Goal: Information Seeking & Learning: Learn about a topic

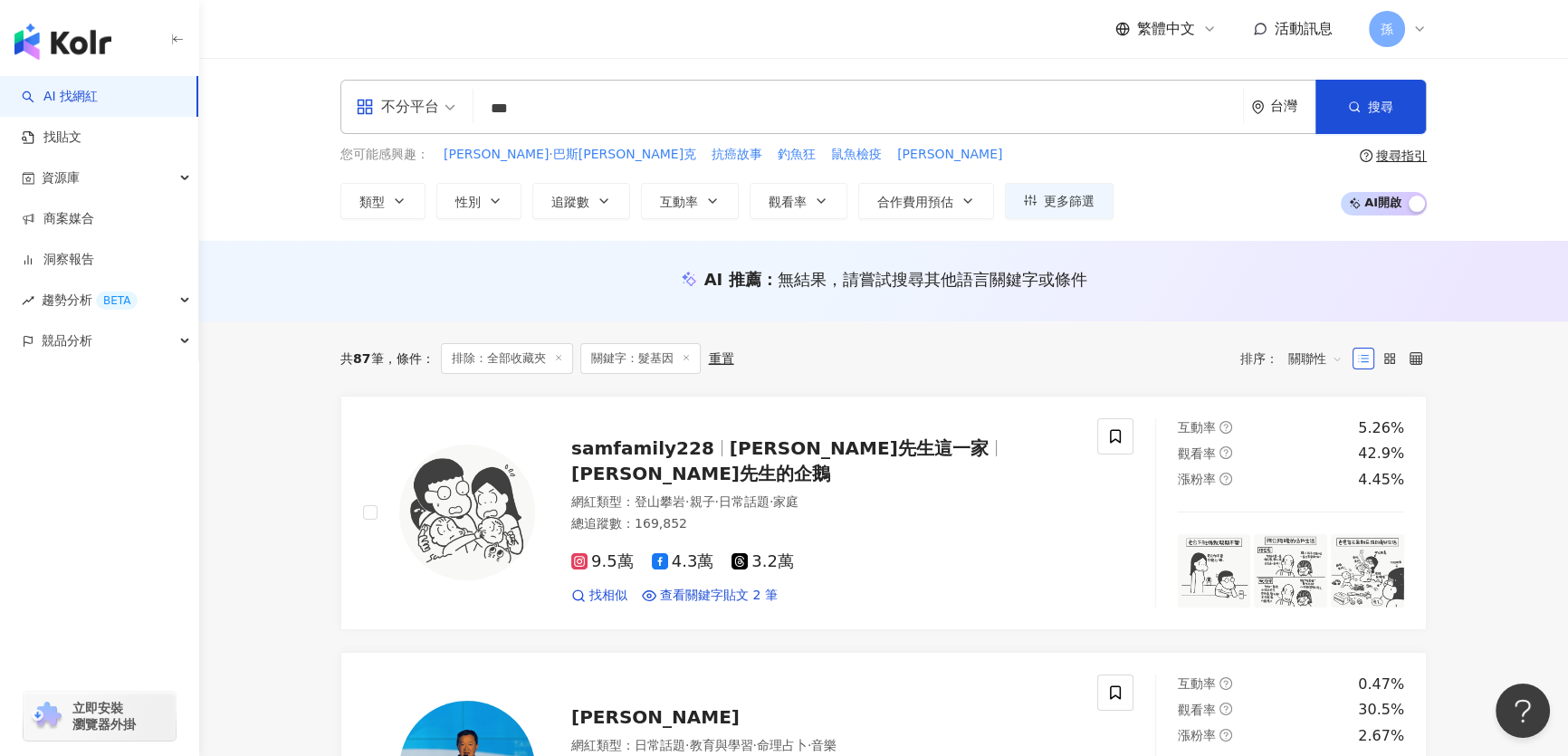
drag, startPoint x: 465, startPoint y: 118, endPoint x: 452, endPoint y: 135, distance: 21.4
click at [400, 126] on div "不分平台 *** 台灣 搜尋 f420e867-1b70-4279-83b9-eeb63188cb04 髮基因 16,070 追蹤者 搜尋名稱、敘述、貼文含有…" at bounding box center [883, 107] width 1086 height 55
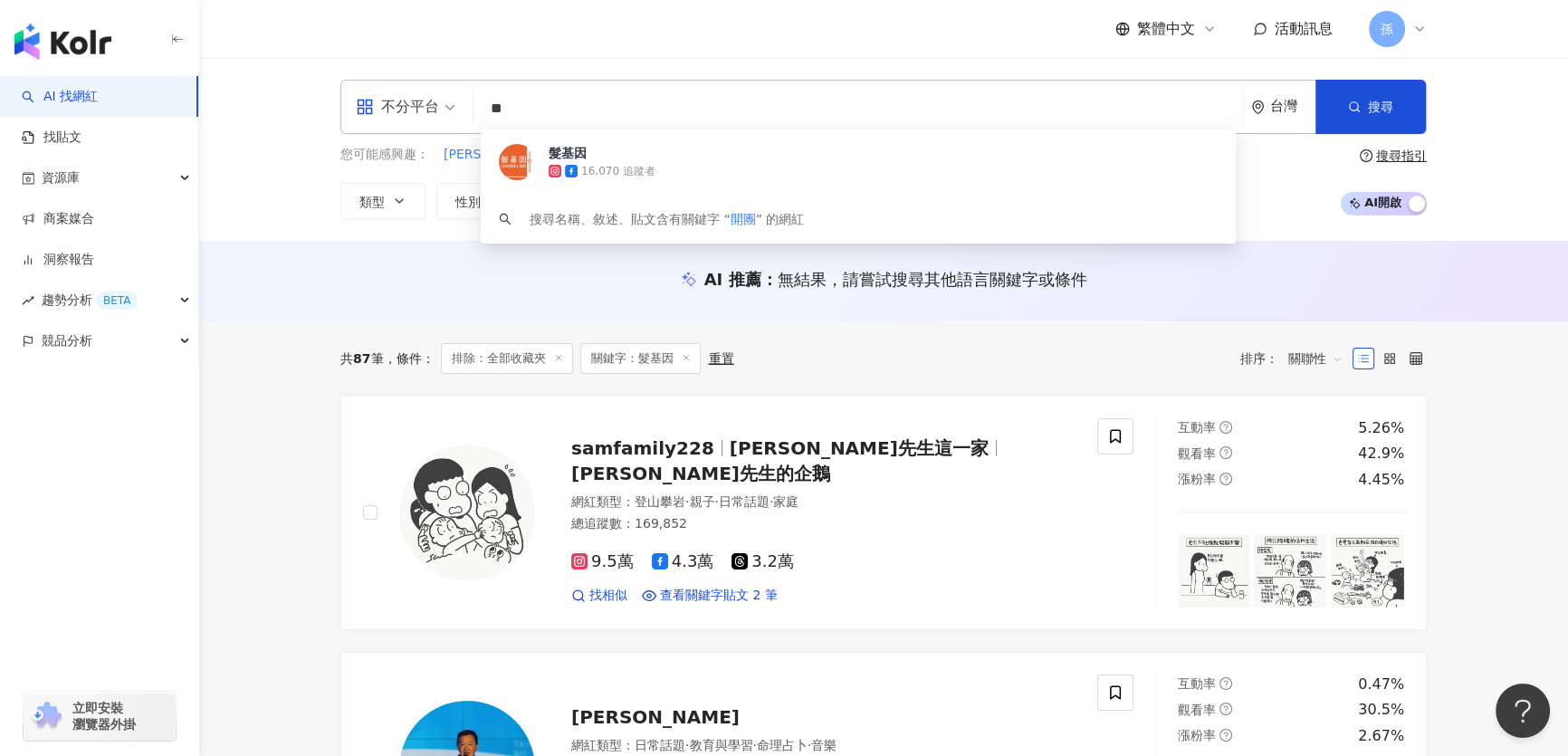
type input "*"
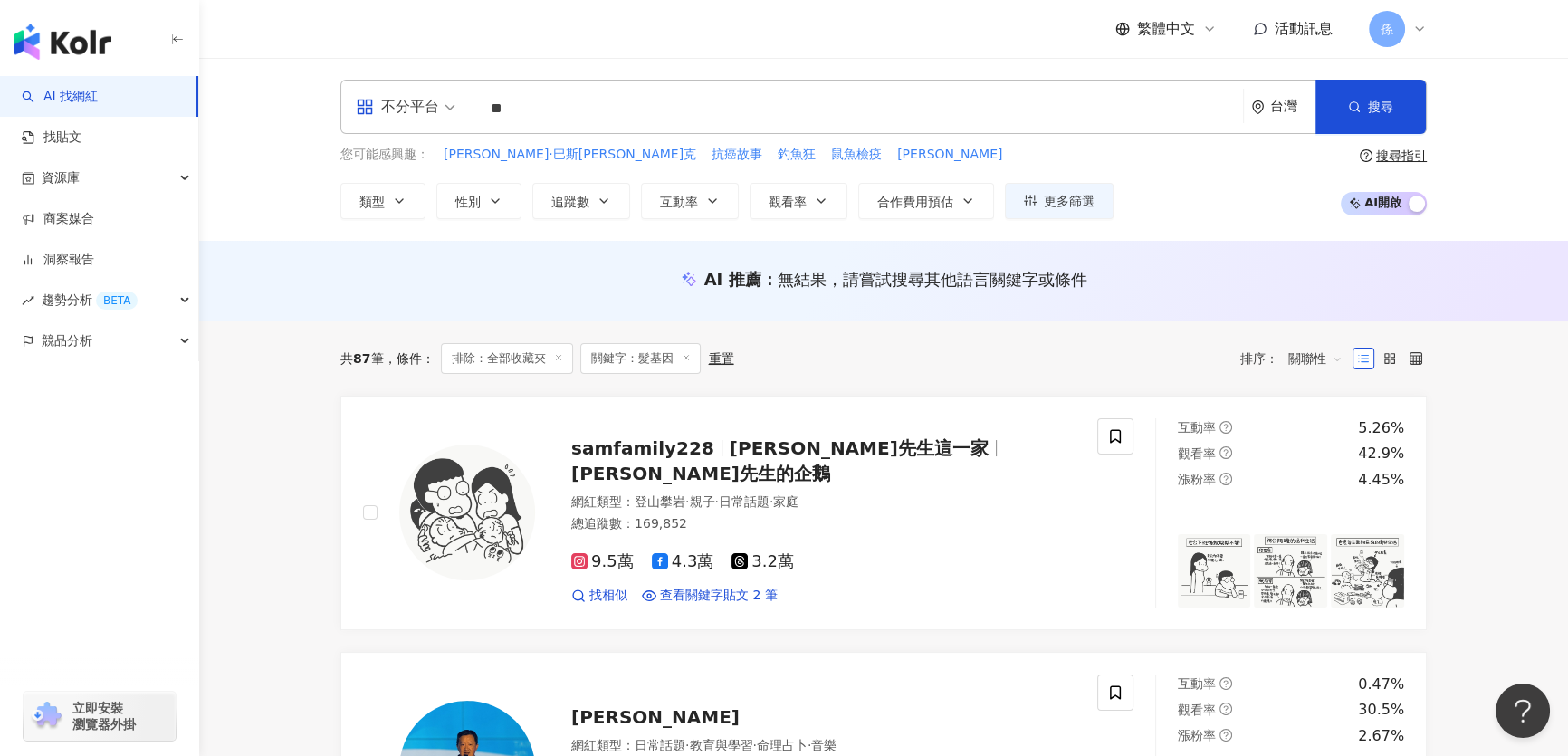
type input "**"
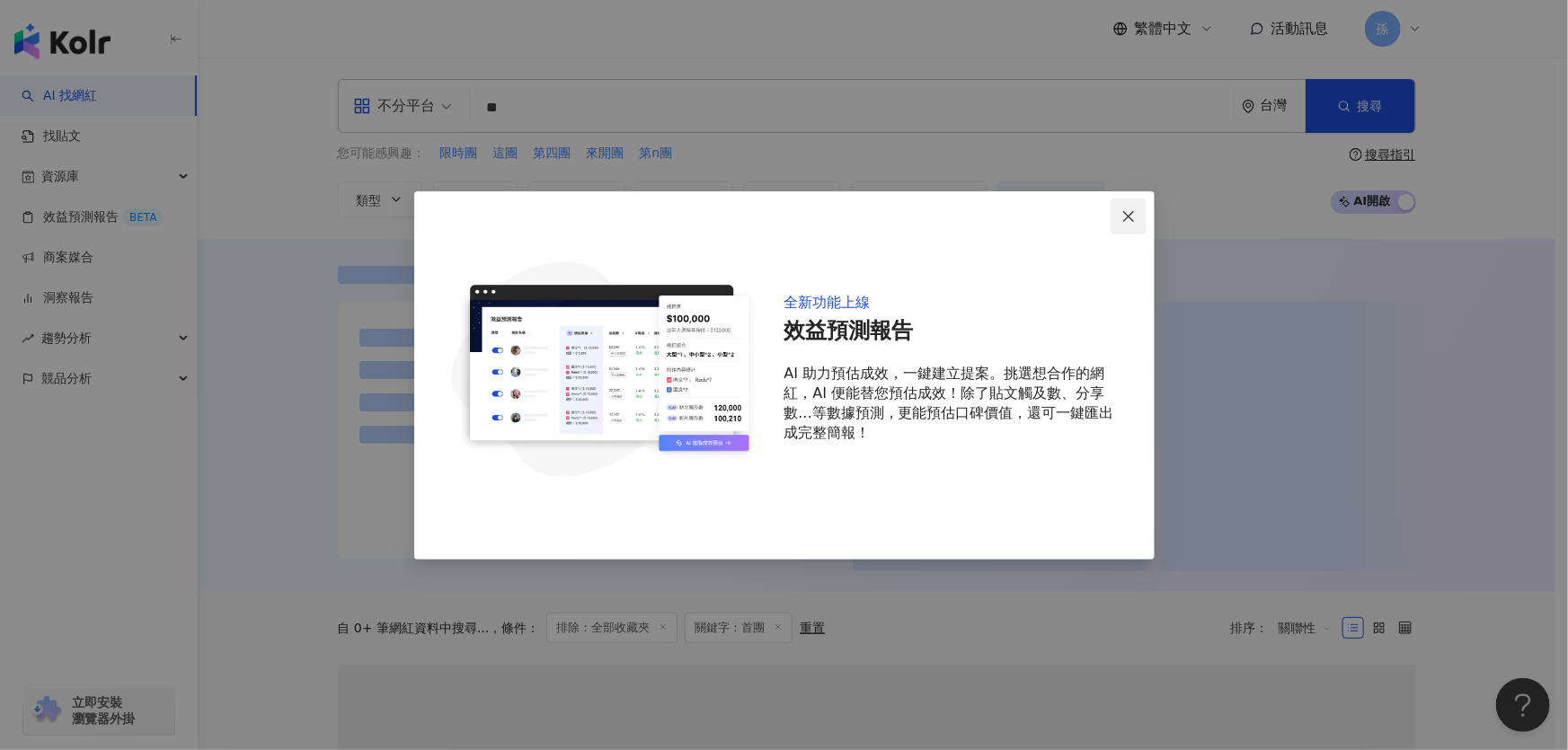
click at [1123, 219] on icon "close" at bounding box center [1129, 216] width 14 height 14
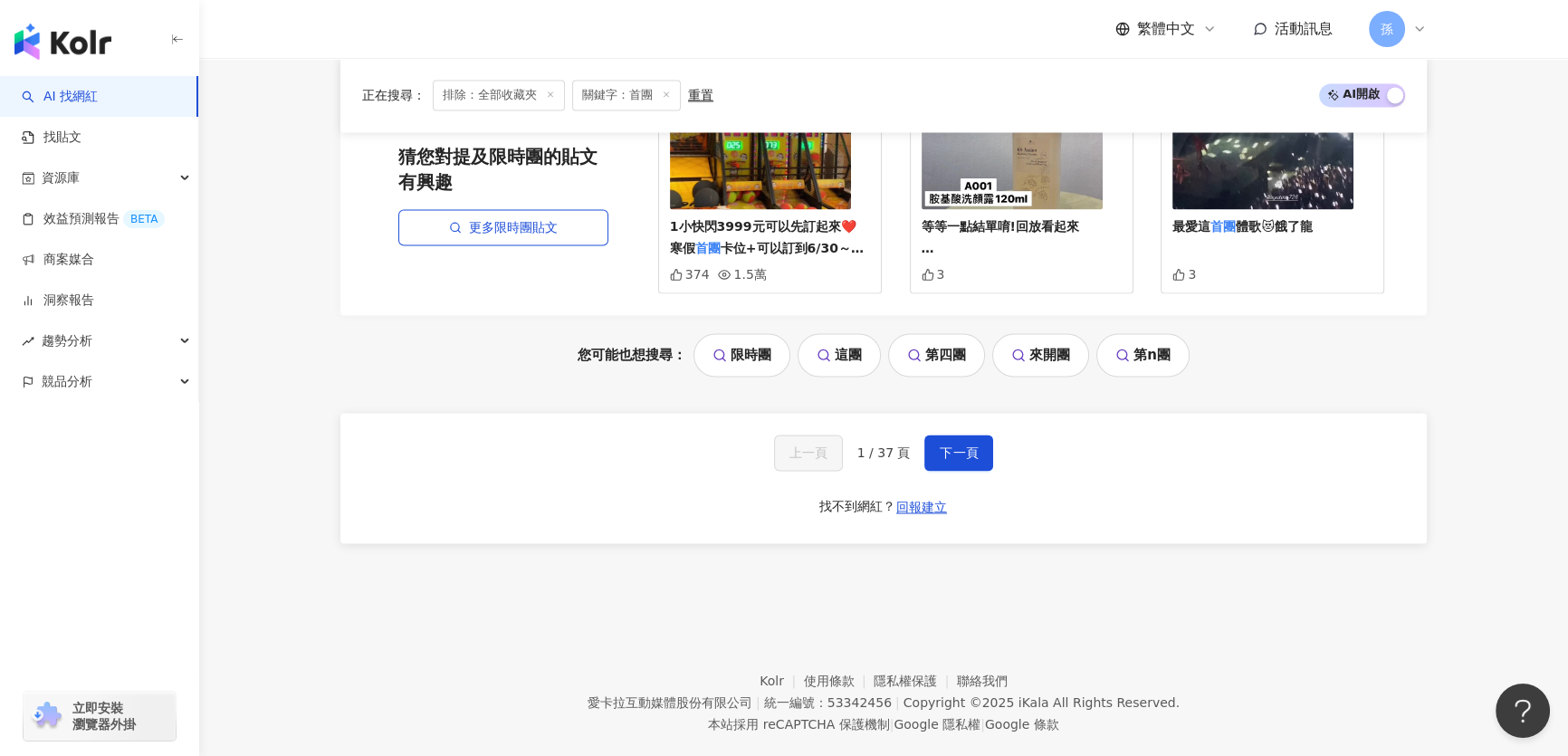
scroll to position [3481, 0]
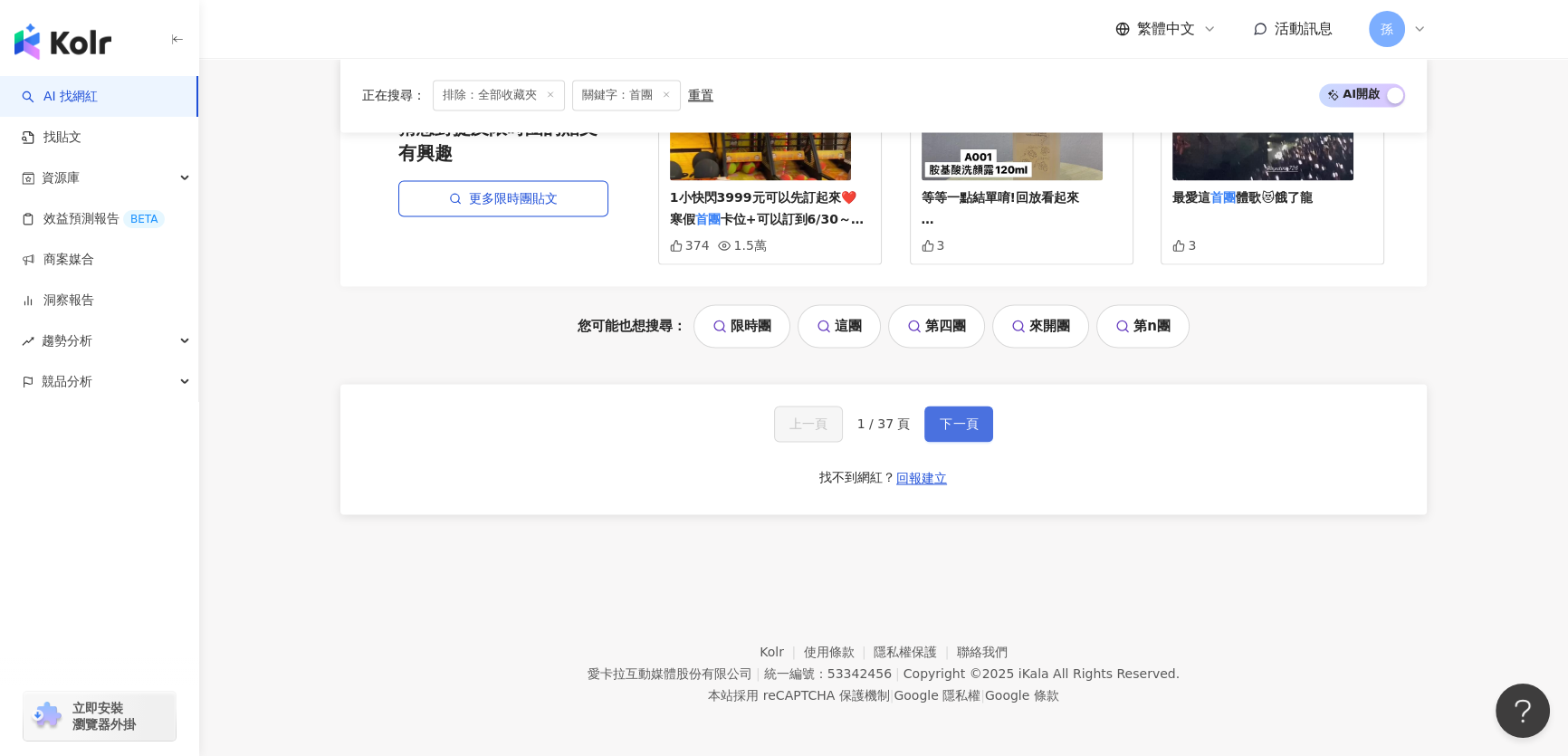
click at [973, 420] on span "下一頁" at bounding box center [958, 424] width 38 height 15
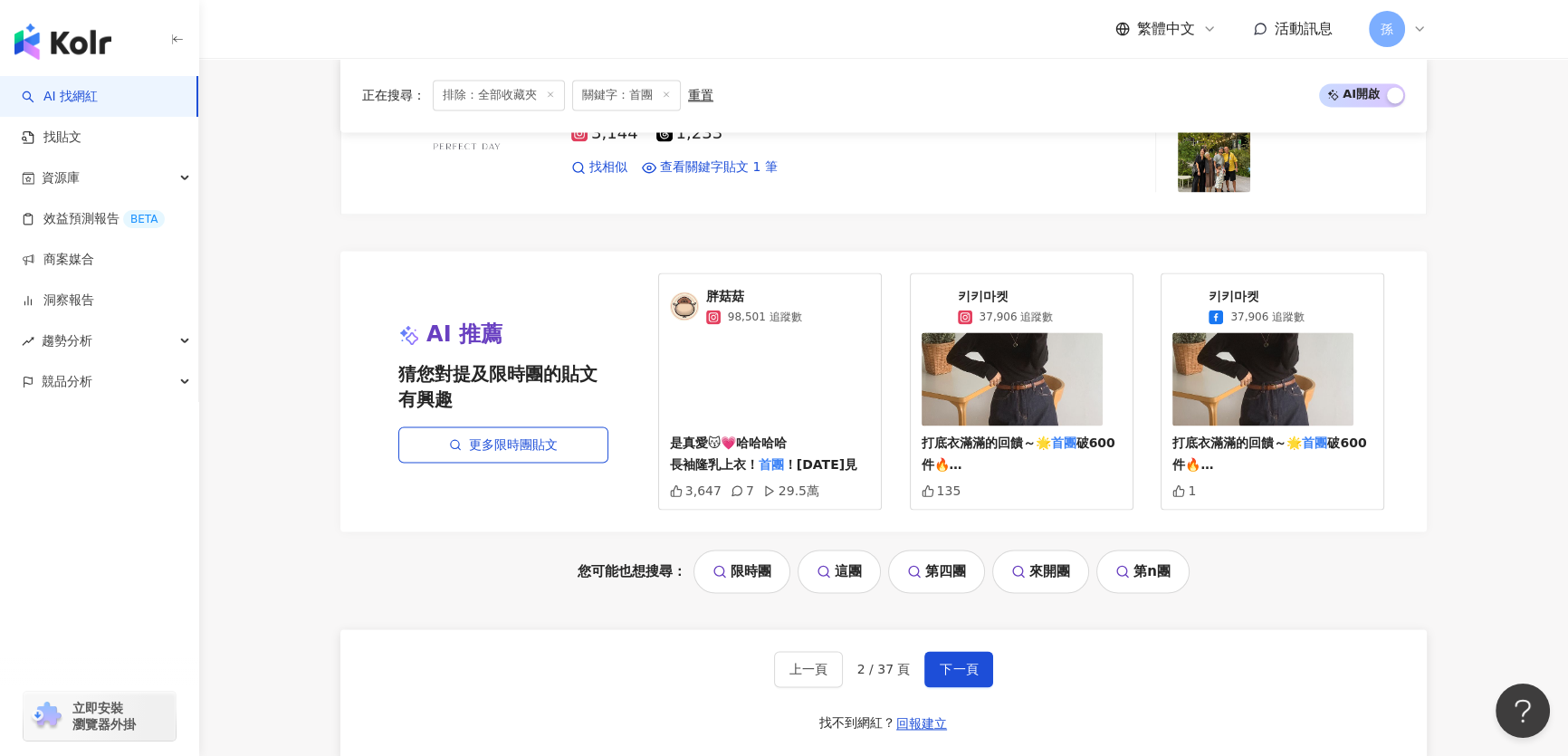
scroll to position [3450, 0]
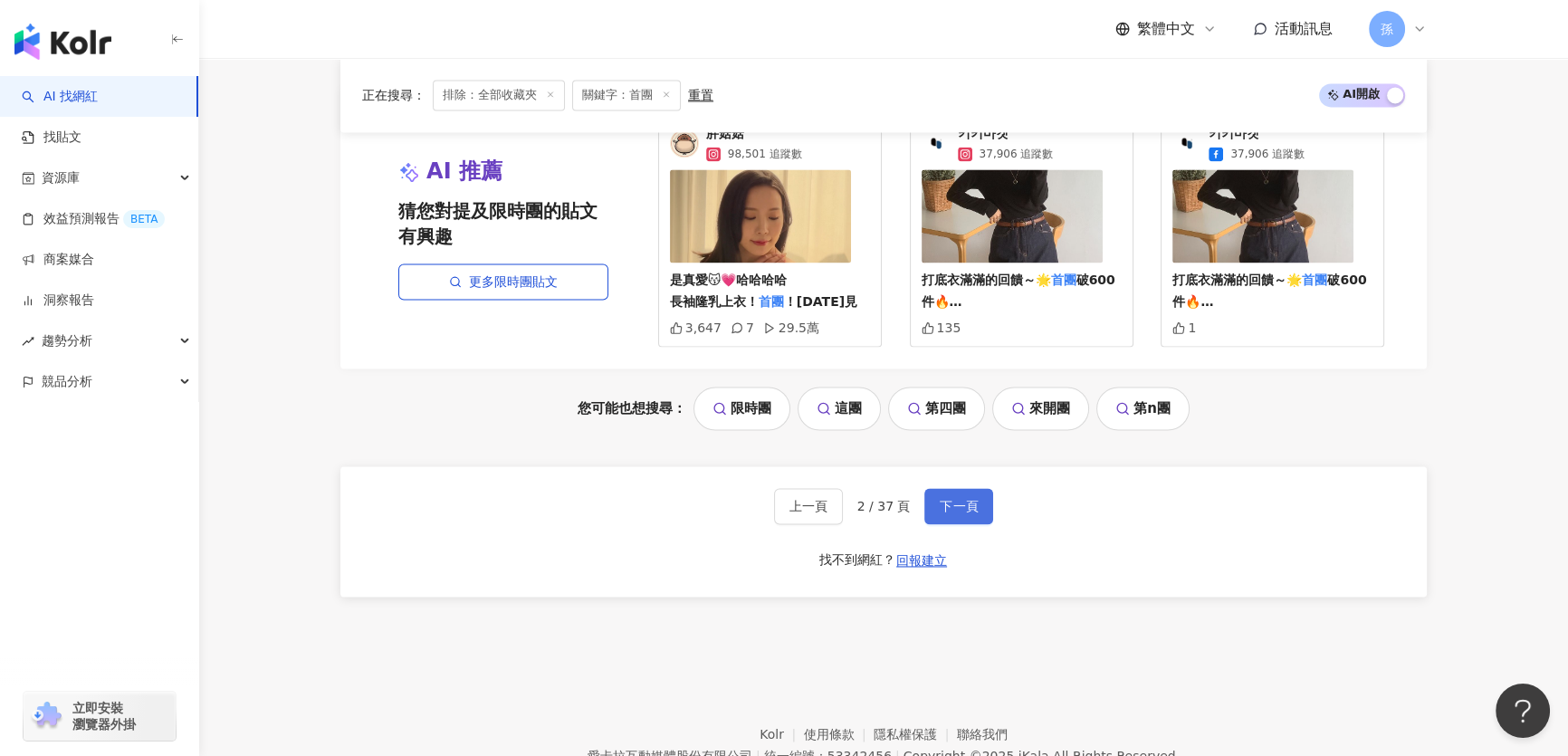
click at [959, 501] on span "下一頁" at bounding box center [958, 506] width 38 height 15
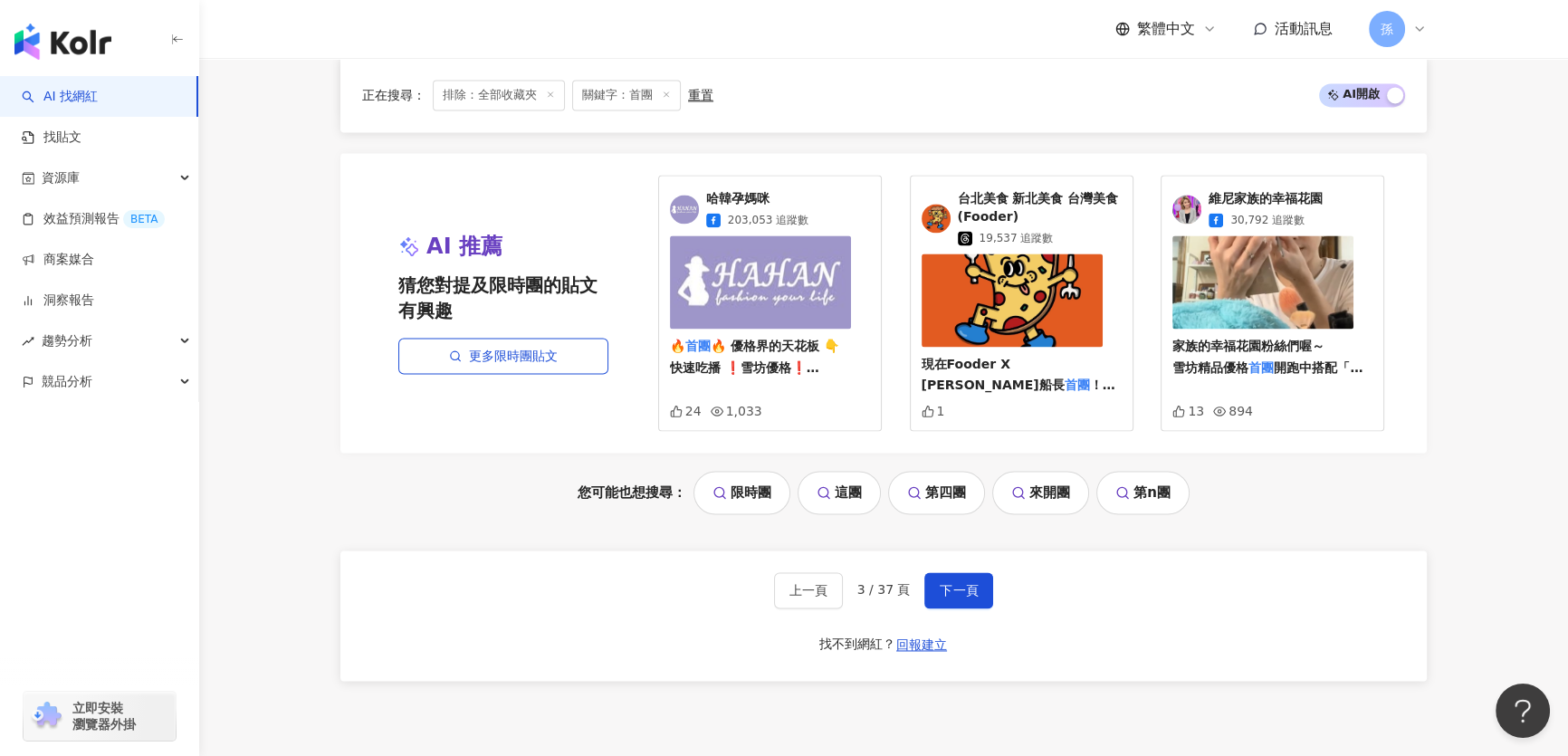
scroll to position [3333, 0]
click at [942, 583] on span "下一頁" at bounding box center [958, 590] width 38 height 15
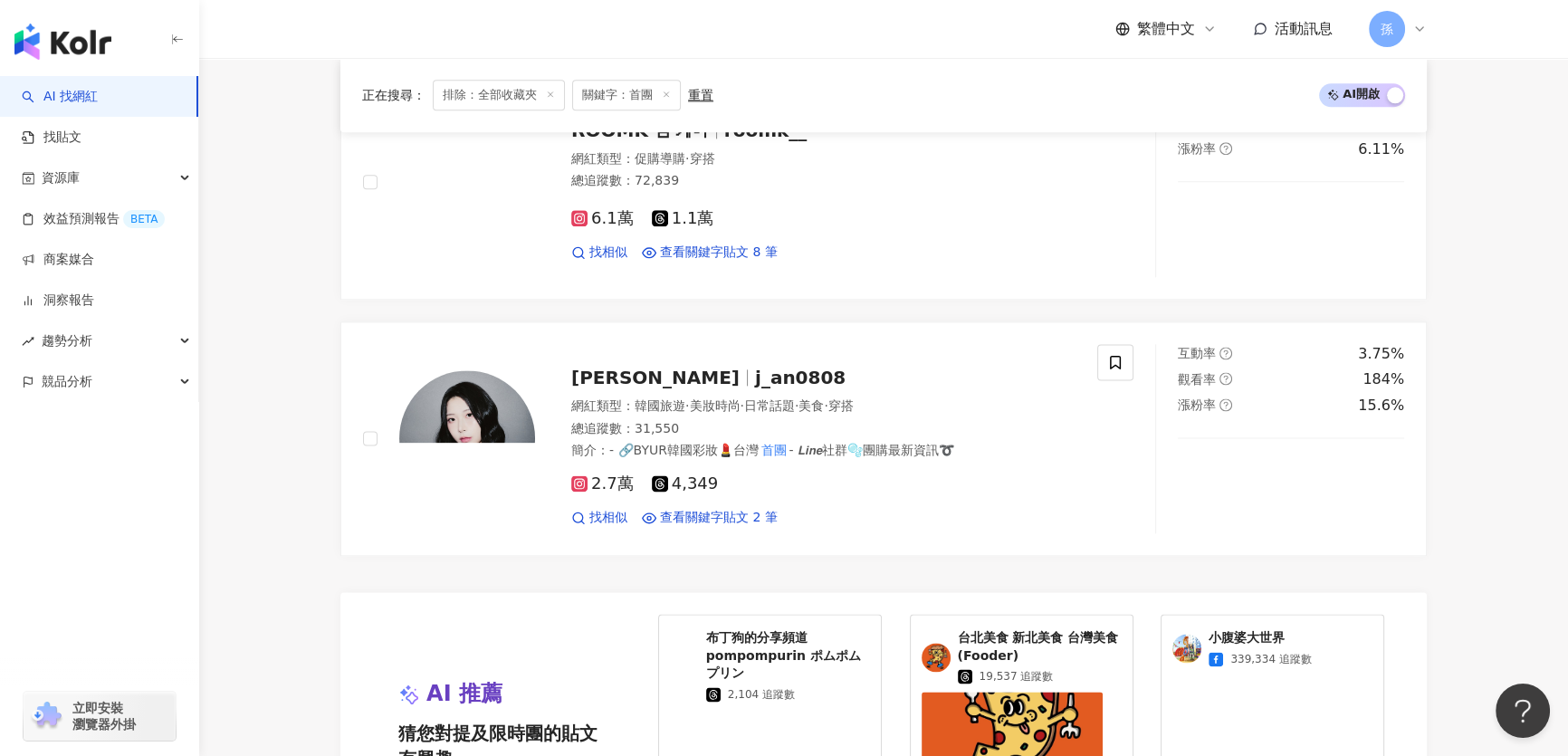
scroll to position [3516, 0]
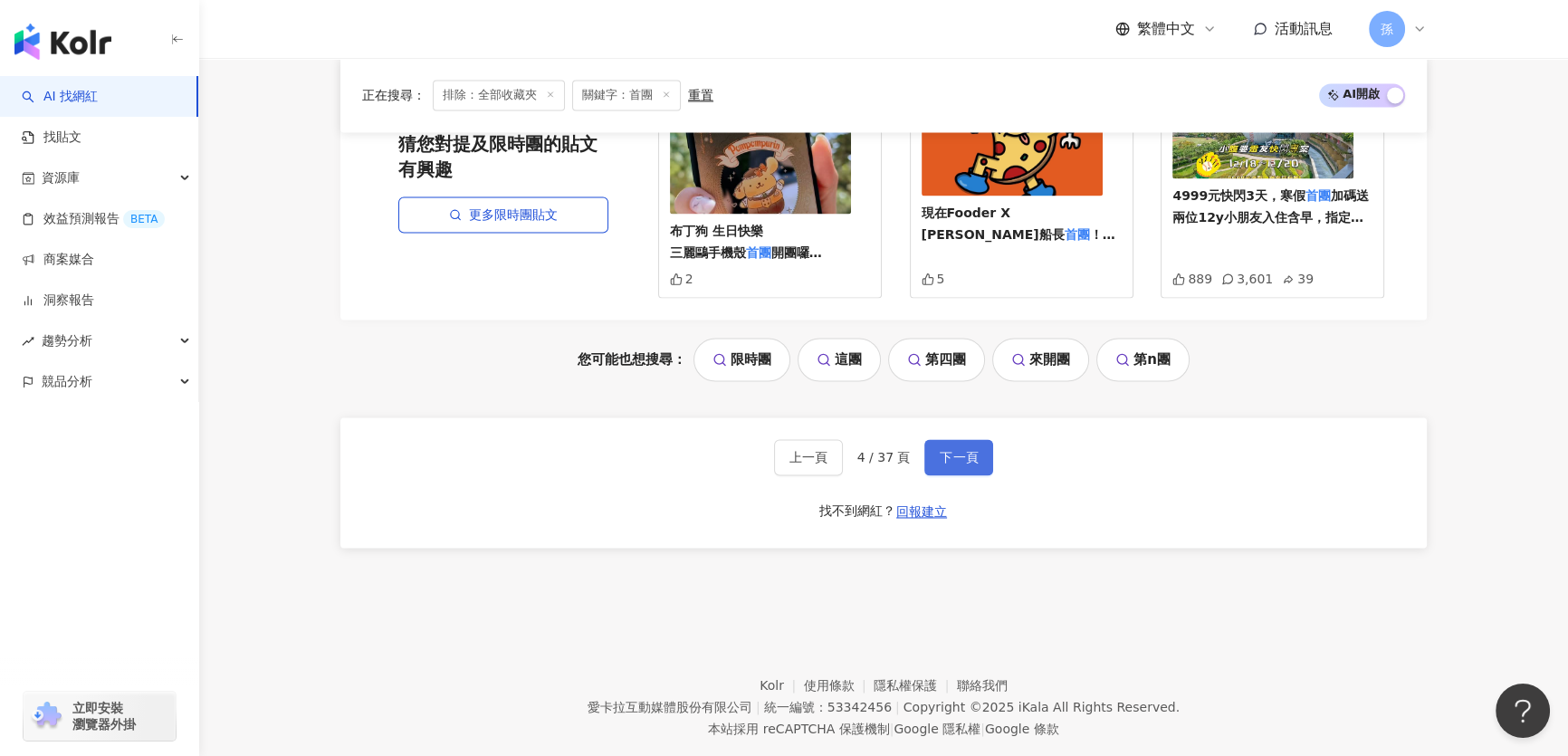
click at [965, 450] on span "下一頁" at bounding box center [958, 457] width 38 height 15
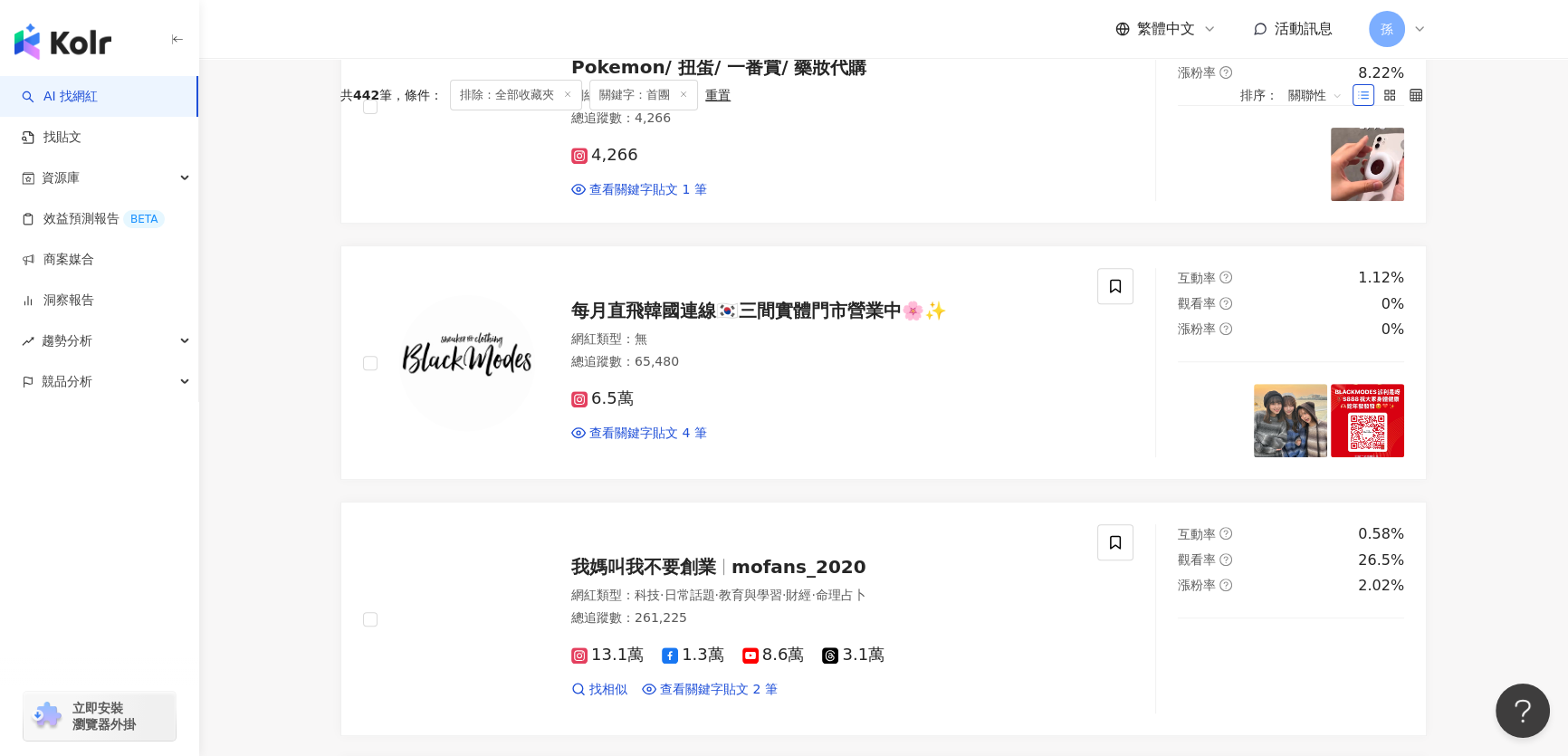
scroll to position [3481, 0]
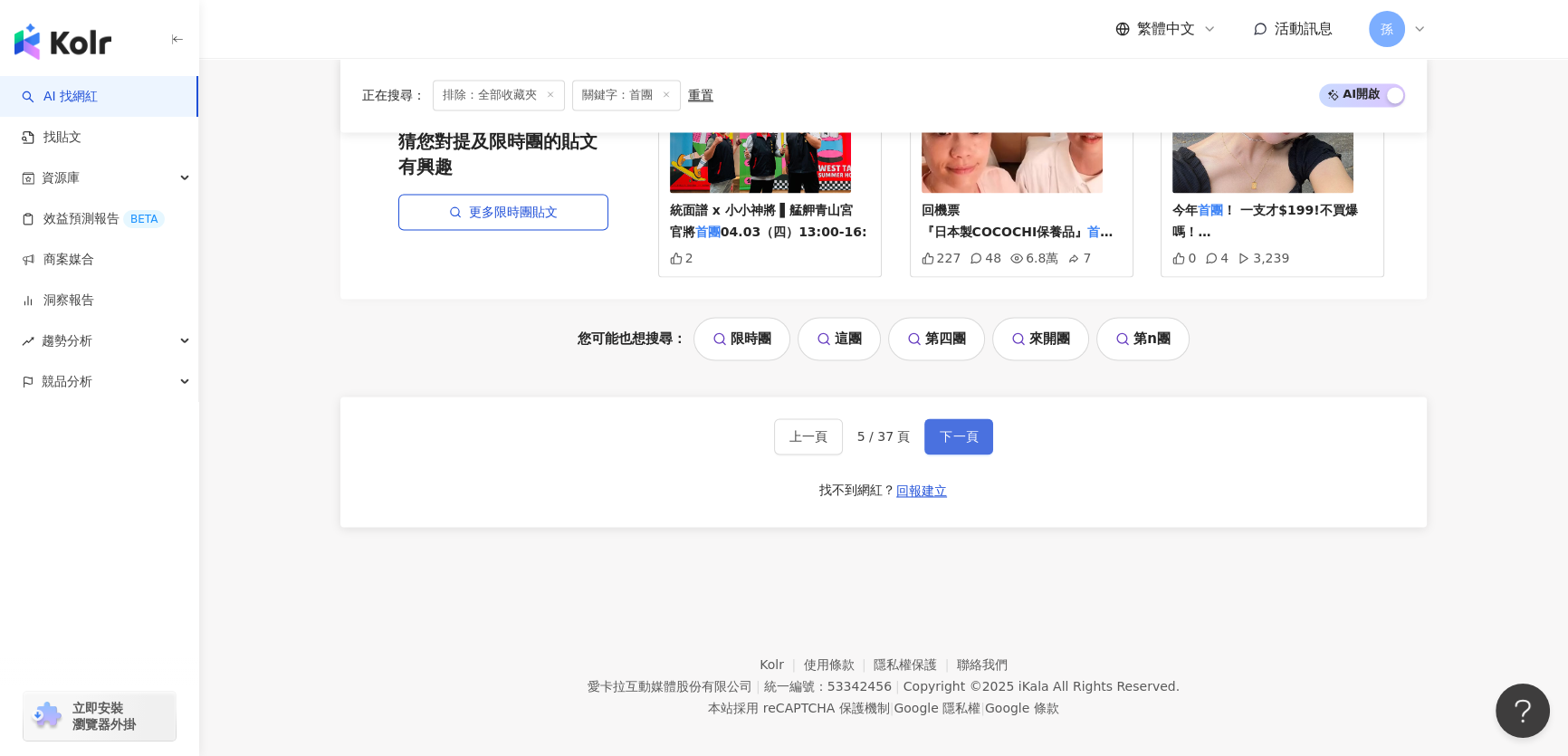
click at [973, 429] on span "下一頁" at bounding box center [958, 436] width 38 height 15
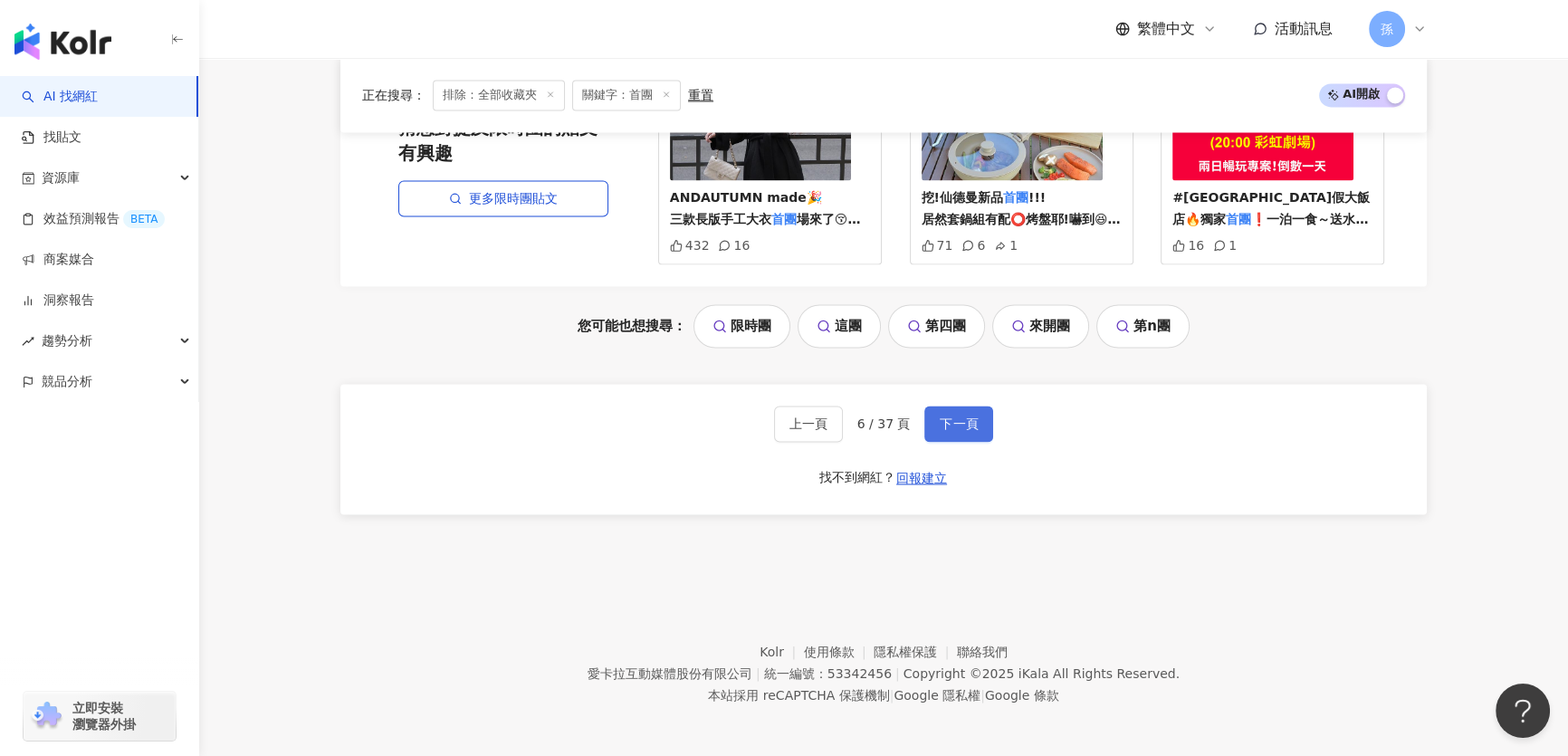
click at [953, 425] on span "下一頁" at bounding box center [958, 424] width 38 height 15
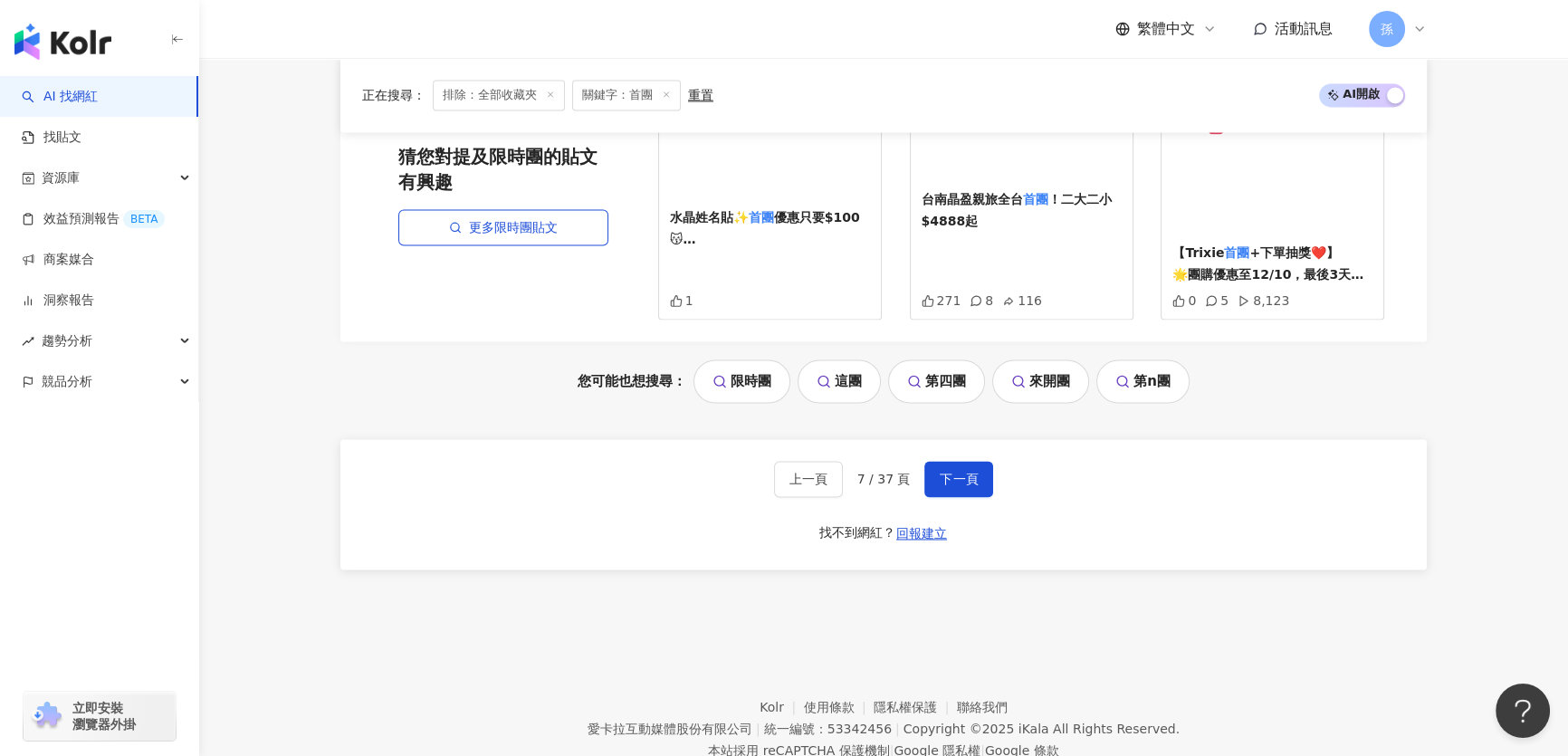
scroll to position [3550, 0]
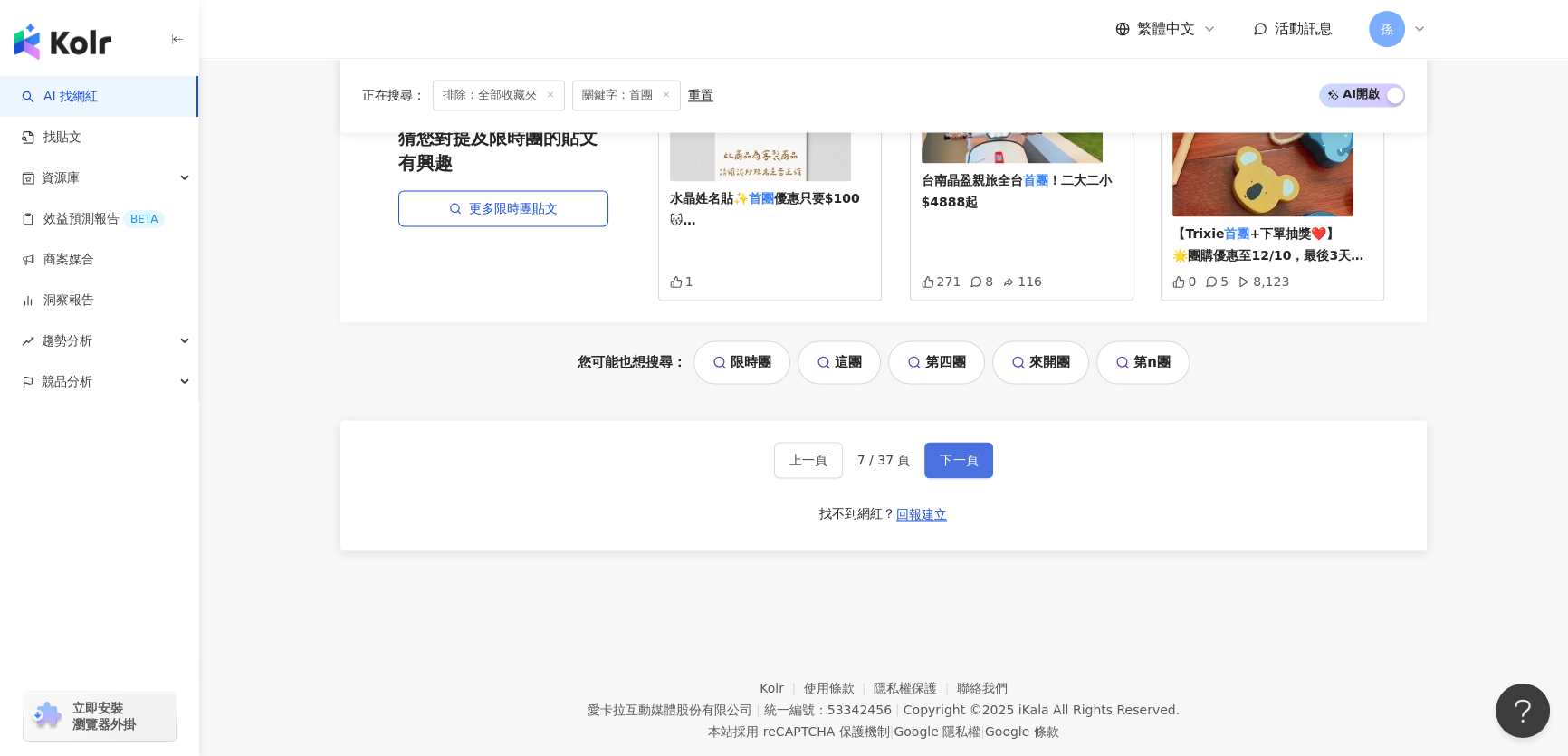
click at [938, 442] on button "下一頁" at bounding box center [958, 460] width 68 height 37
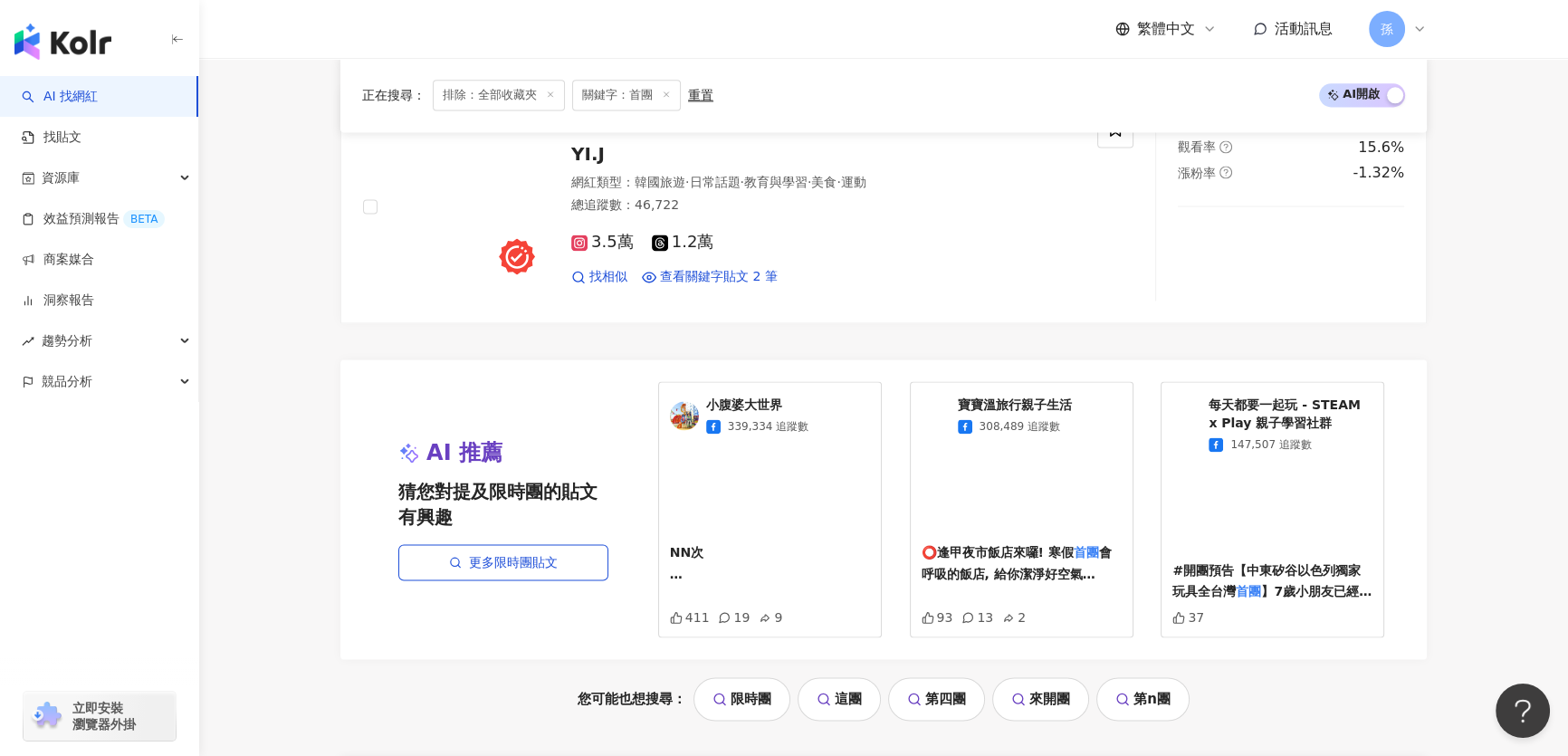
scroll to position [3498, 0]
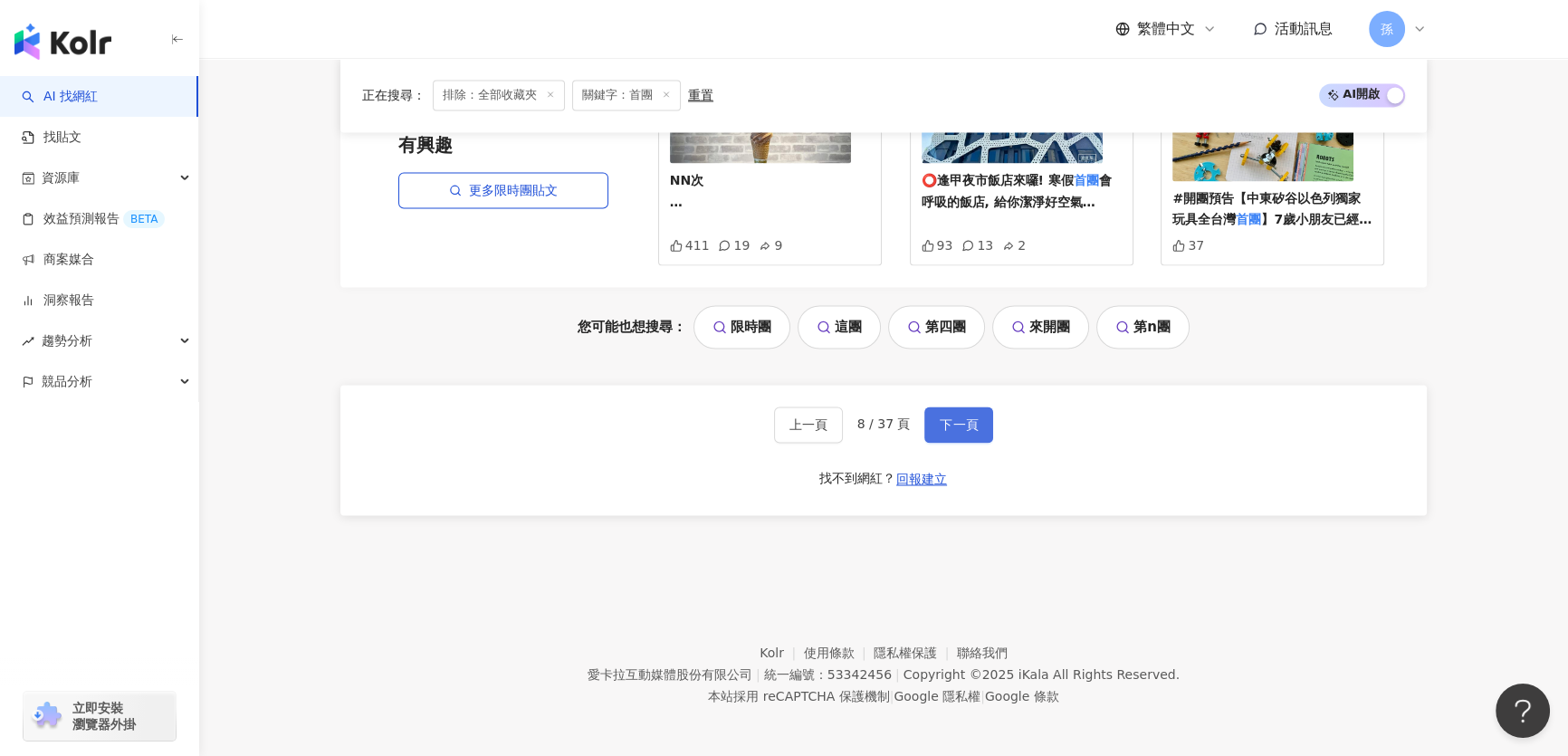
click at [942, 406] on button "下一頁" at bounding box center [958, 425] width 68 height 37
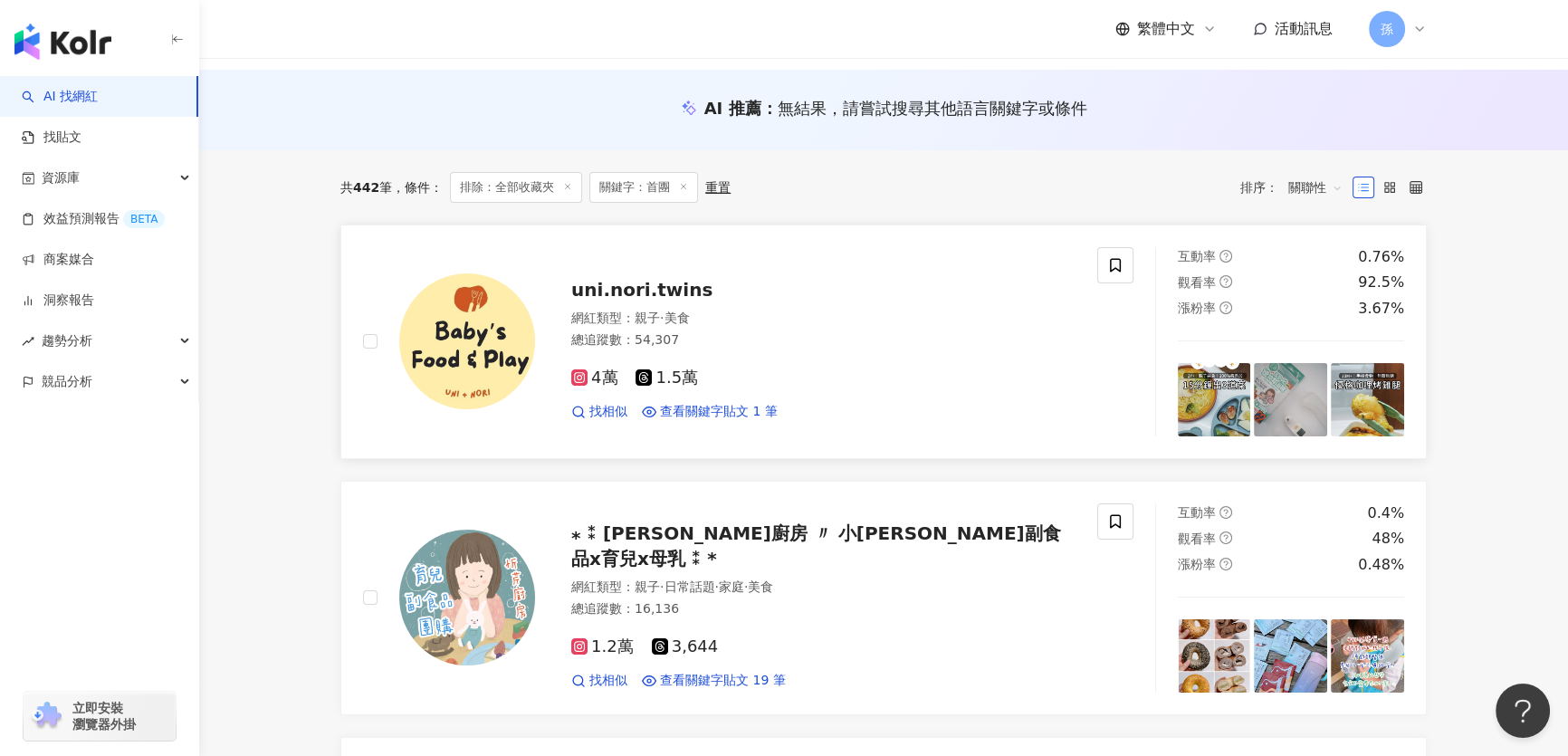
scroll to position [163, 0]
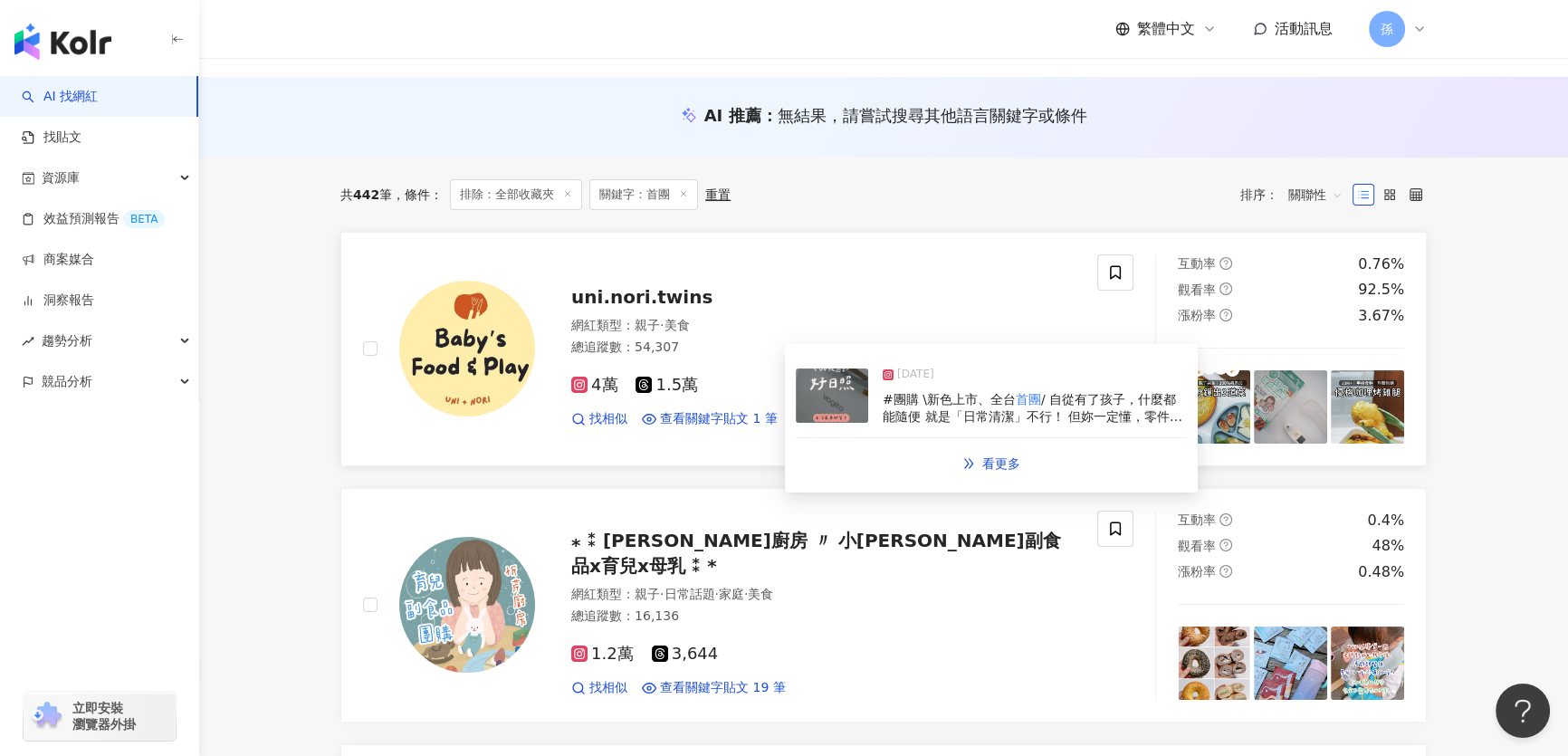
drag, startPoint x: 715, startPoint y: 418, endPoint x: 629, endPoint y: 302, distance: 144.4
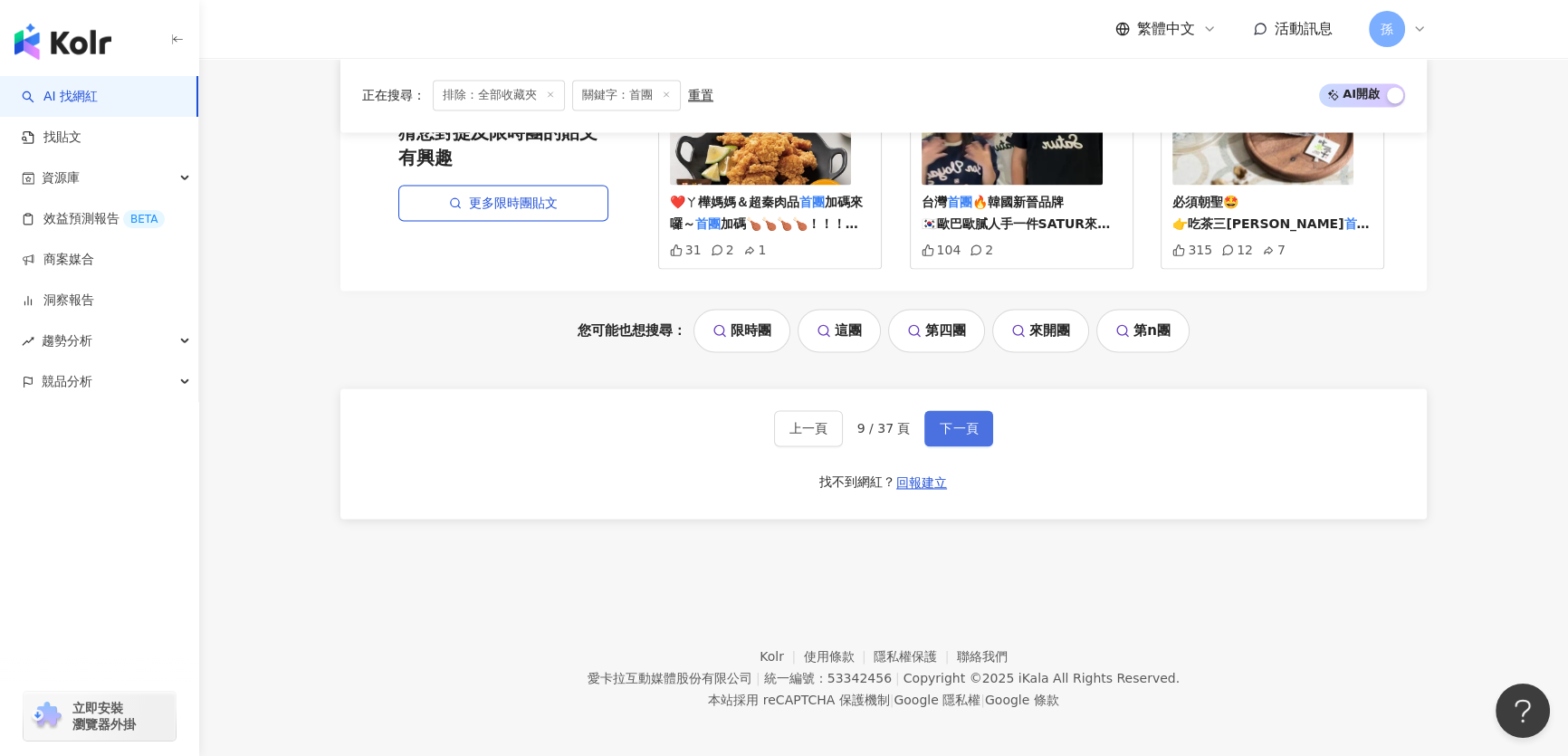
scroll to position [3481, 0]
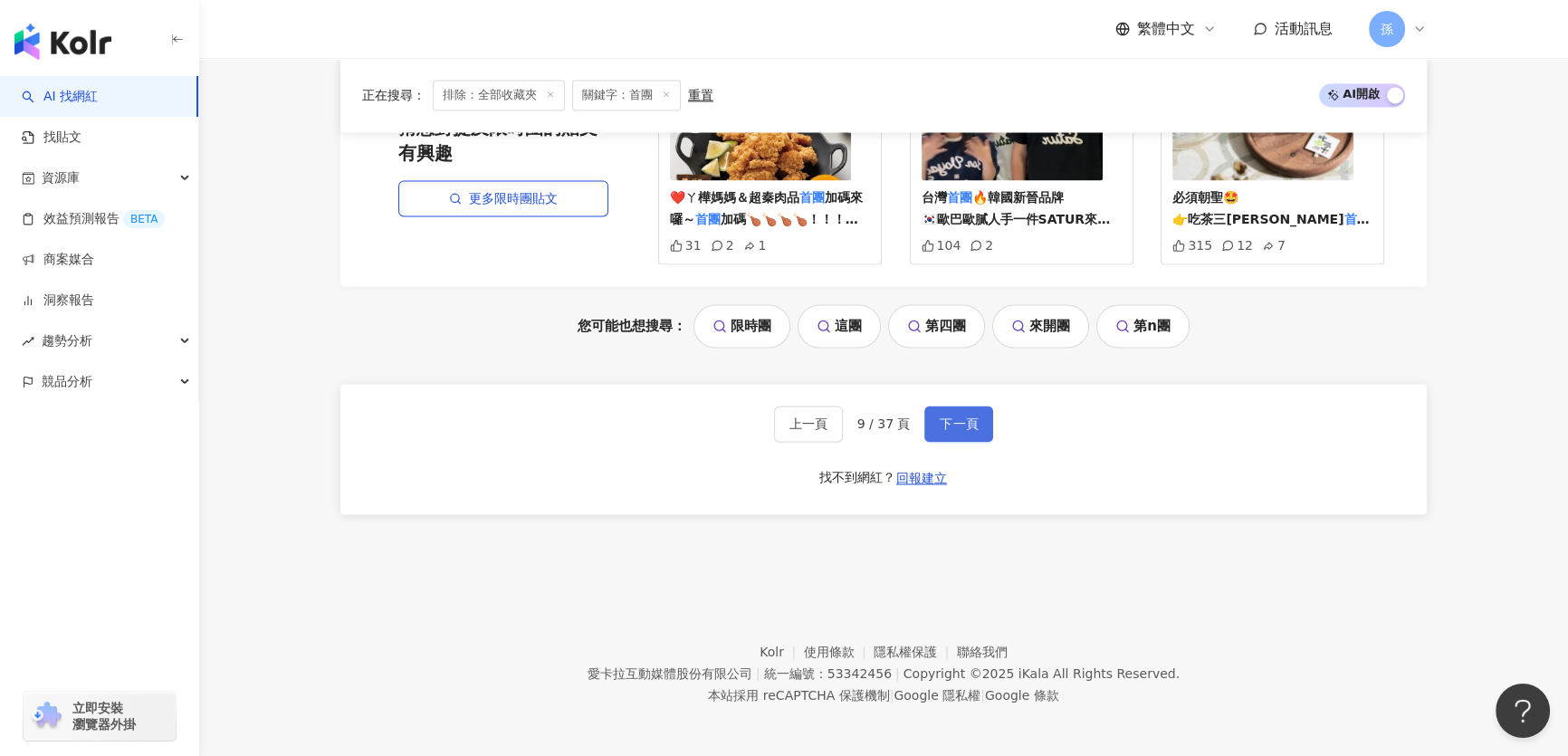
click at [977, 419] on button "下一頁" at bounding box center [958, 424] width 68 height 37
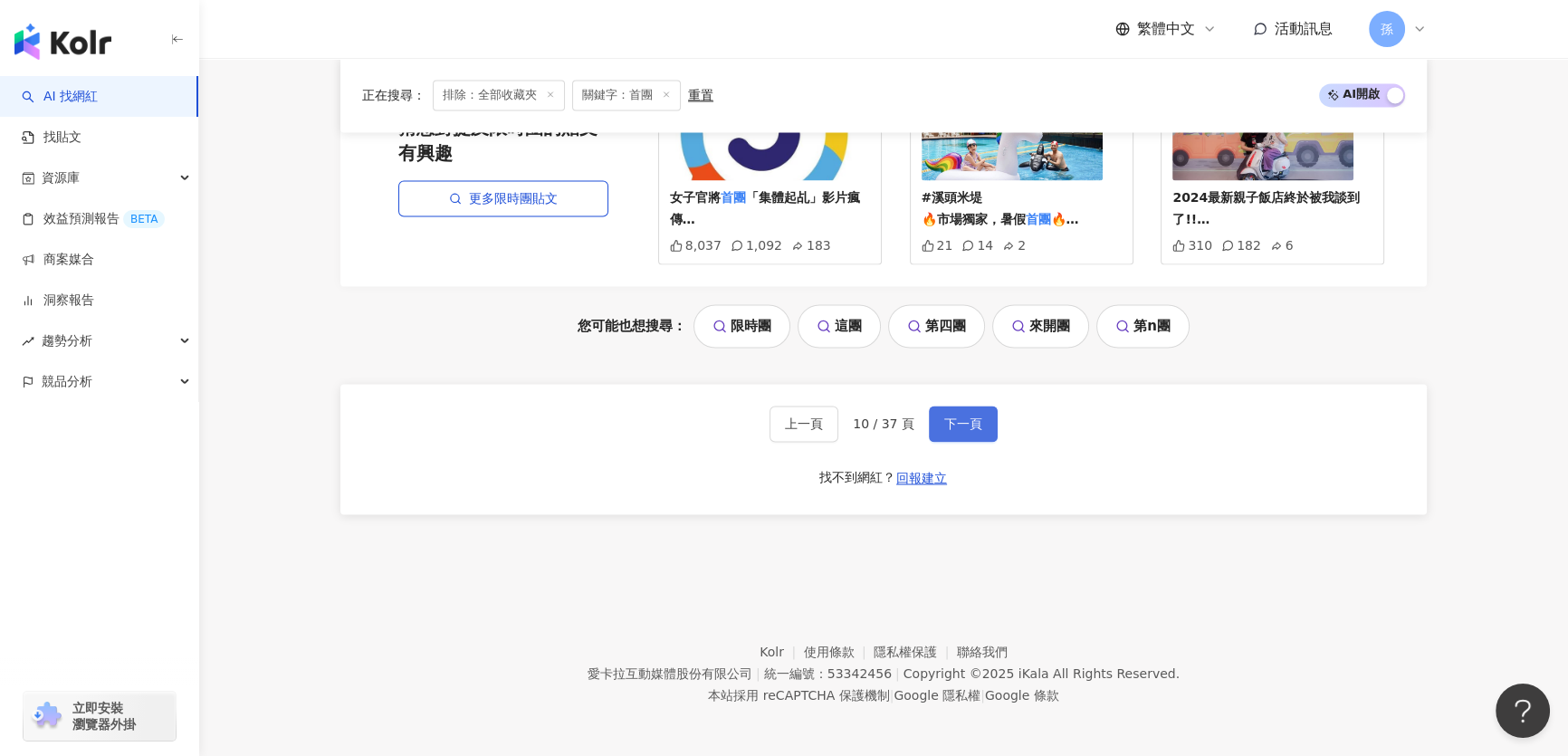
click at [961, 420] on span "下一頁" at bounding box center [963, 424] width 38 height 15
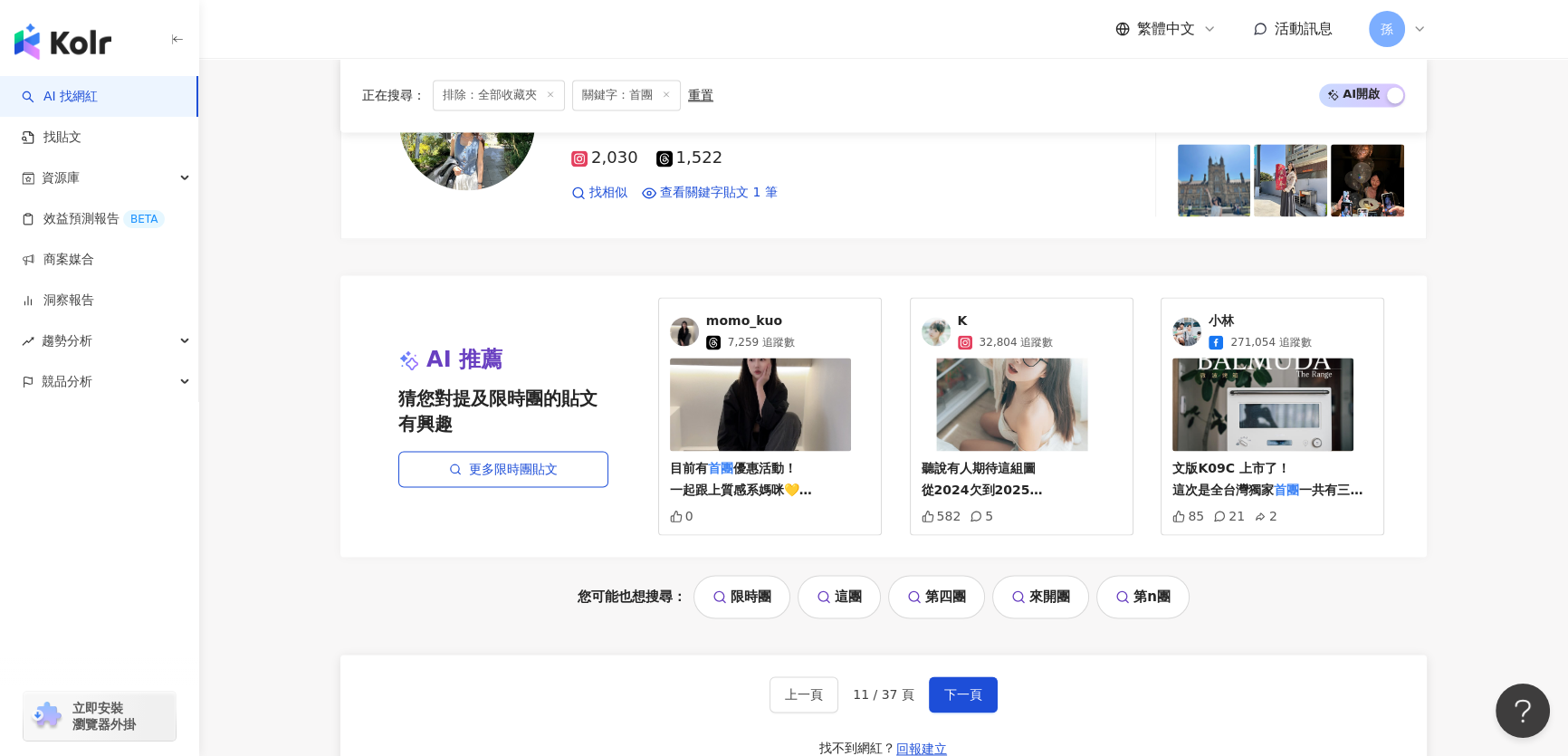
scroll to position [3375, 0]
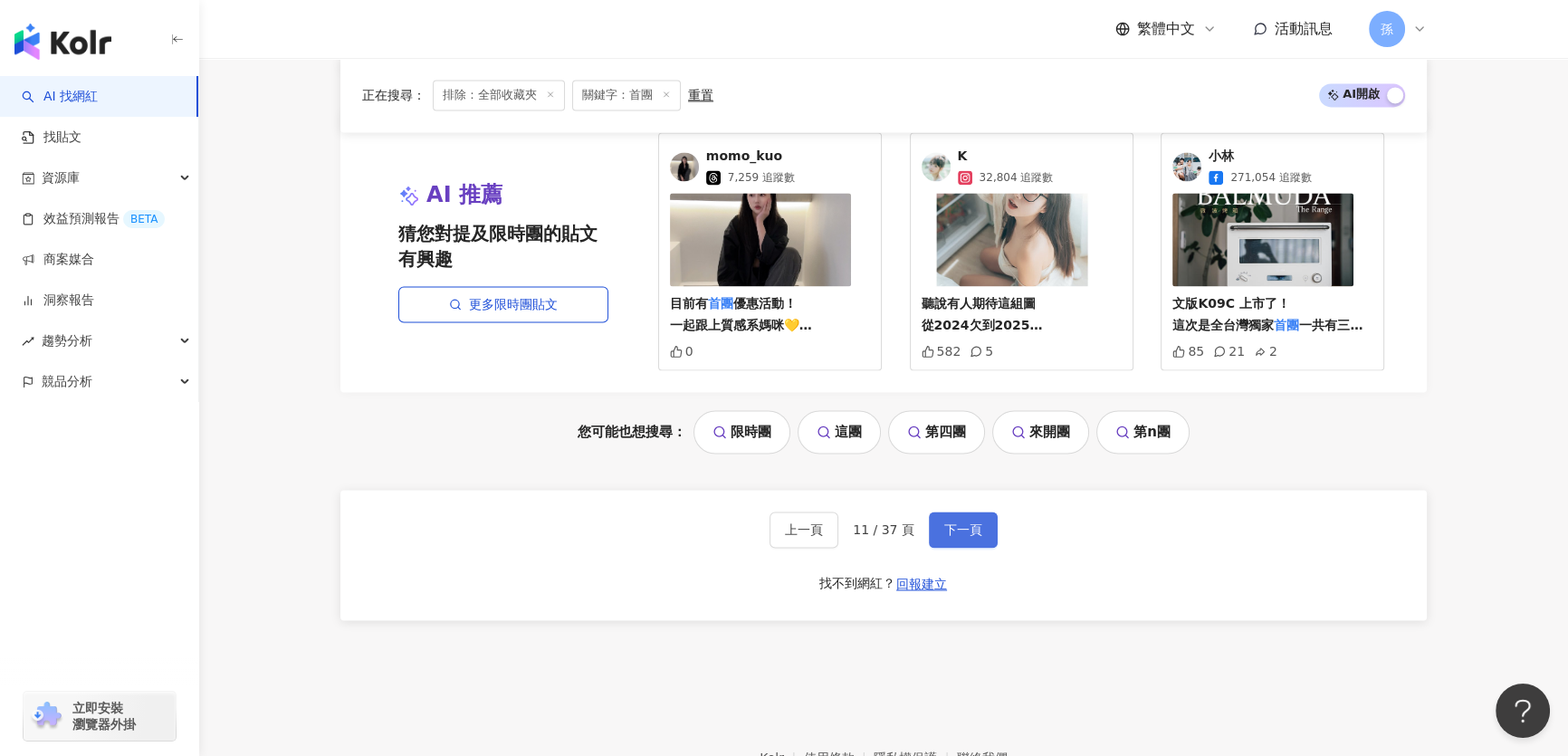
click at [946, 537] on button "下一頁" at bounding box center [962, 530] width 68 height 37
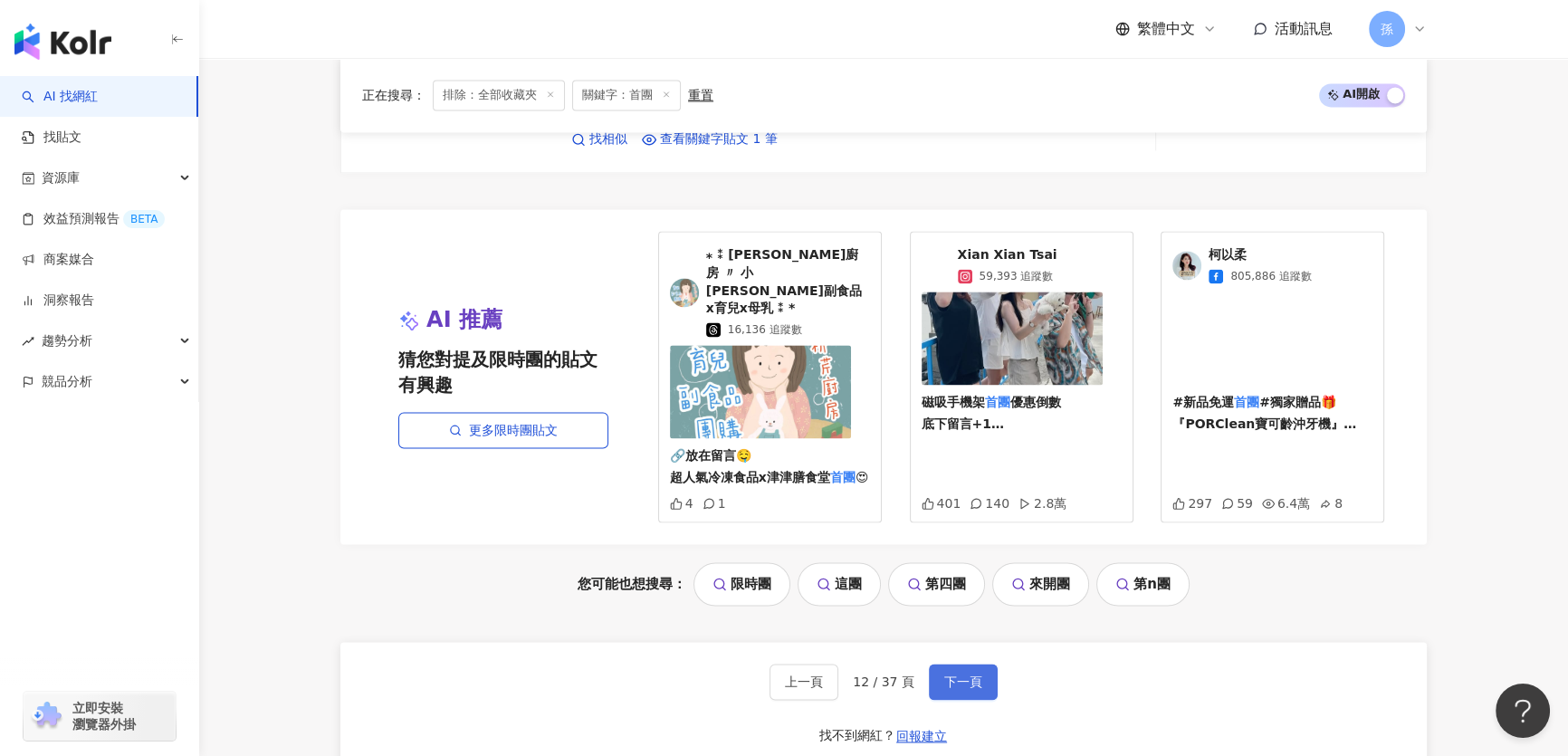
scroll to position [3405, 0]
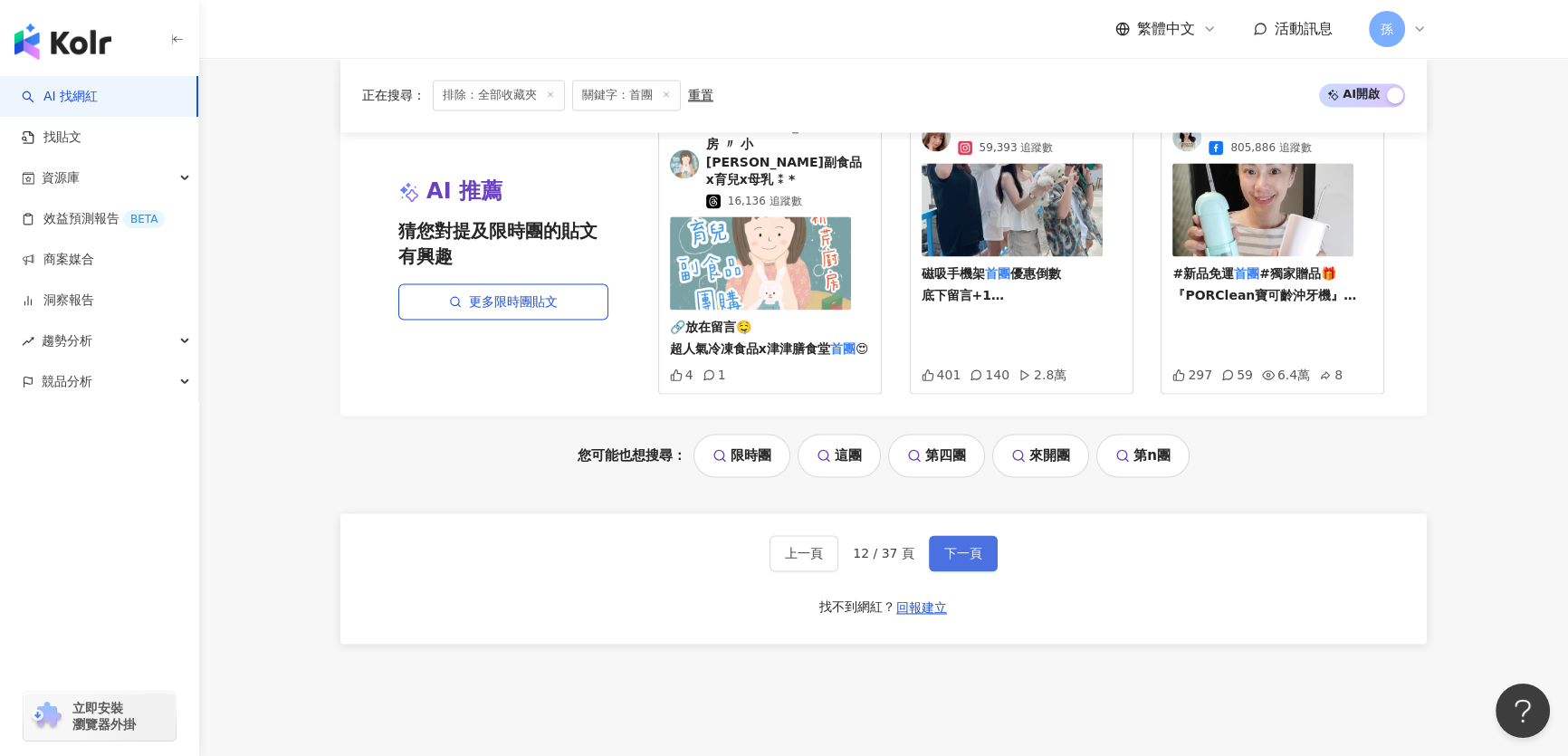
click at [963, 546] on span "下一頁" at bounding box center [963, 553] width 38 height 15
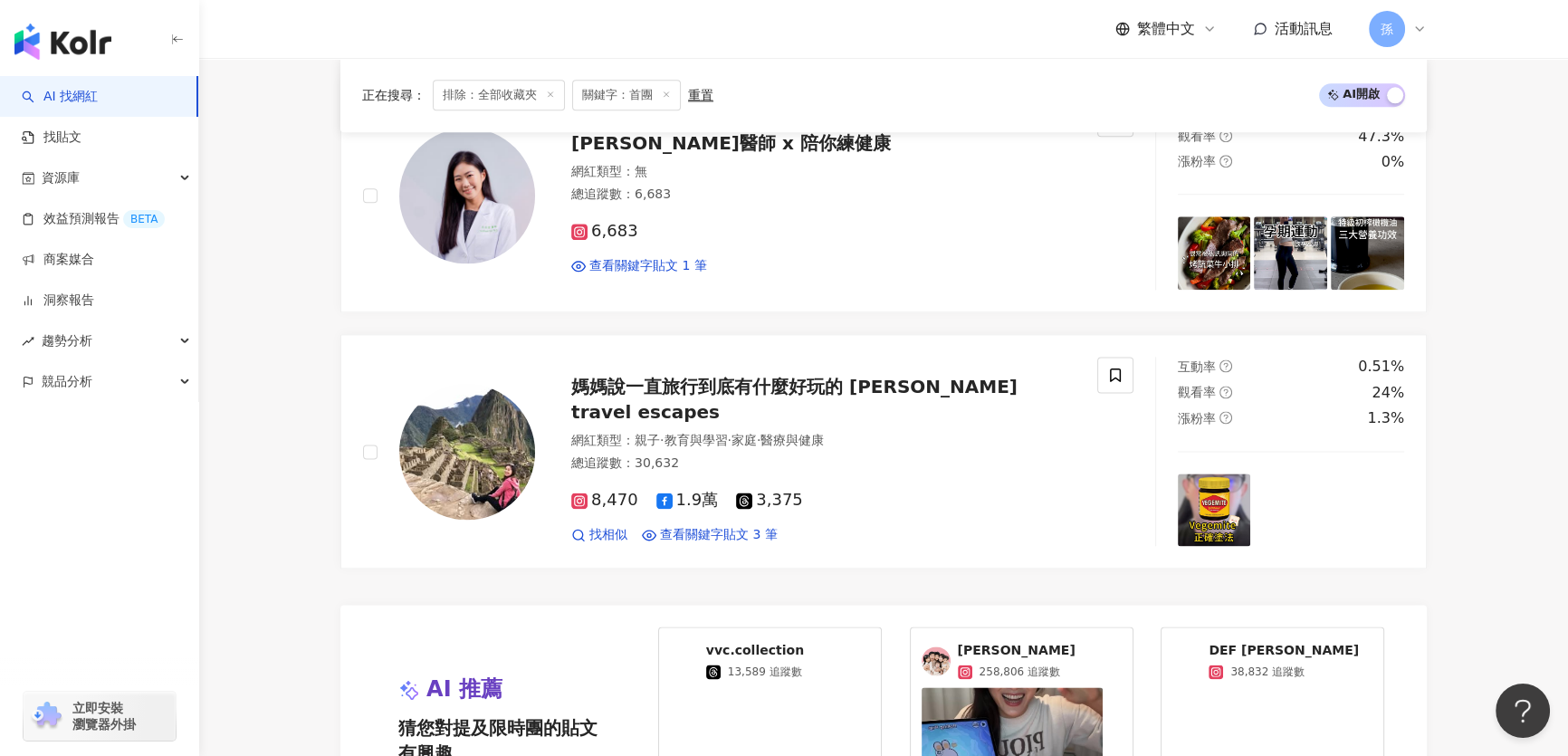
scroll to position [3210, 0]
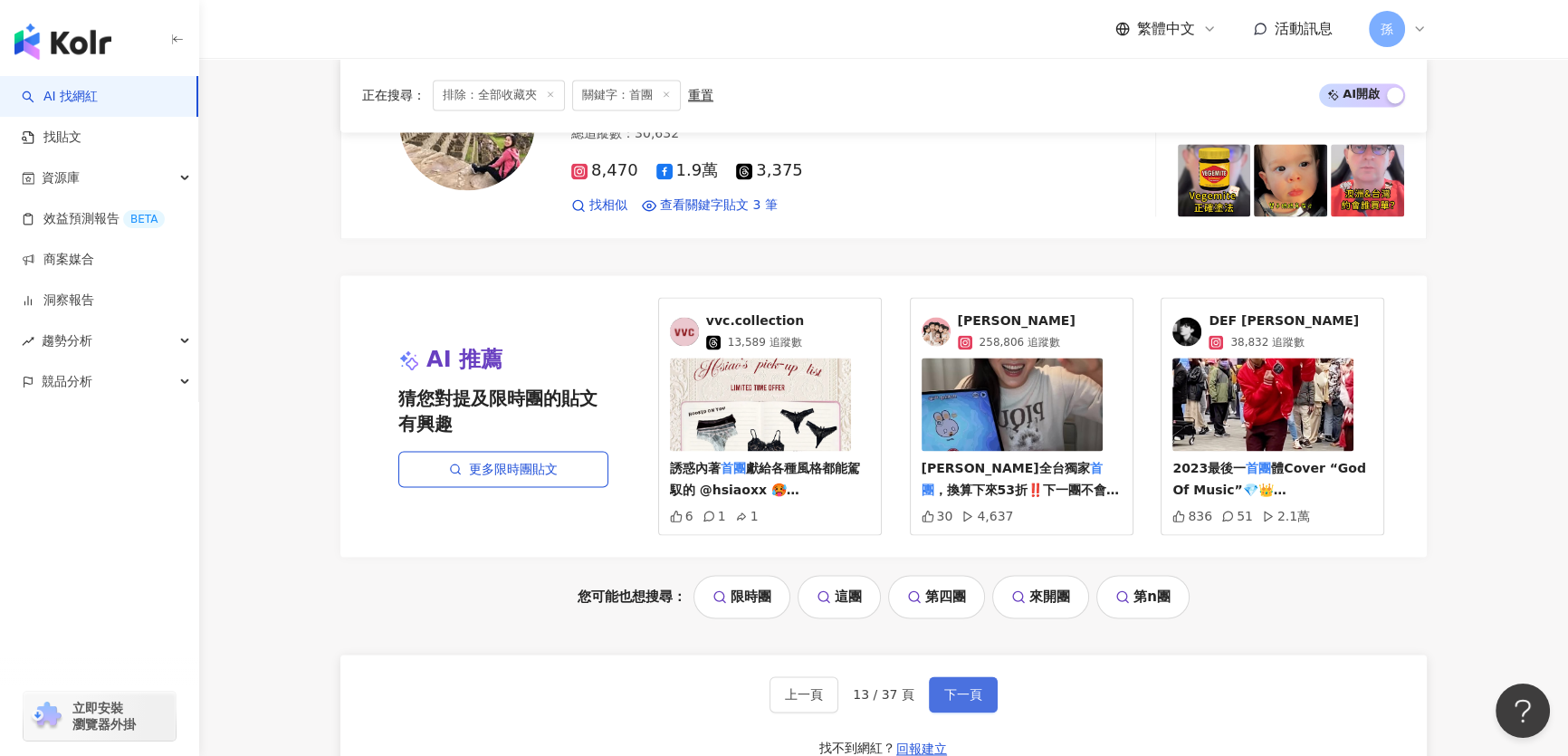
click at [977, 688] on button "下一頁" at bounding box center [962, 695] width 68 height 37
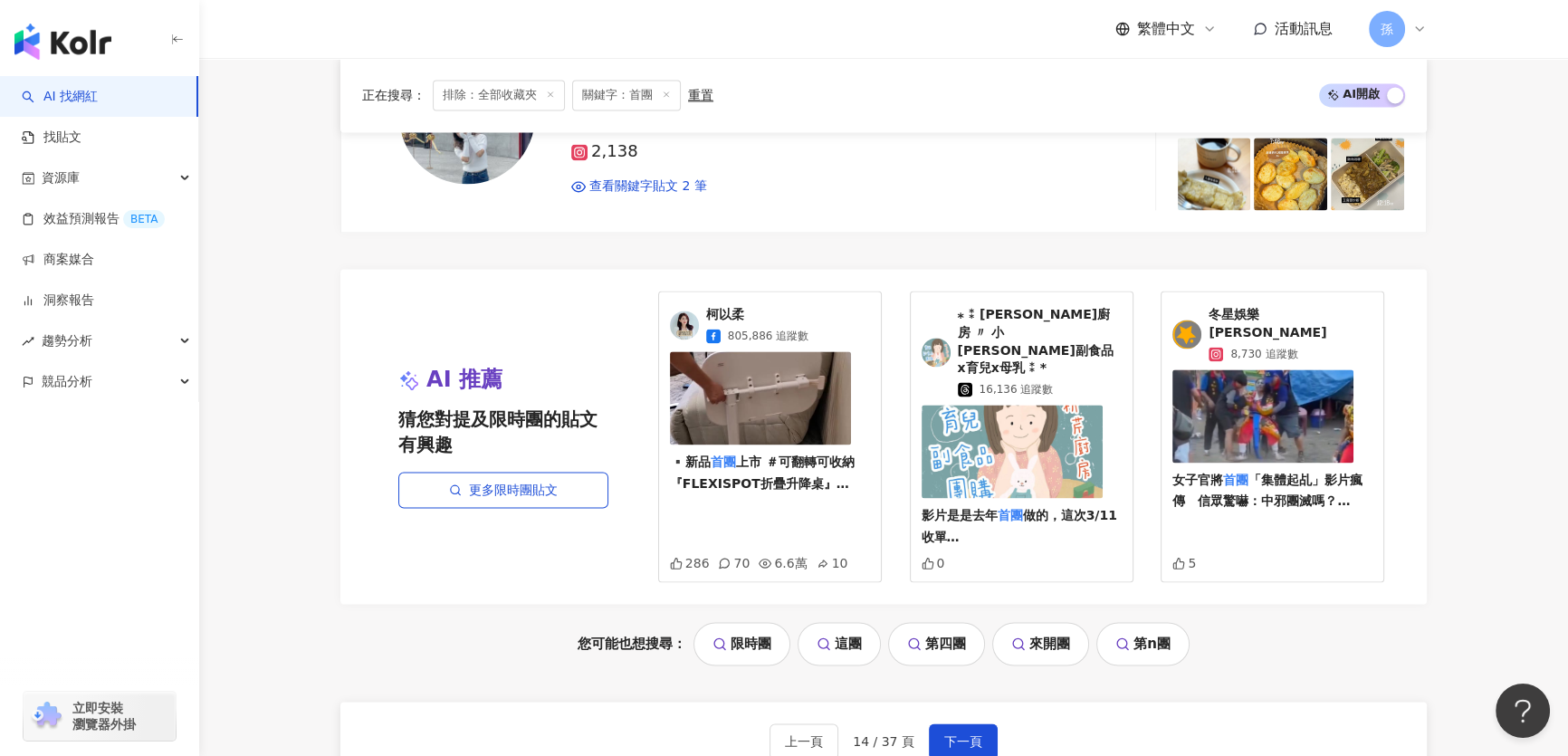
scroll to position [3351, 0]
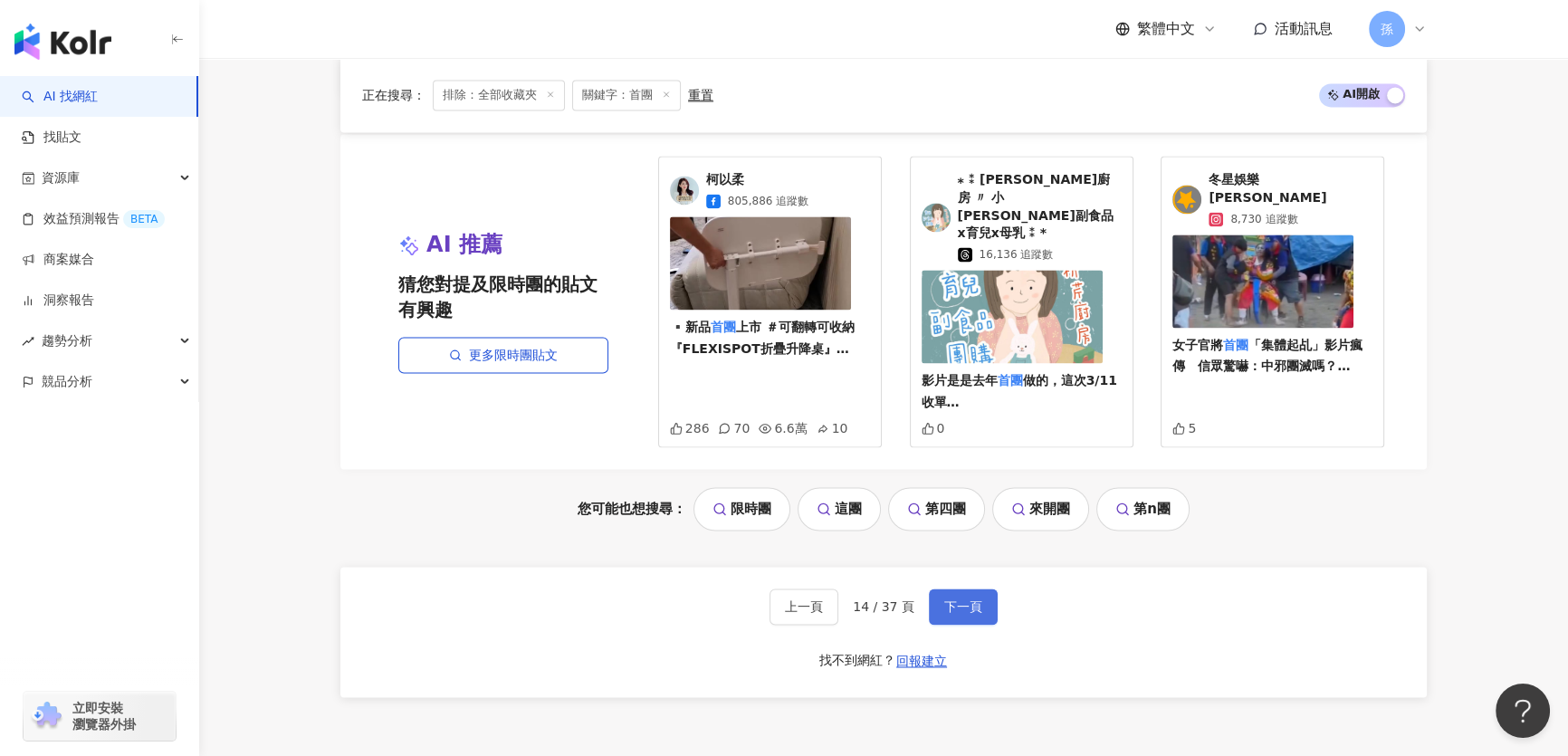
click at [976, 600] on span "下一頁" at bounding box center [963, 607] width 38 height 15
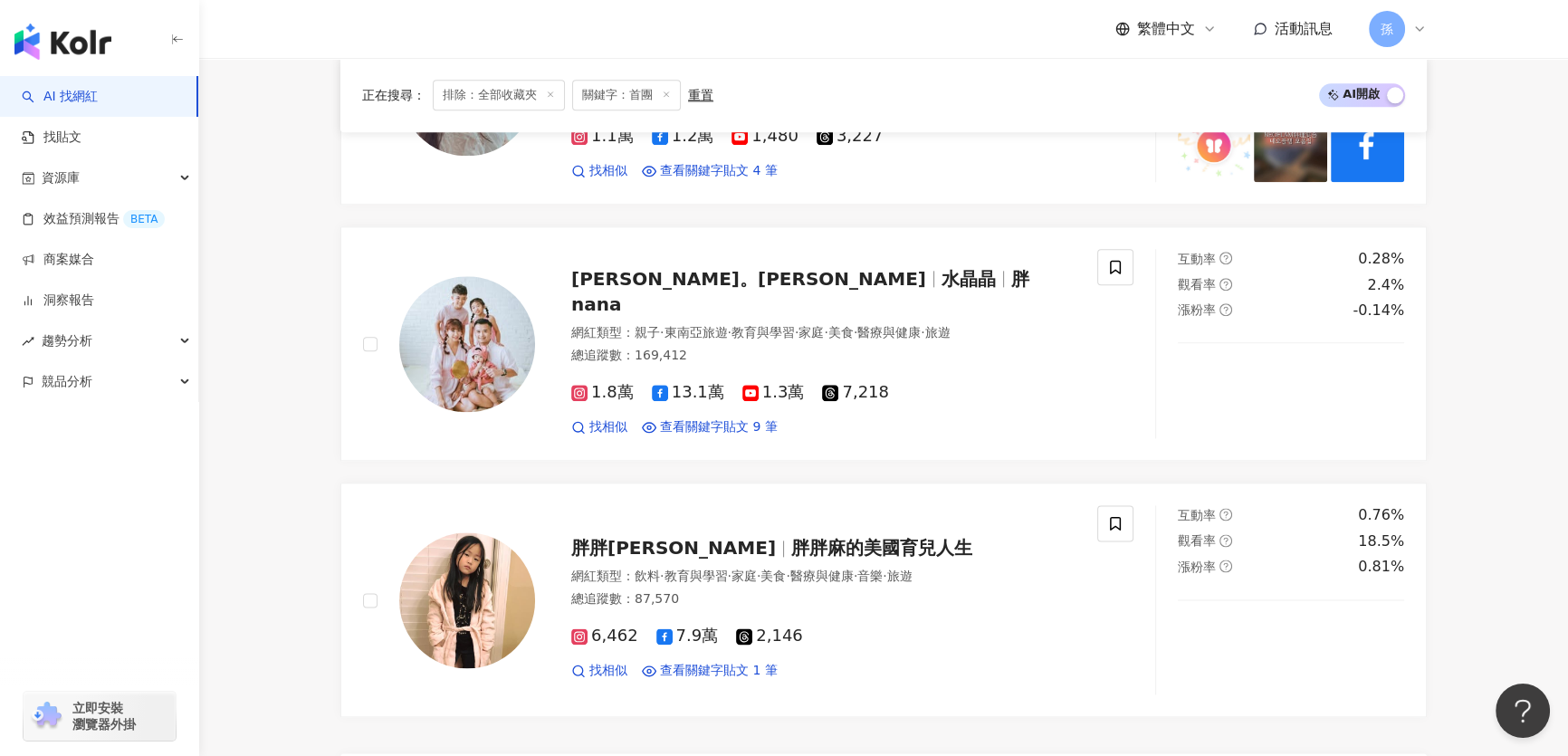
scroll to position [3481, 0]
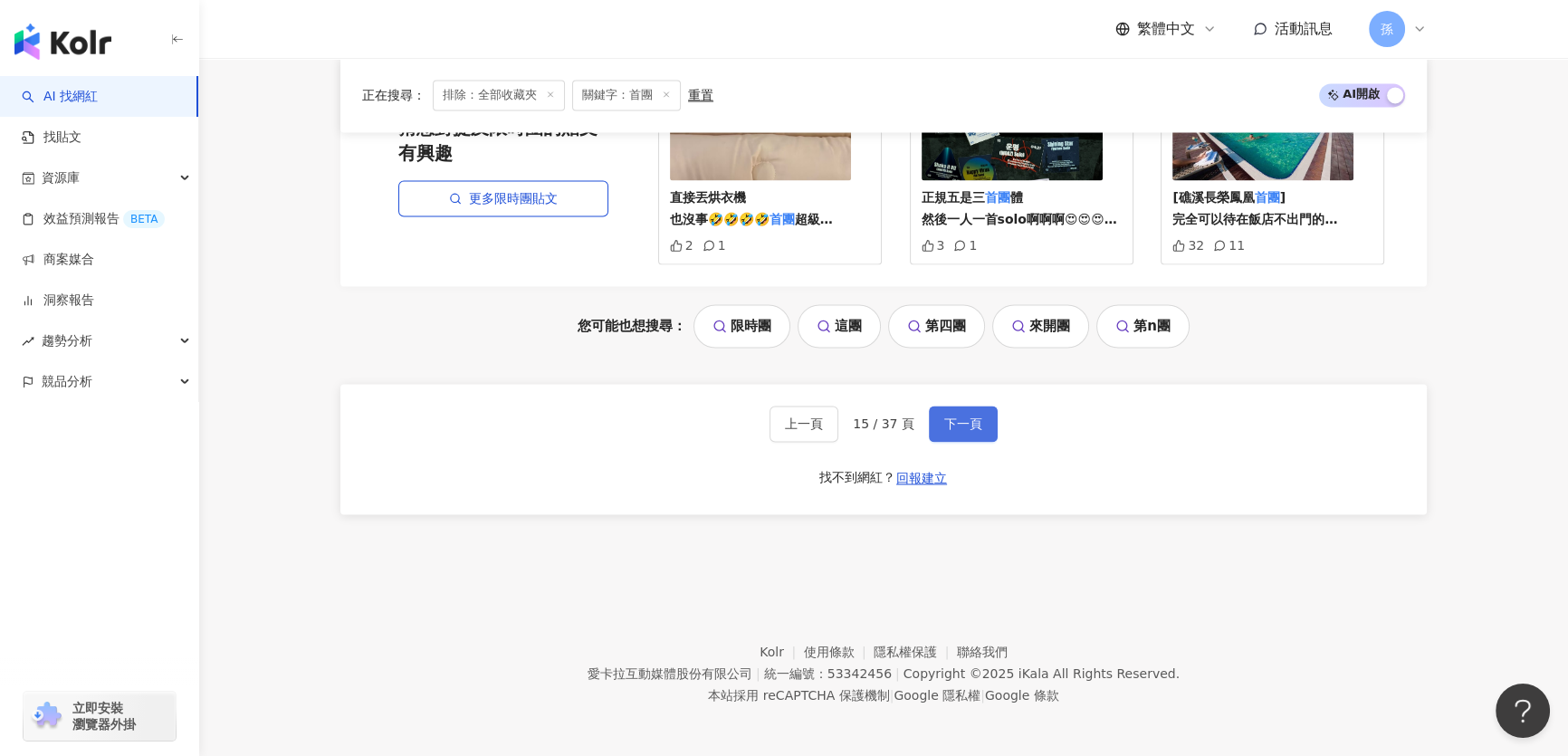
click at [978, 420] on button "下一頁" at bounding box center [962, 424] width 68 height 37
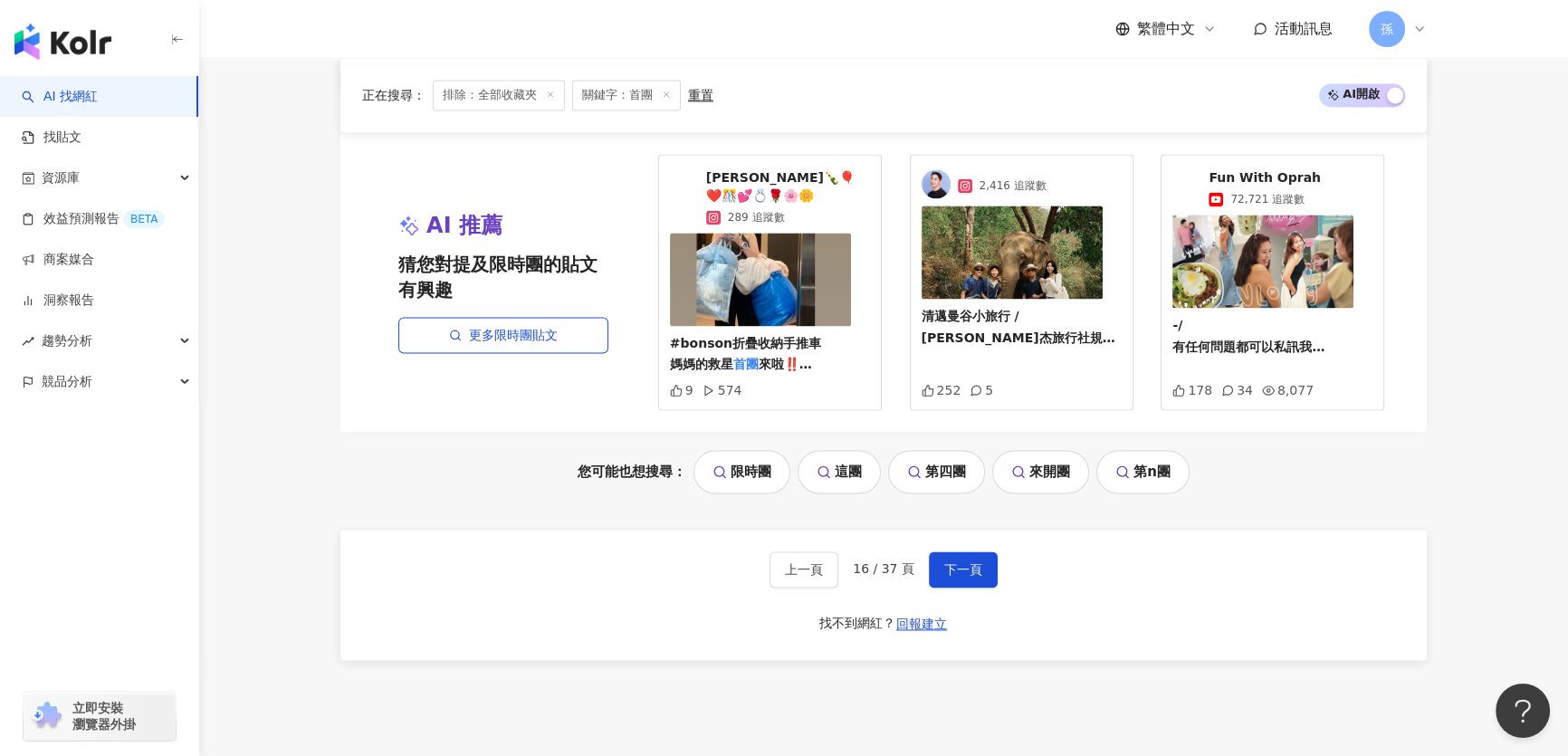
scroll to position [3498, 0]
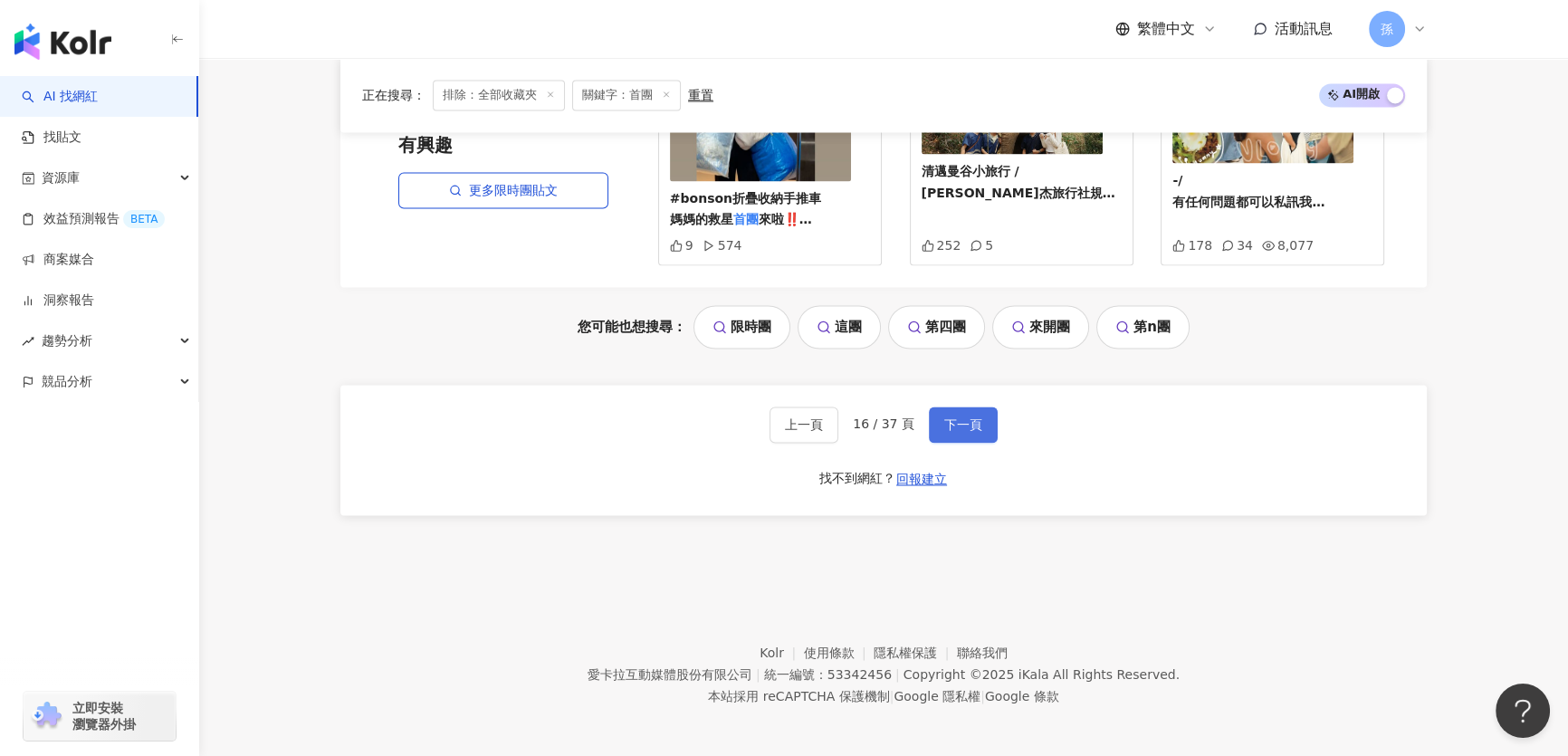
click at [952, 426] on span "下一頁" at bounding box center [963, 425] width 38 height 15
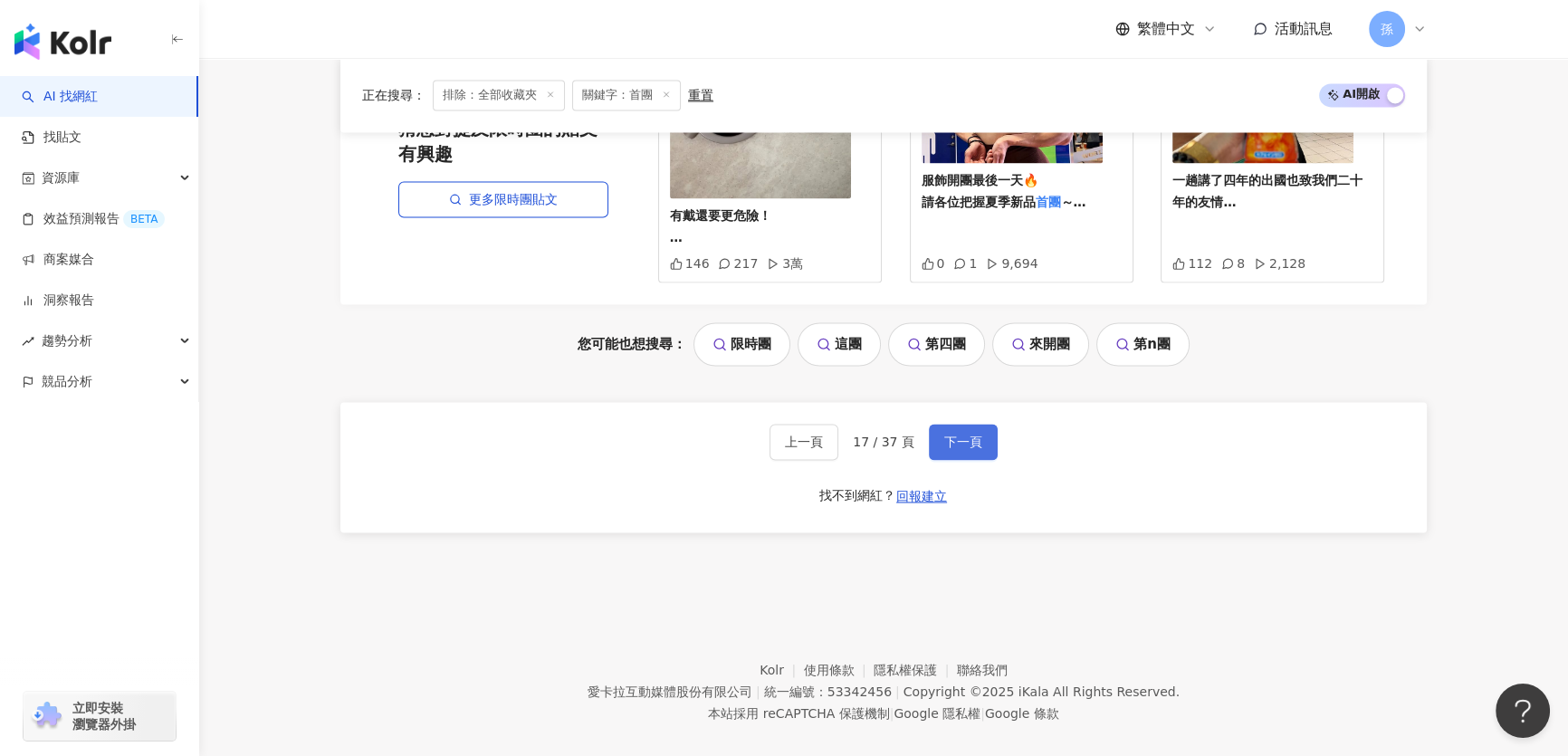
click at [971, 435] on span "下一頁" at bounding box center [963, 442] width 38 height 15
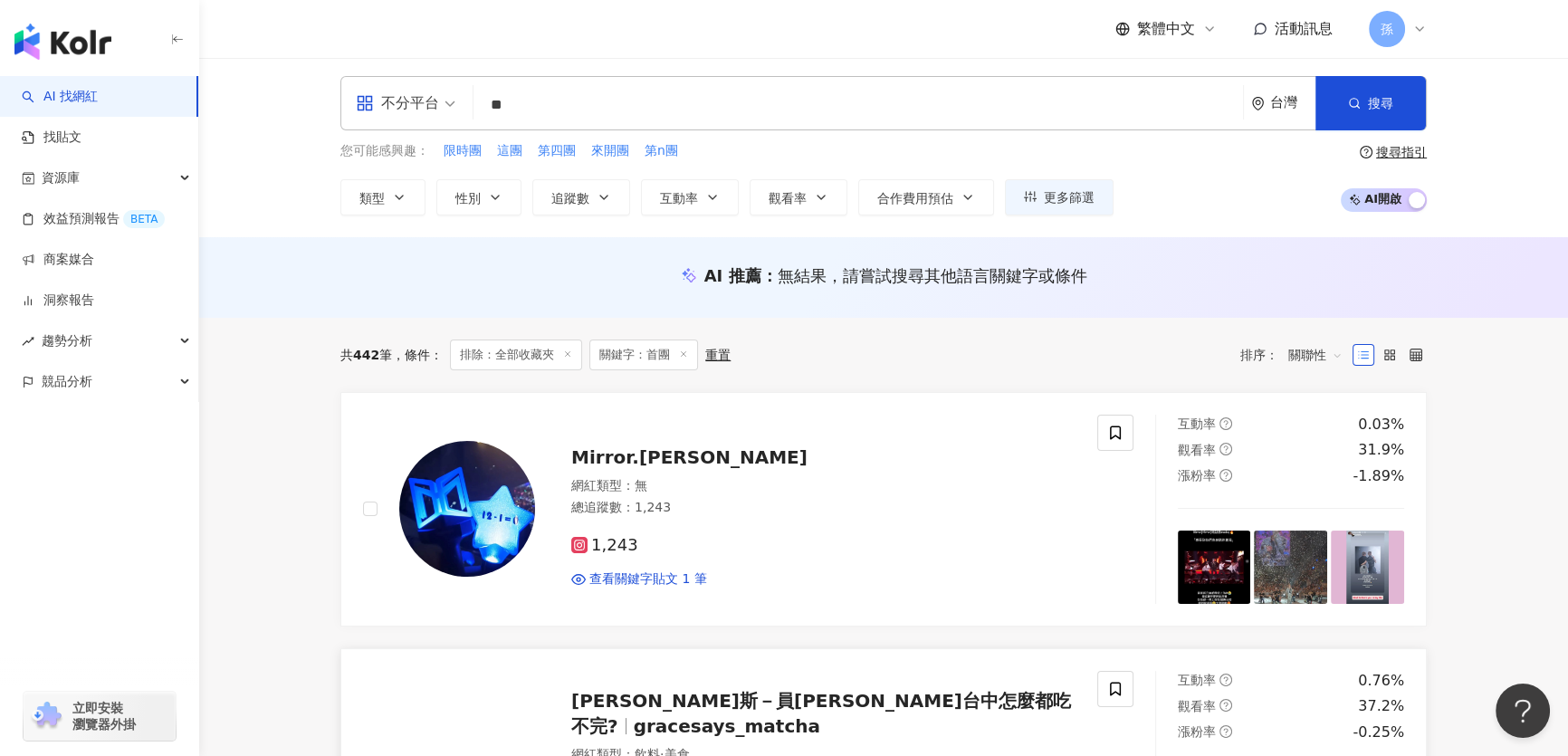
scroll to position [0, 0]
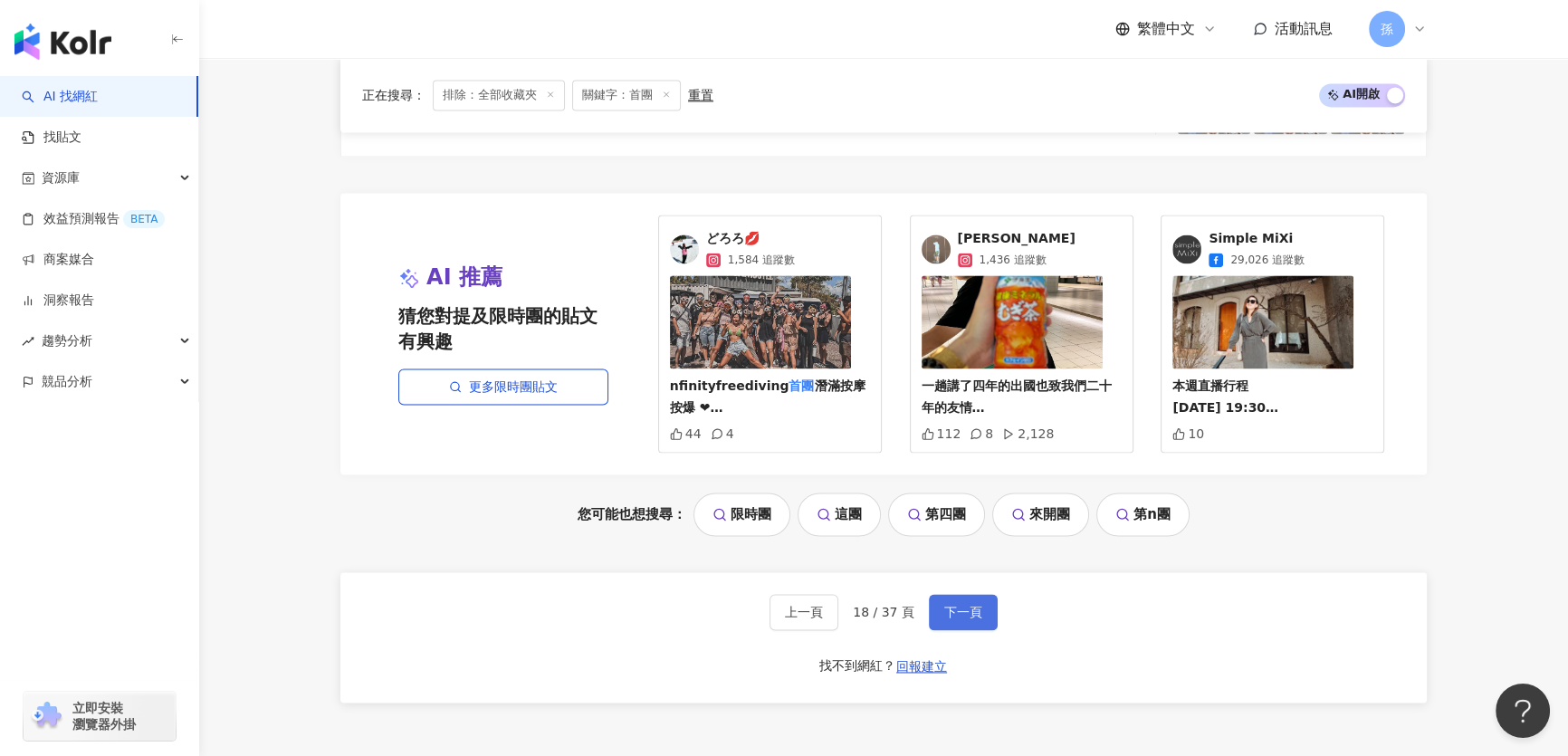
click at [968, 613] on span "下一頁" at bounding box center [963, 612] width 38 height 15
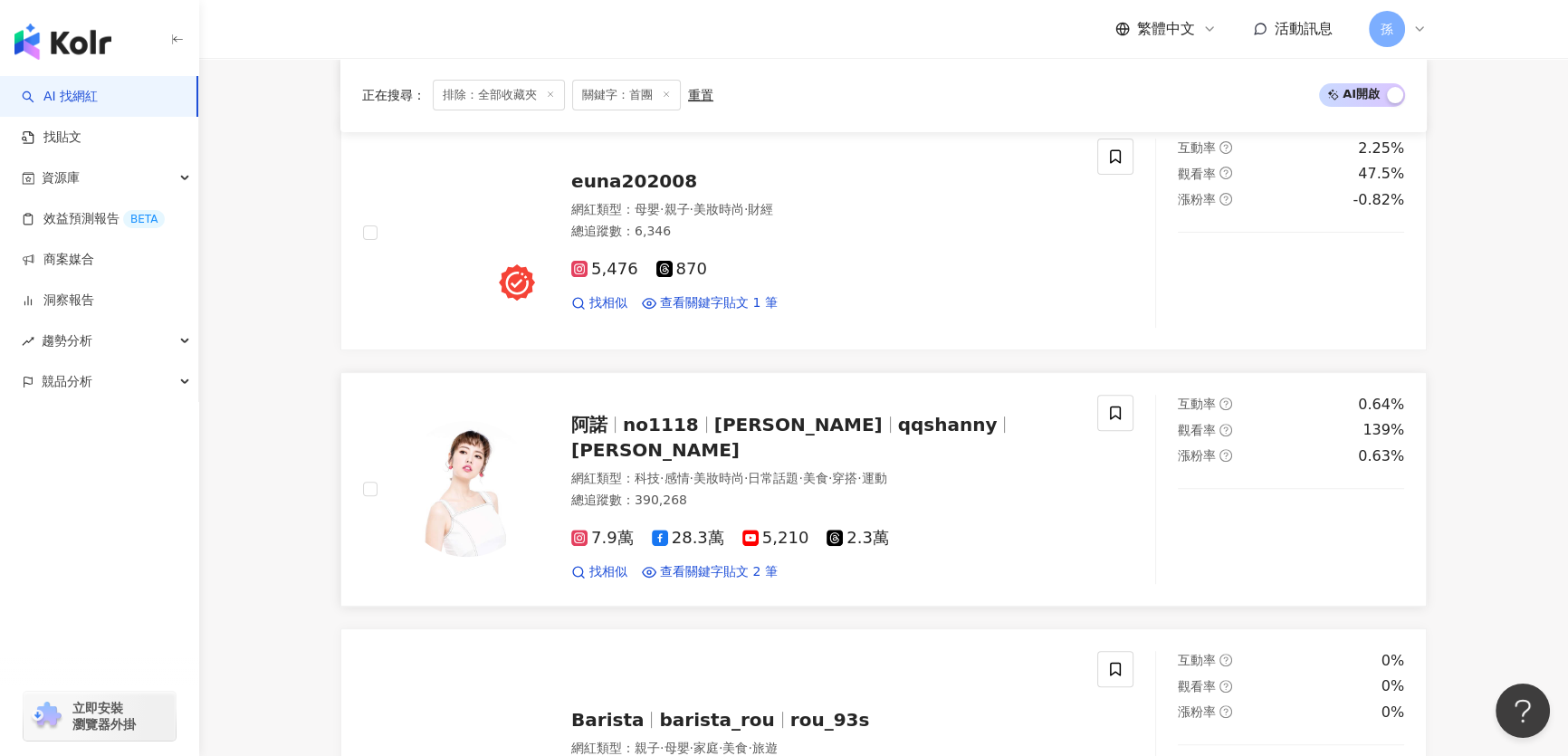
scroll to position [793, 0]
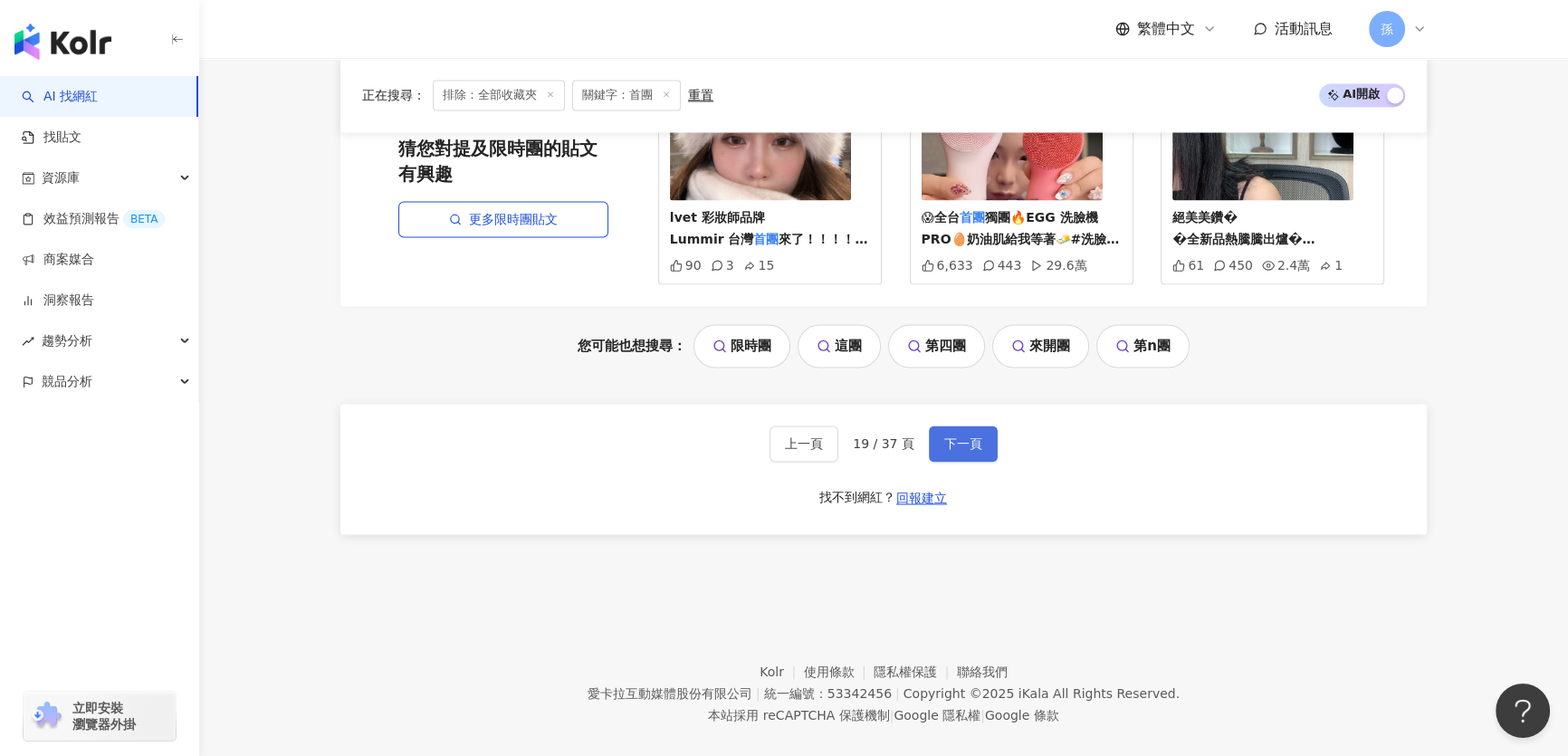
click at [944, 436] on span "下一頁" at bounding box center [963, 444] width 38 height 15
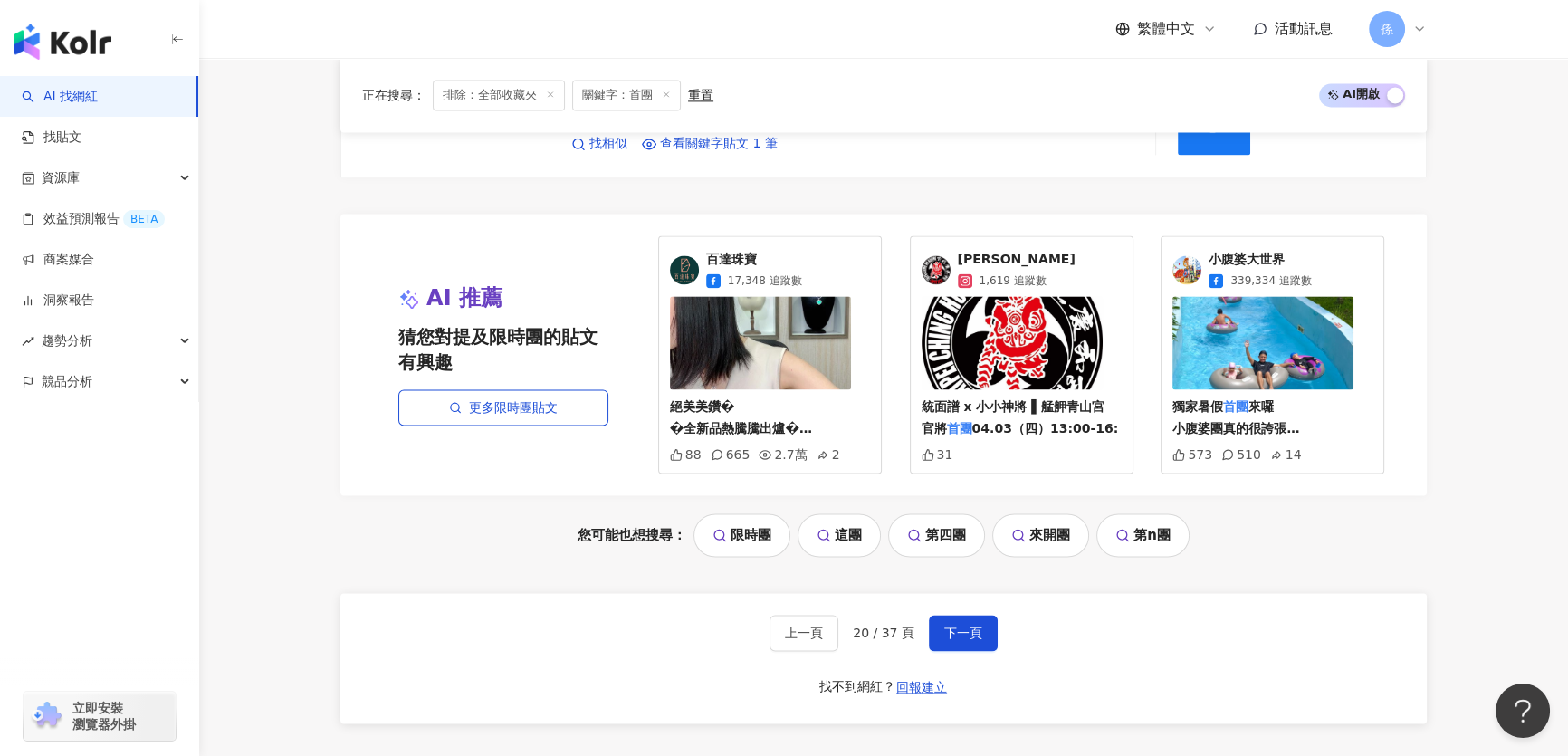
scroll to position [3481, 0]
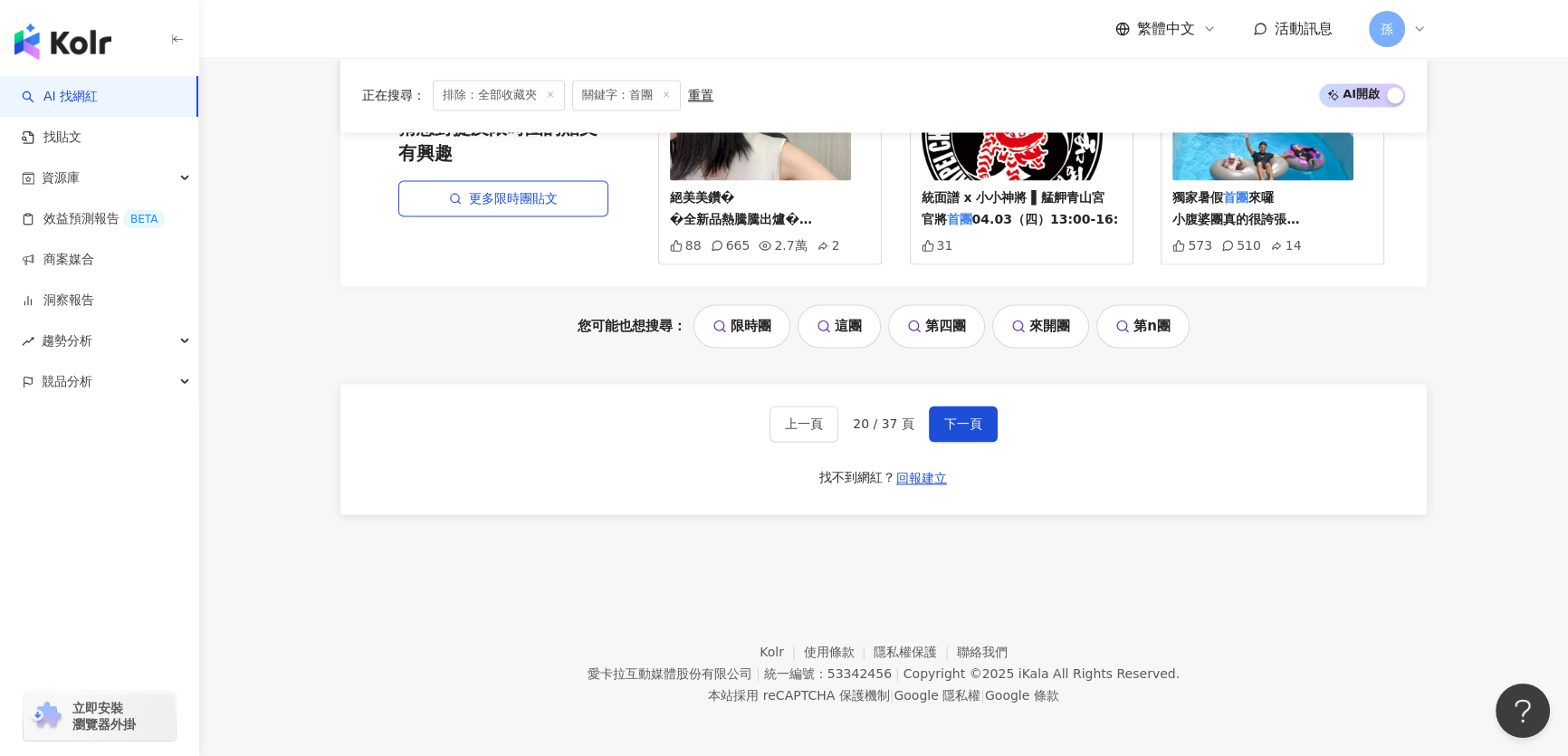
drag, startPoint x: 1575, startPoint y: 170, endPoint x: 42, endPoint y: 17, distance: 1540.6
click at [988, 425] on button "下一頁" at bounding box center [962, 424] width 68 height 37
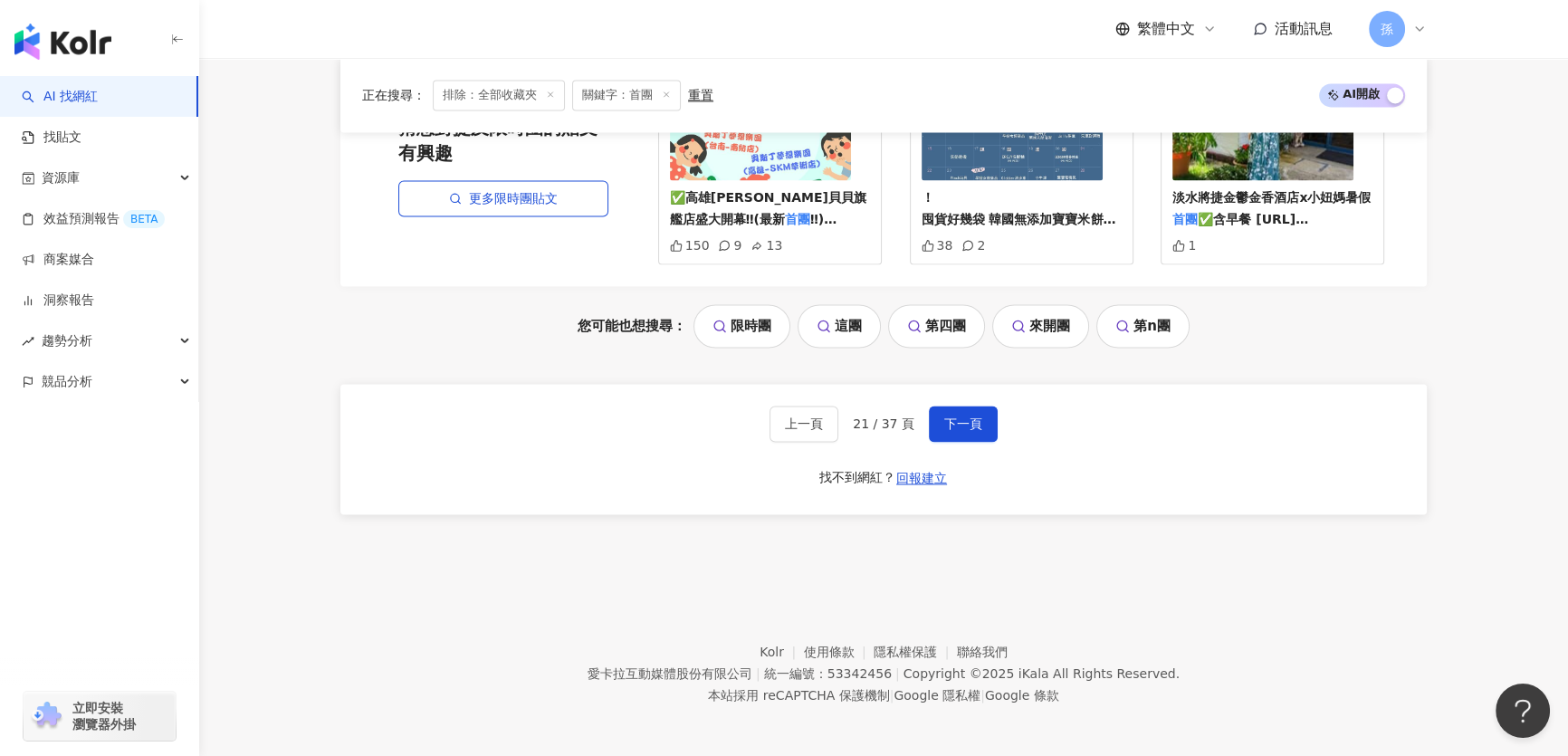
drag, startPoint x: 1579, startPoint y: 145, endPoint x: 43, endPoint y: 36, distance: 1539.9
click at [968, 416] on span "下一頁" at bounding box center [963, 424] width 38 height 15
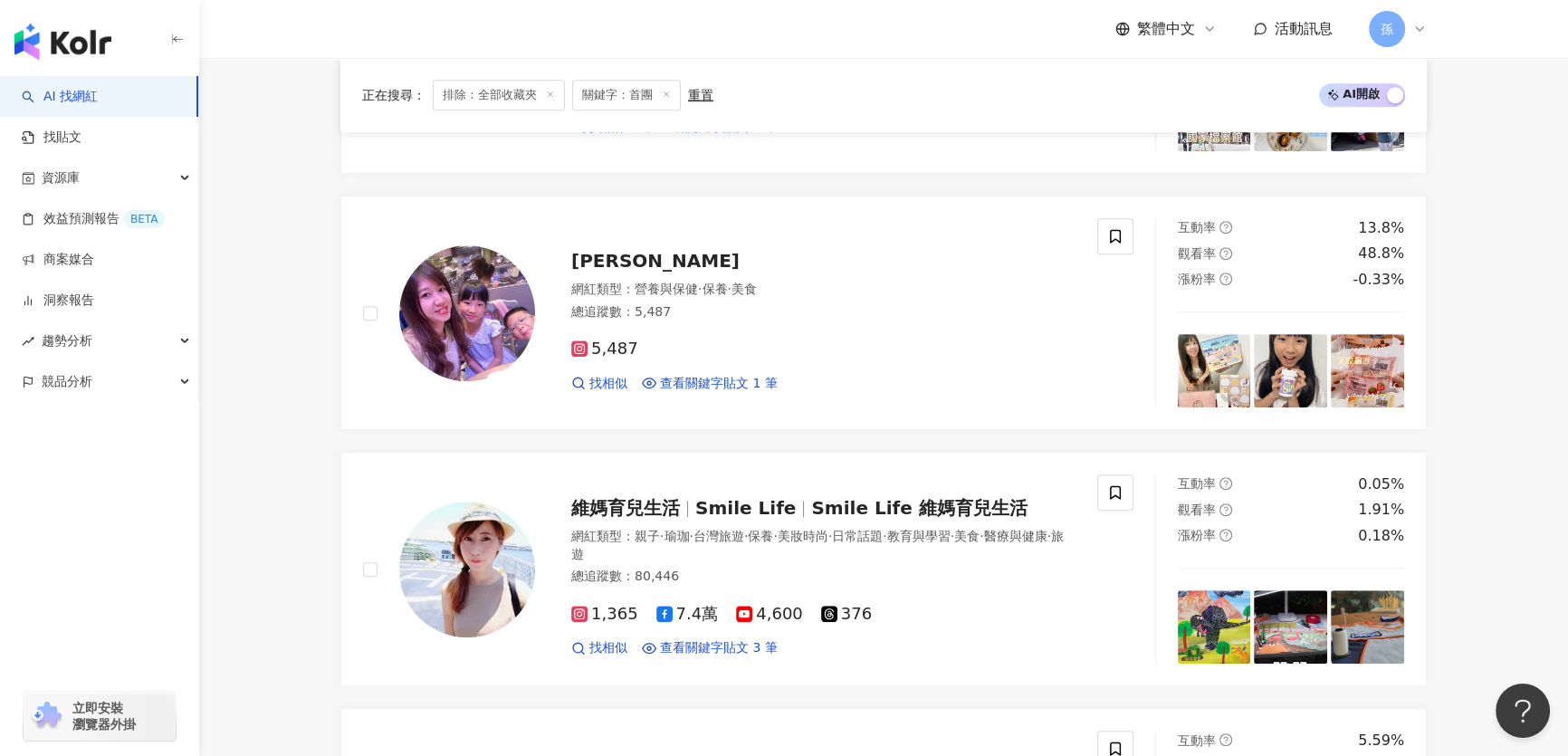
scroll to position [3498, 0]
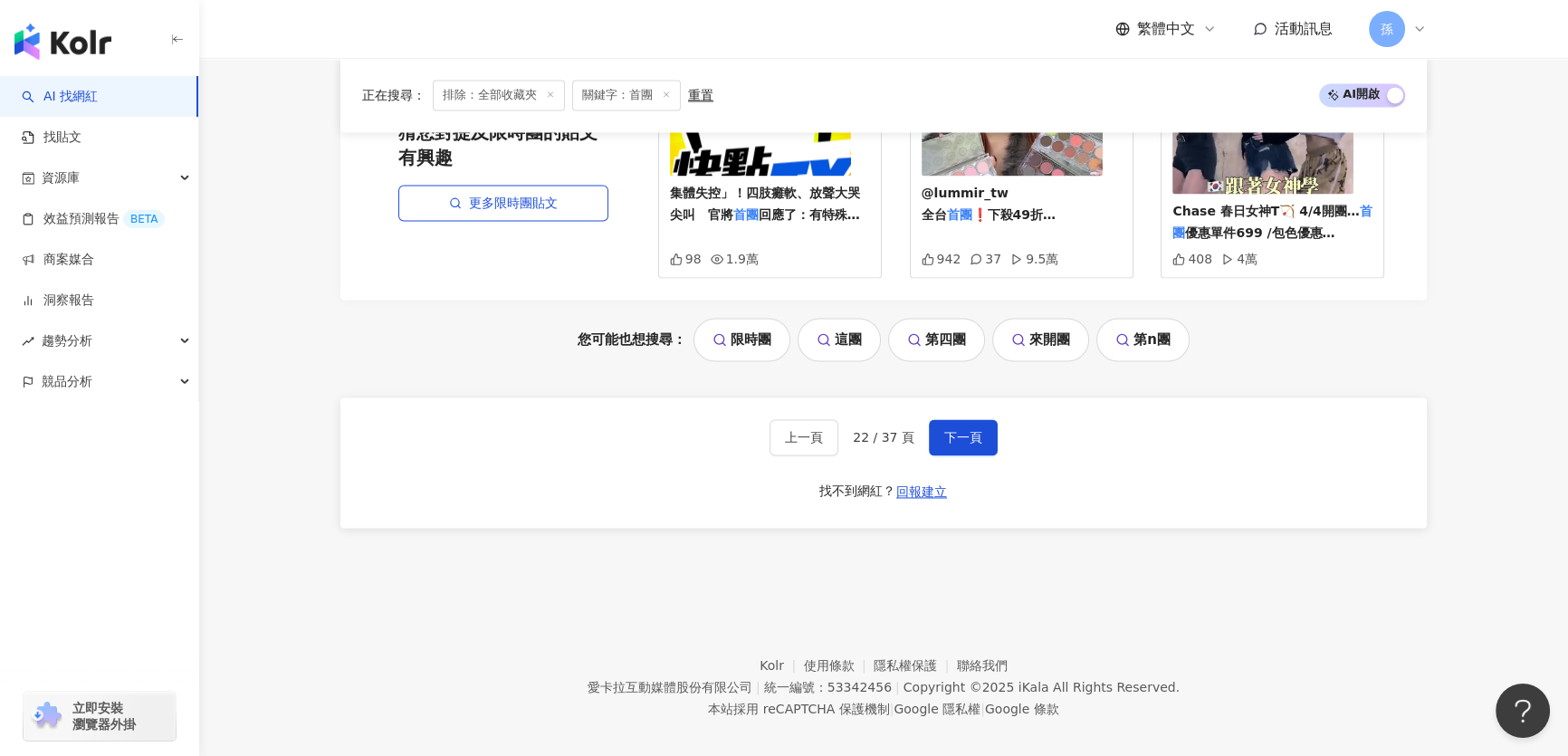
drag, startPoint x: 1573, startPoint y: 289, endPoint x: 30, endPoint y: 26, distance: 1565.3
click at [972, 430] on span "下一頁" at bounding box center [963, 437] width 38 height 15
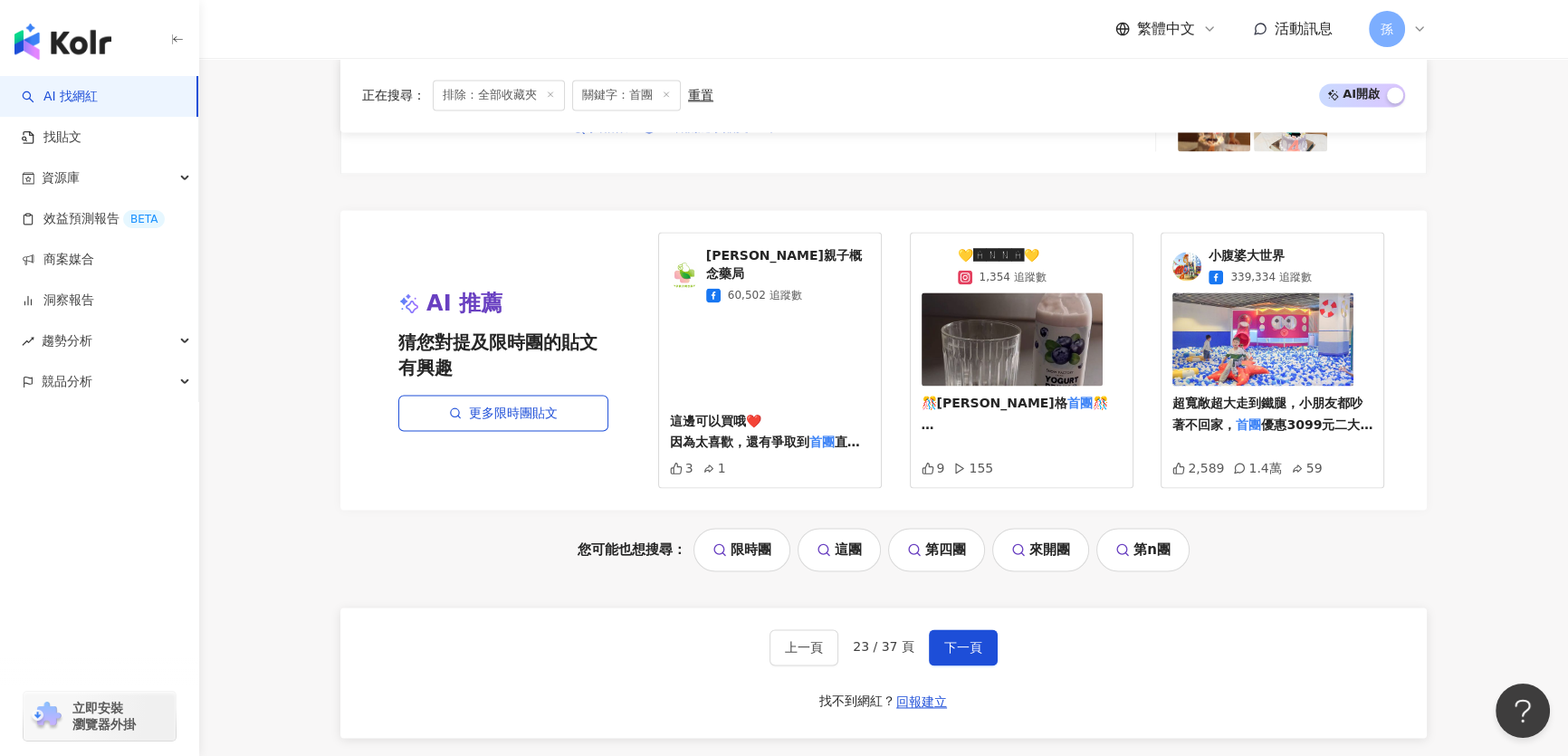
scroll to position [3492, 0]
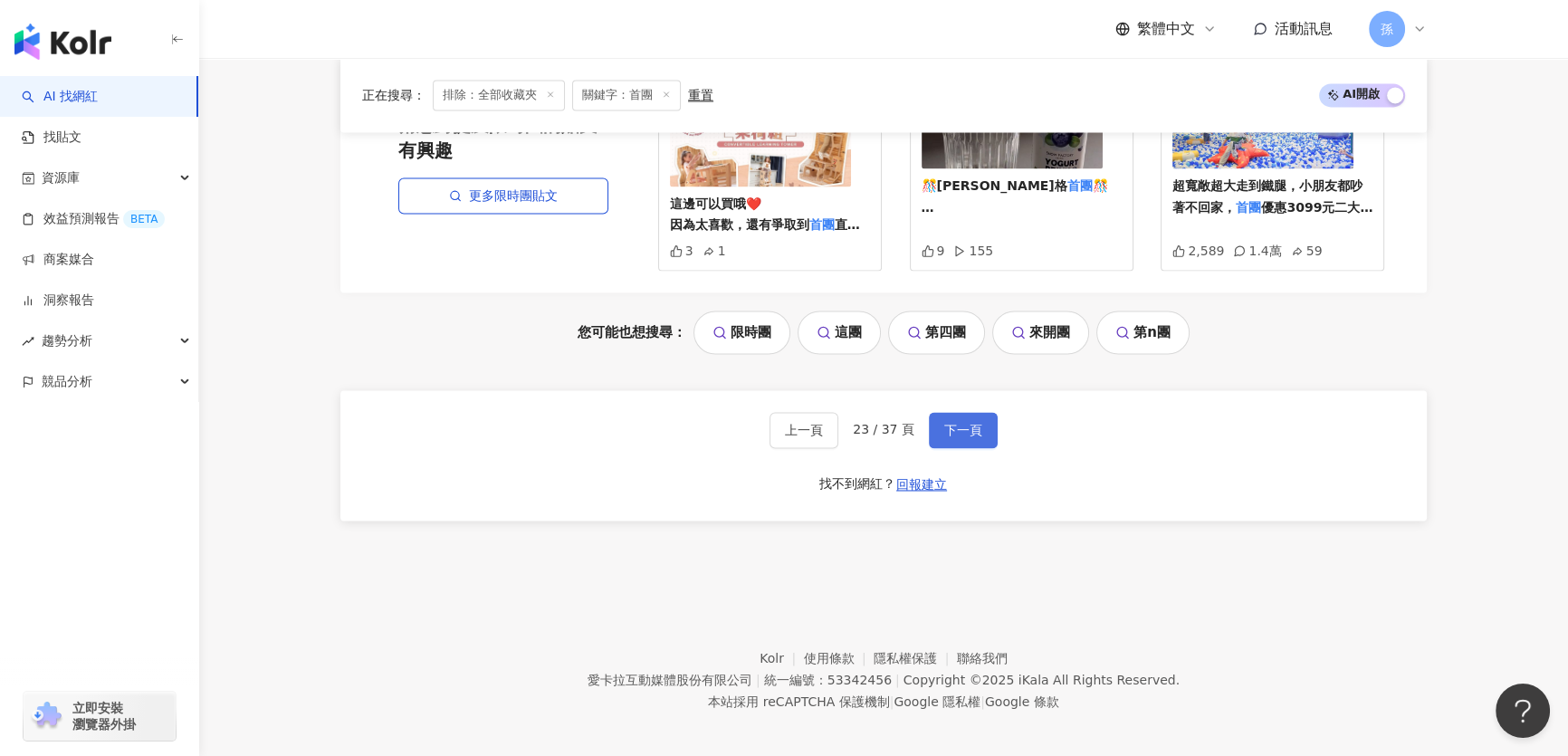
click at [959, 430] on button "下一頁" at bounding box center [962, 430] width 68 height 37
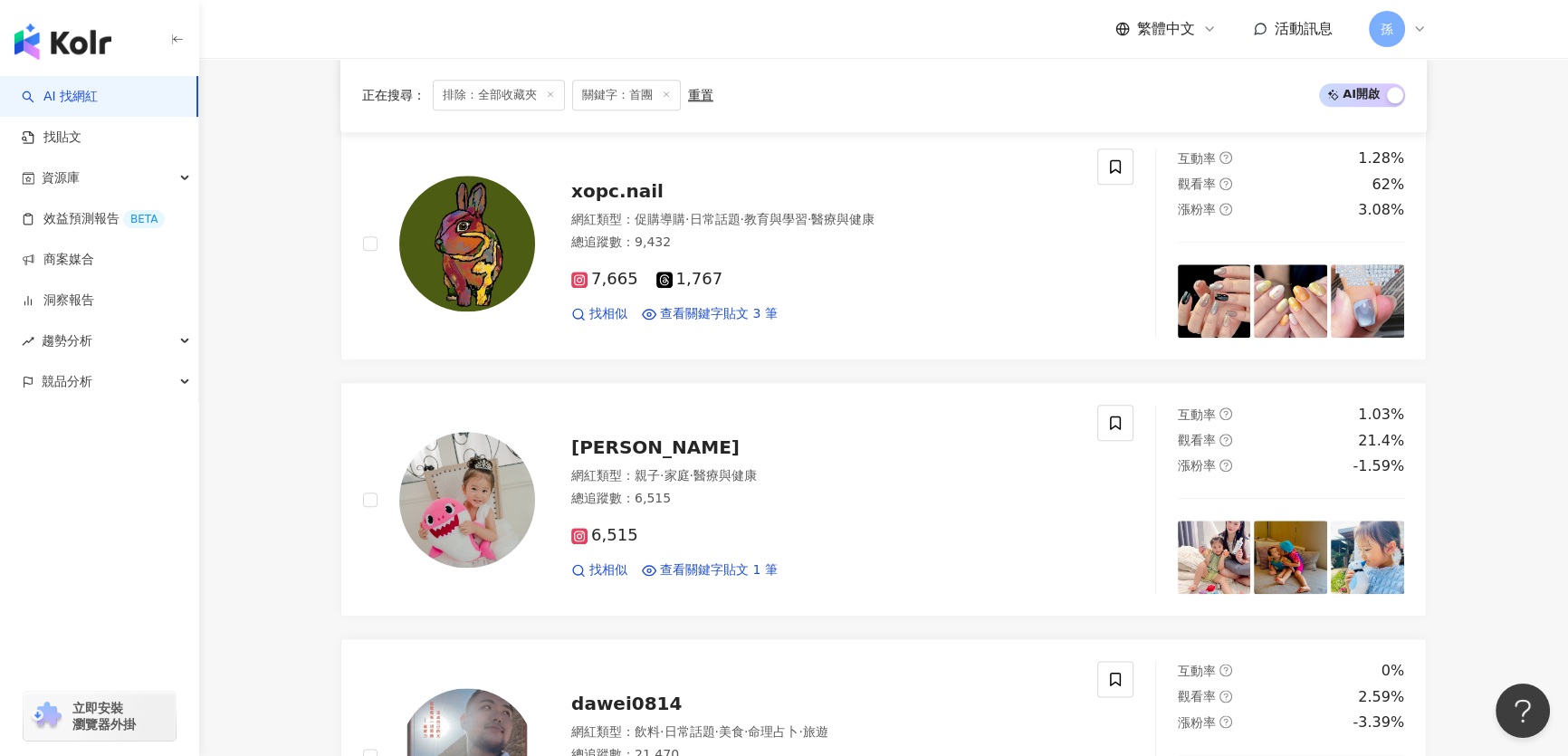
scroll to position [3498, 0]
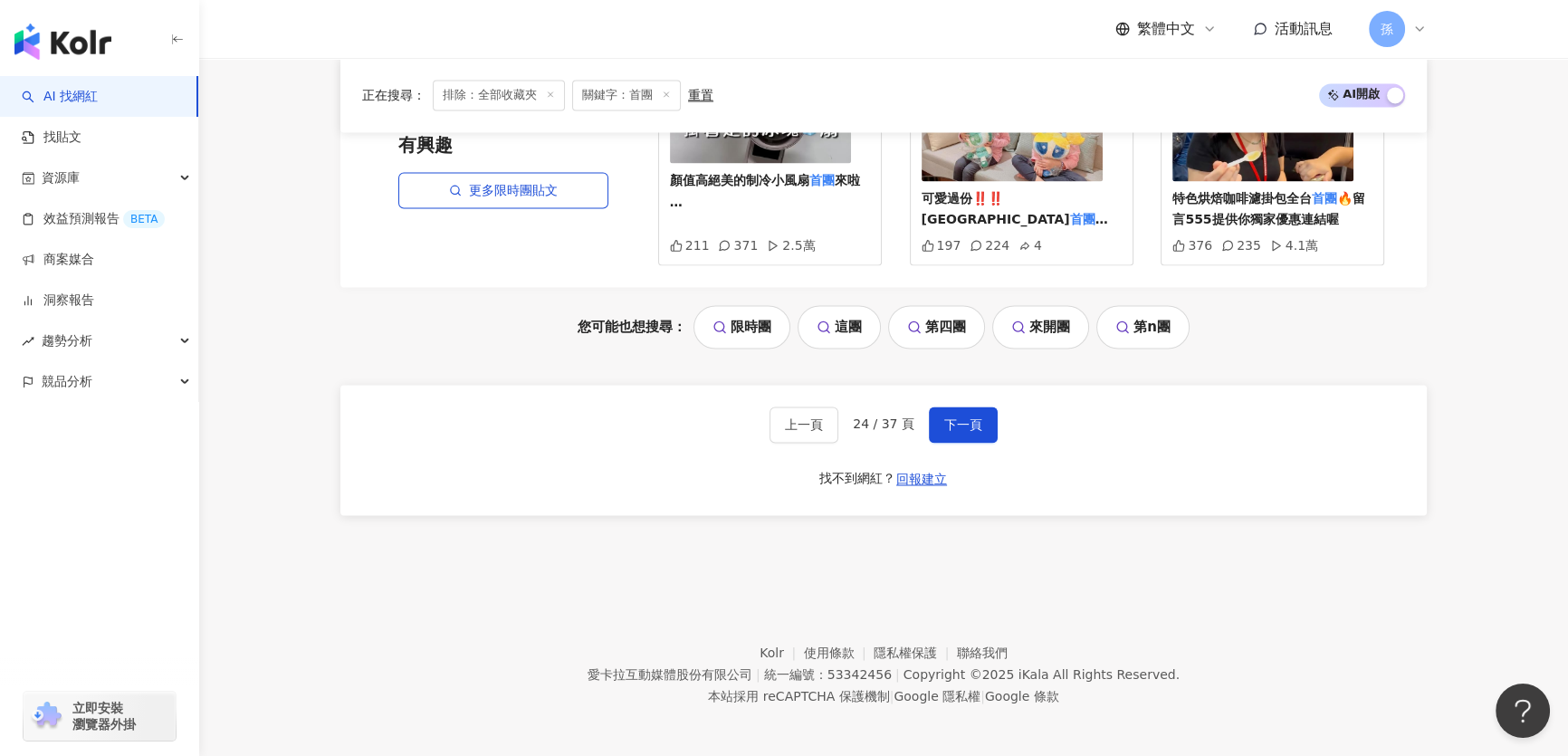
drag, startPoint x: 1571, startPoint y: 93, endPoint x: 31, endPoint y: 5, distance: 1542.5
click at [955, 433] on button "下一頁" at bounding box center [962, 425] width 68 height 37
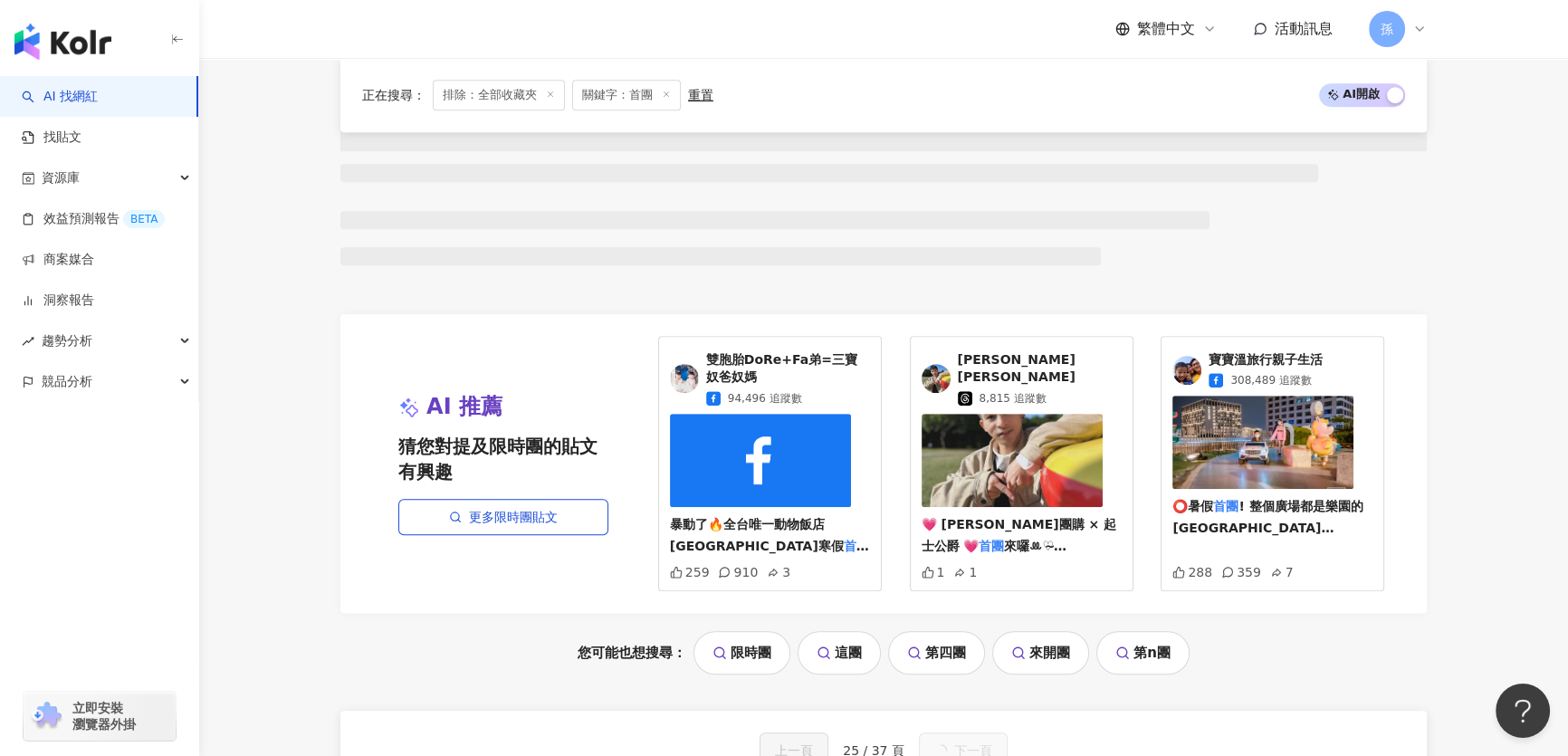
scroll to position [2925, 0]
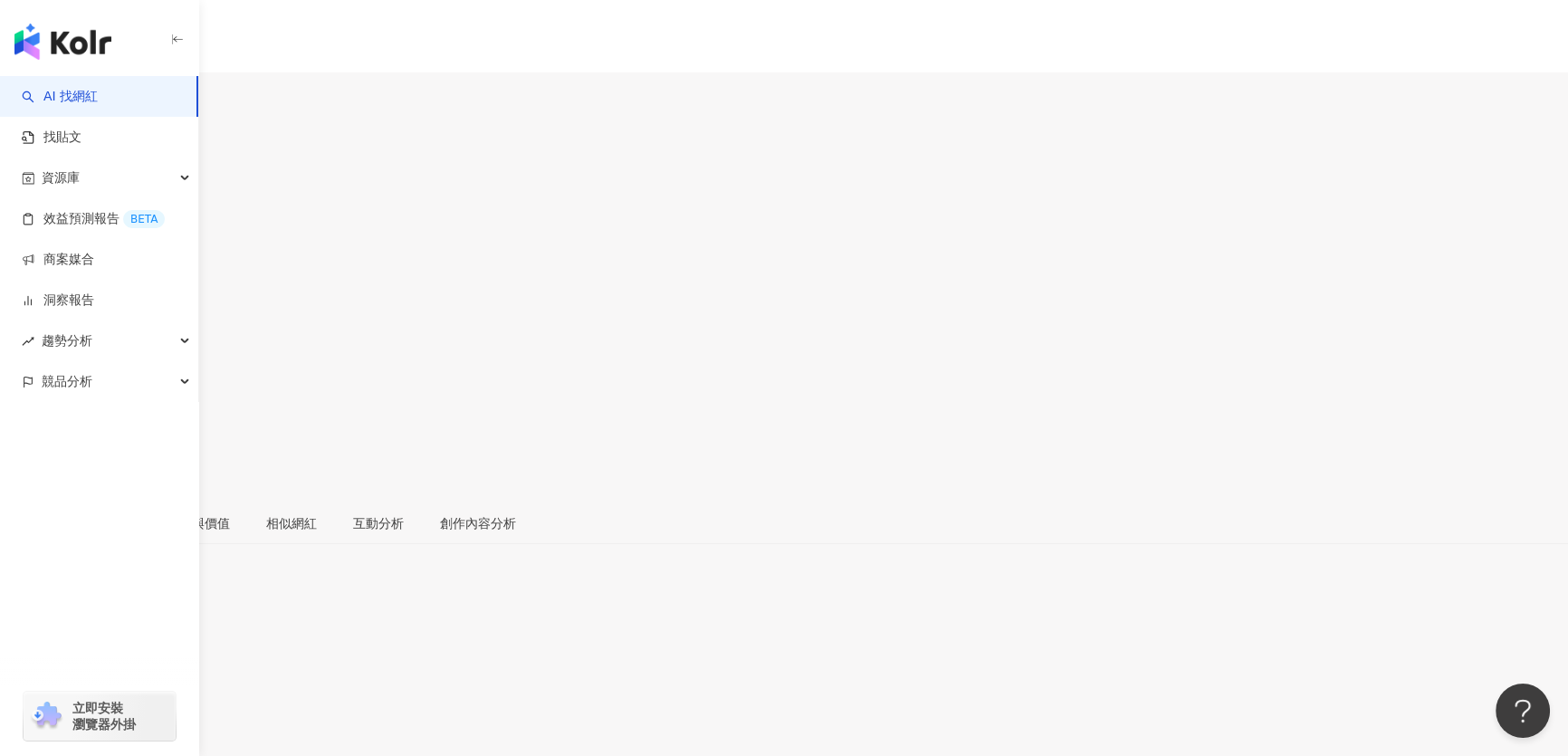
scroll to position [329, 0]
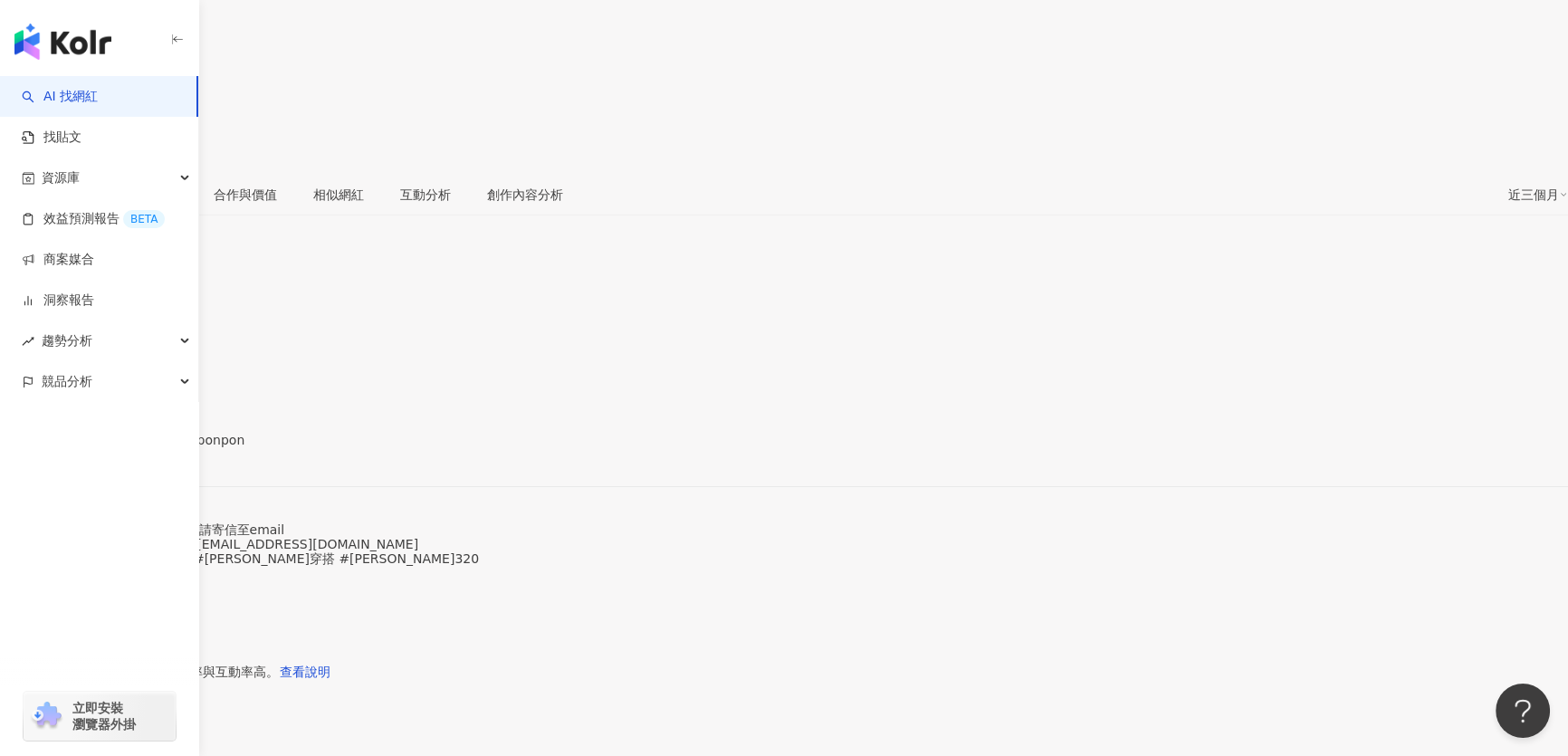
click at [160, 448] on div "https://www.instagram.com/riaponpon/" at bounding box center [89, 456] width 141 height 15
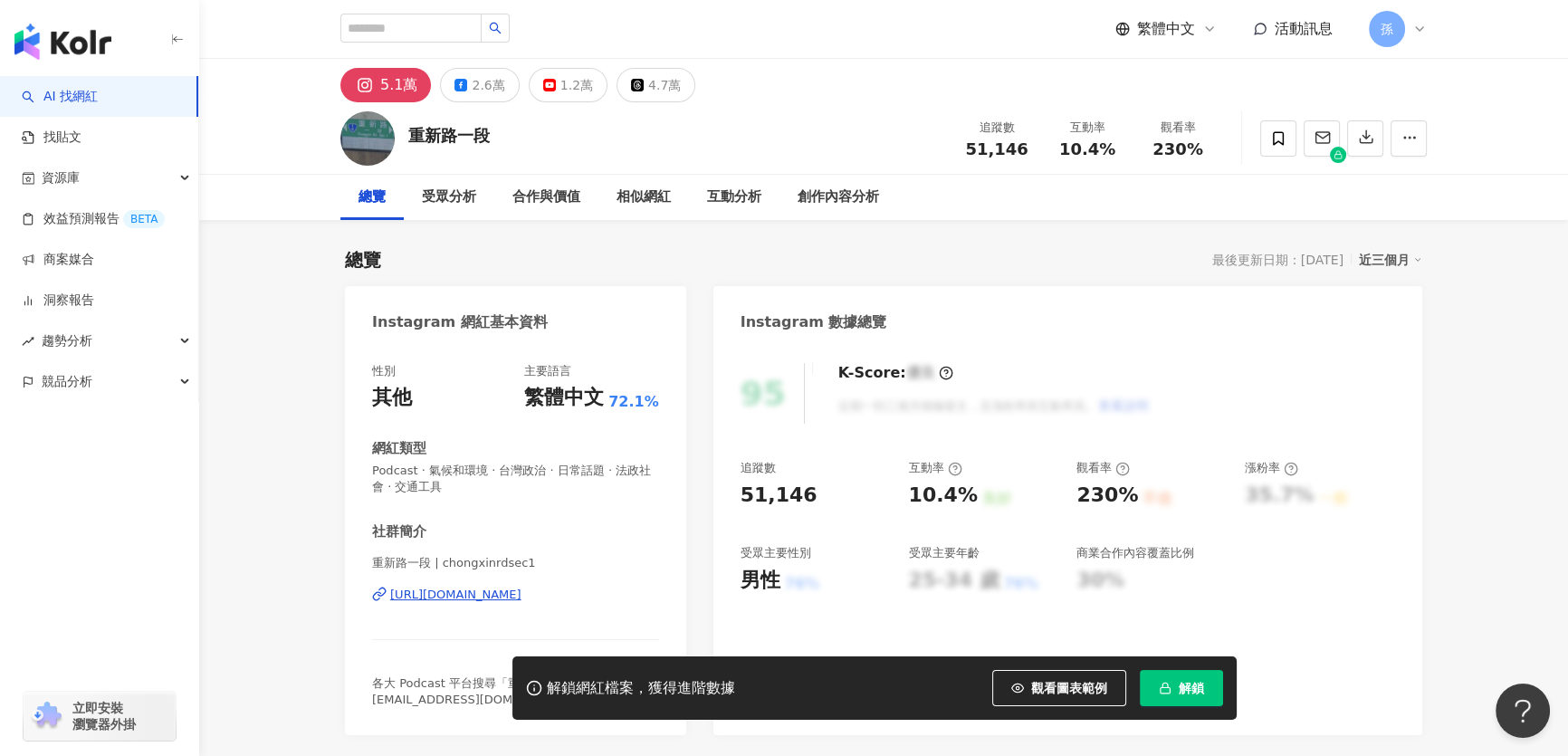
click at [474, 594] on div "https://www.instagram.com/chongxinrdsec1/" at bounding box center [455, 595] width 131 height 16
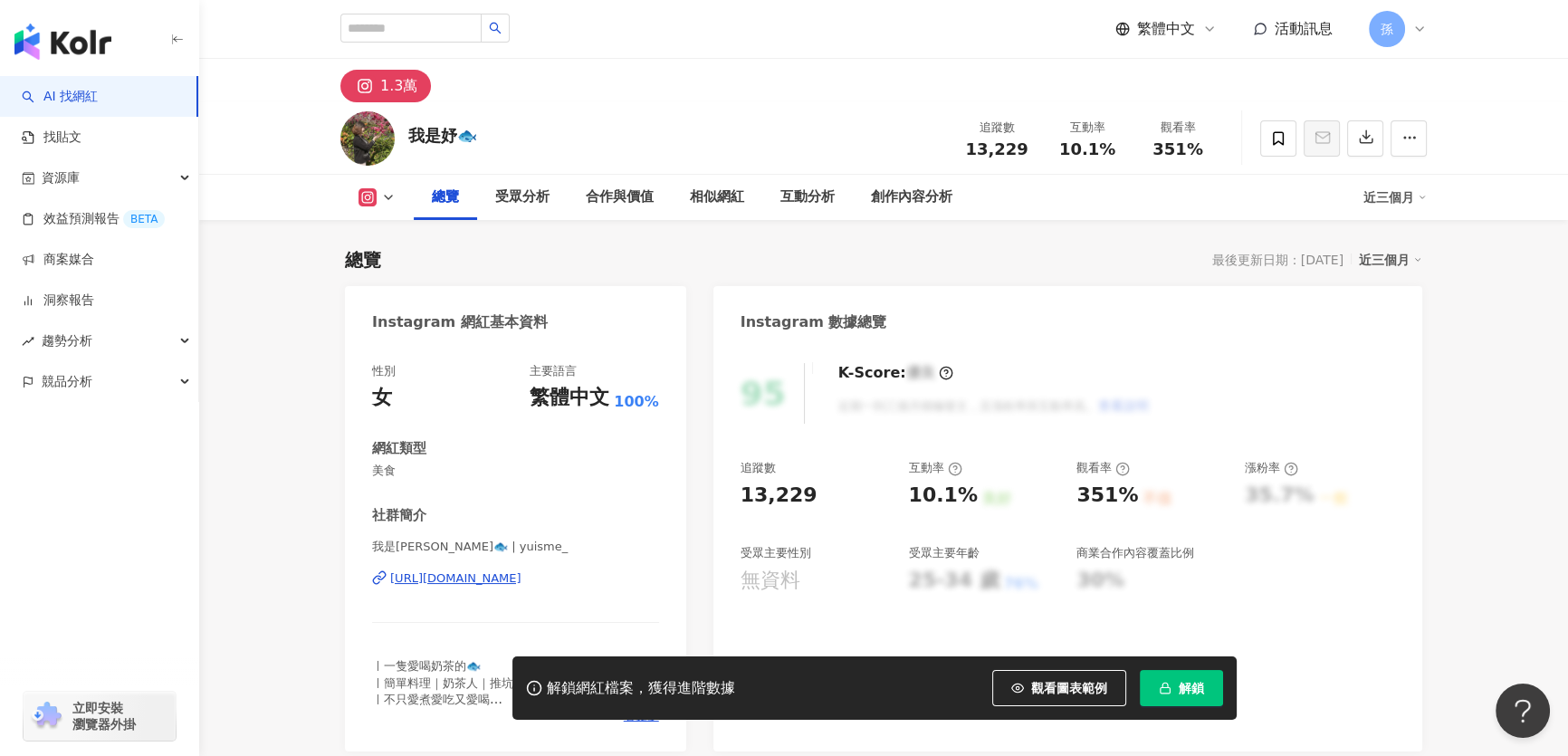
click at [519, 581] on div "https://www.instagram.com/yuisme_/" at bounding box center [455, 579] width 131 height 16
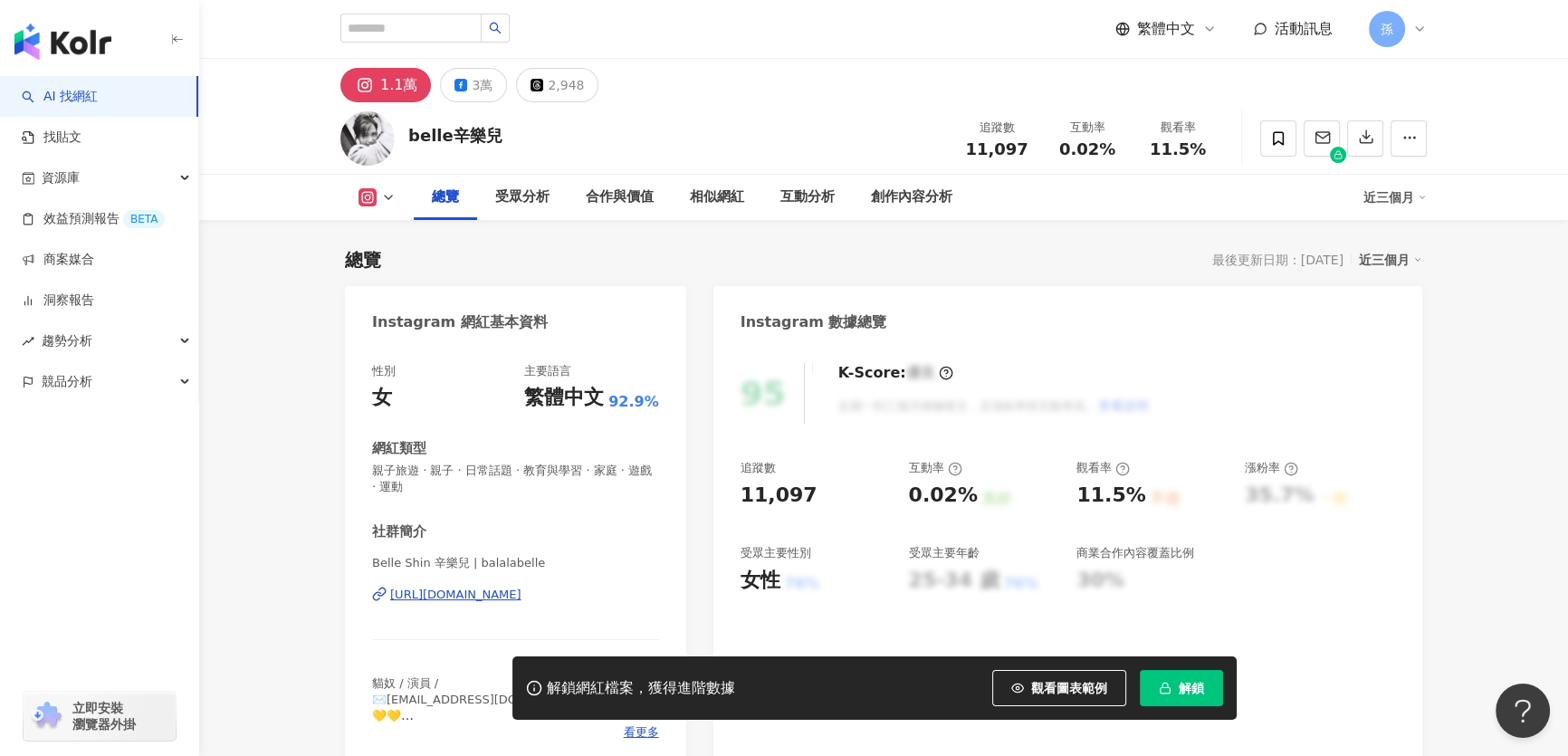
click at [521, 598] on div "[URL][DOMAIN_NAME]" at bounding box center [455, 595] width 131 height 16
click at [480, 96] on div "3萬" at bounding box center [482, 85] width 21 height 26
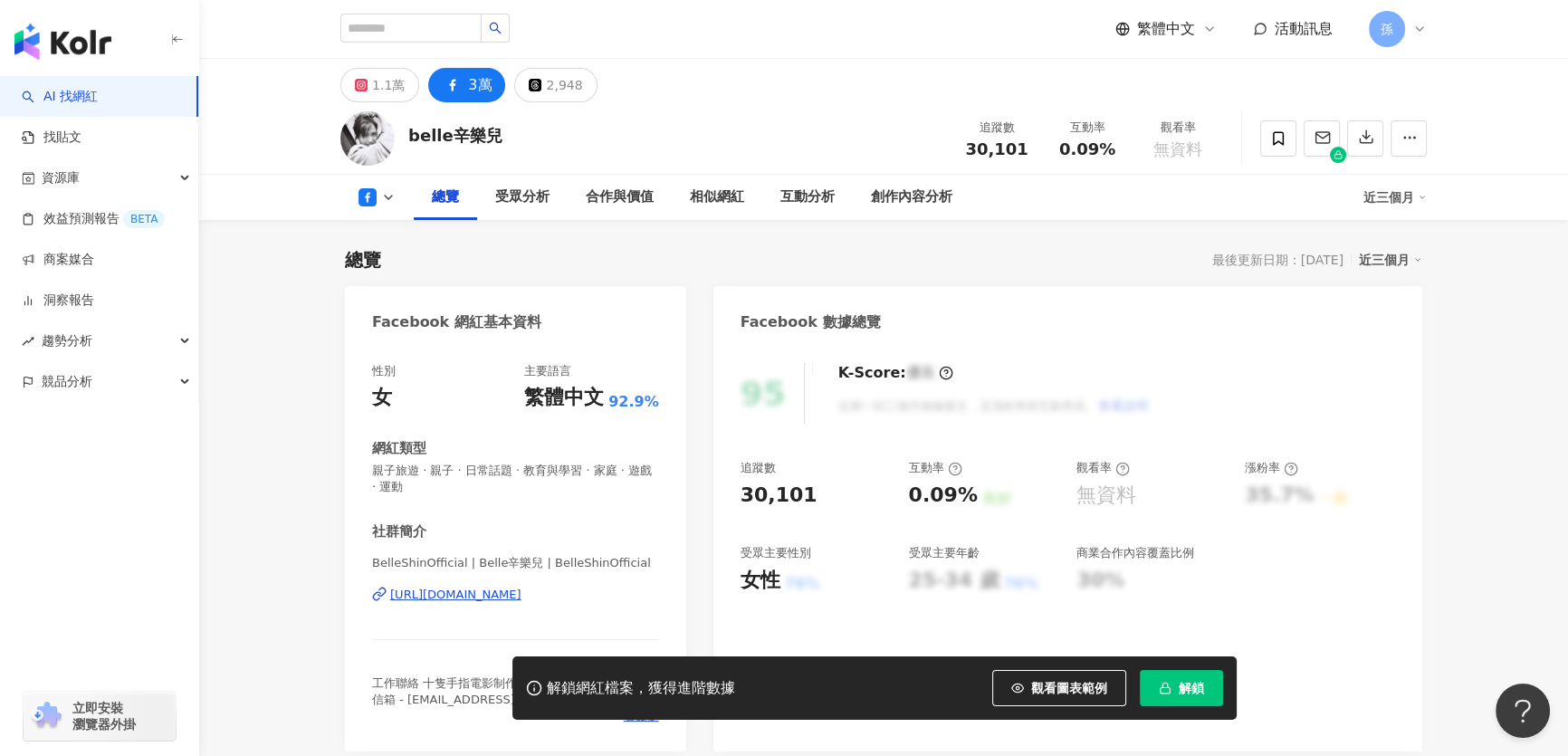
click at [438, 598] on div "[URL][DOMAIN_NAME]" at bounding box center [455, 595] width 131 height 16
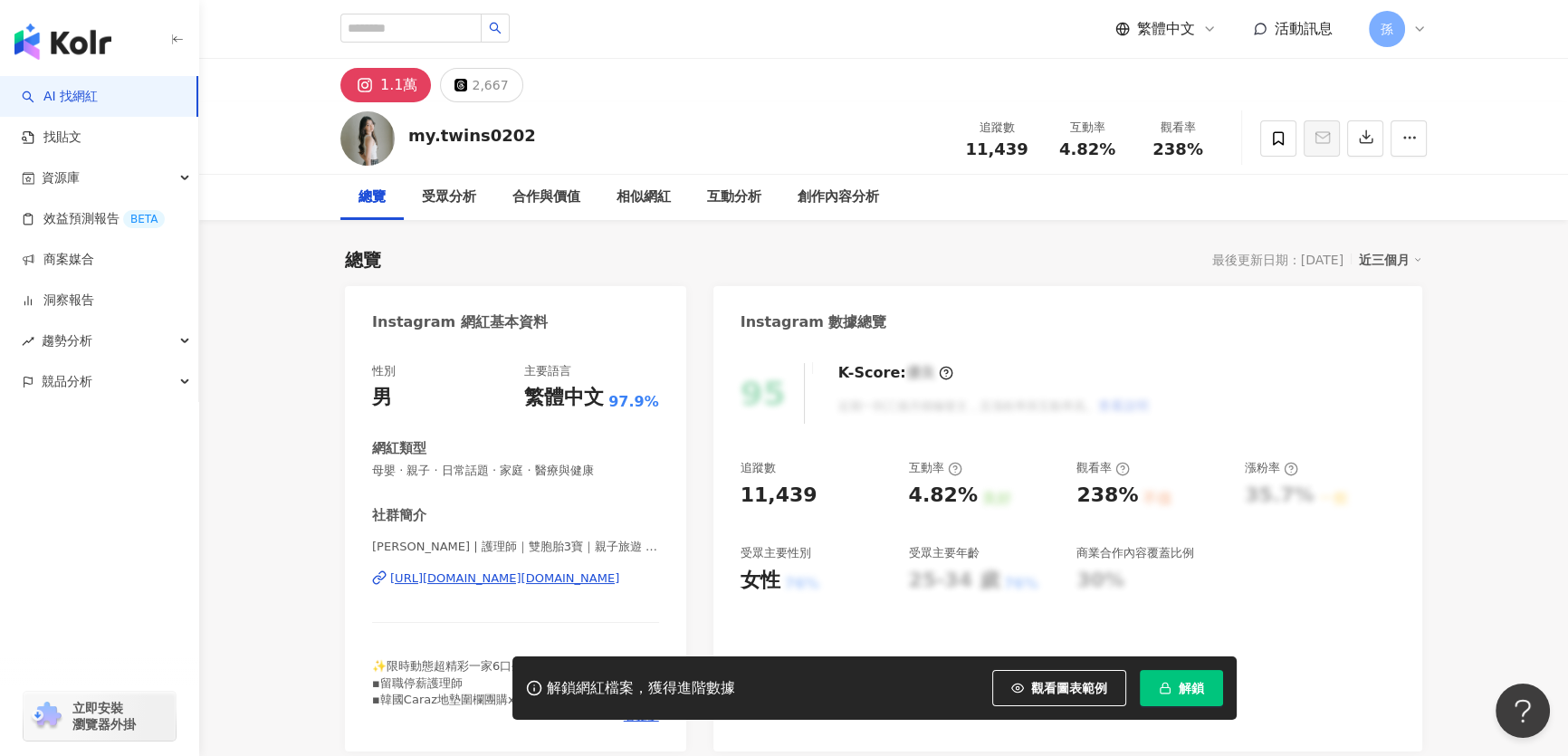
click at [589, 580] on div "[URL][DOMAIN_NAME][DOMAIN_NAME]" at bounding box center [504, 579] width 229 height 16
click at [497, 571] on div "https://www.instagram.com/uni.nori.twins/" at bounding box center [504, 579] width 229 height 16
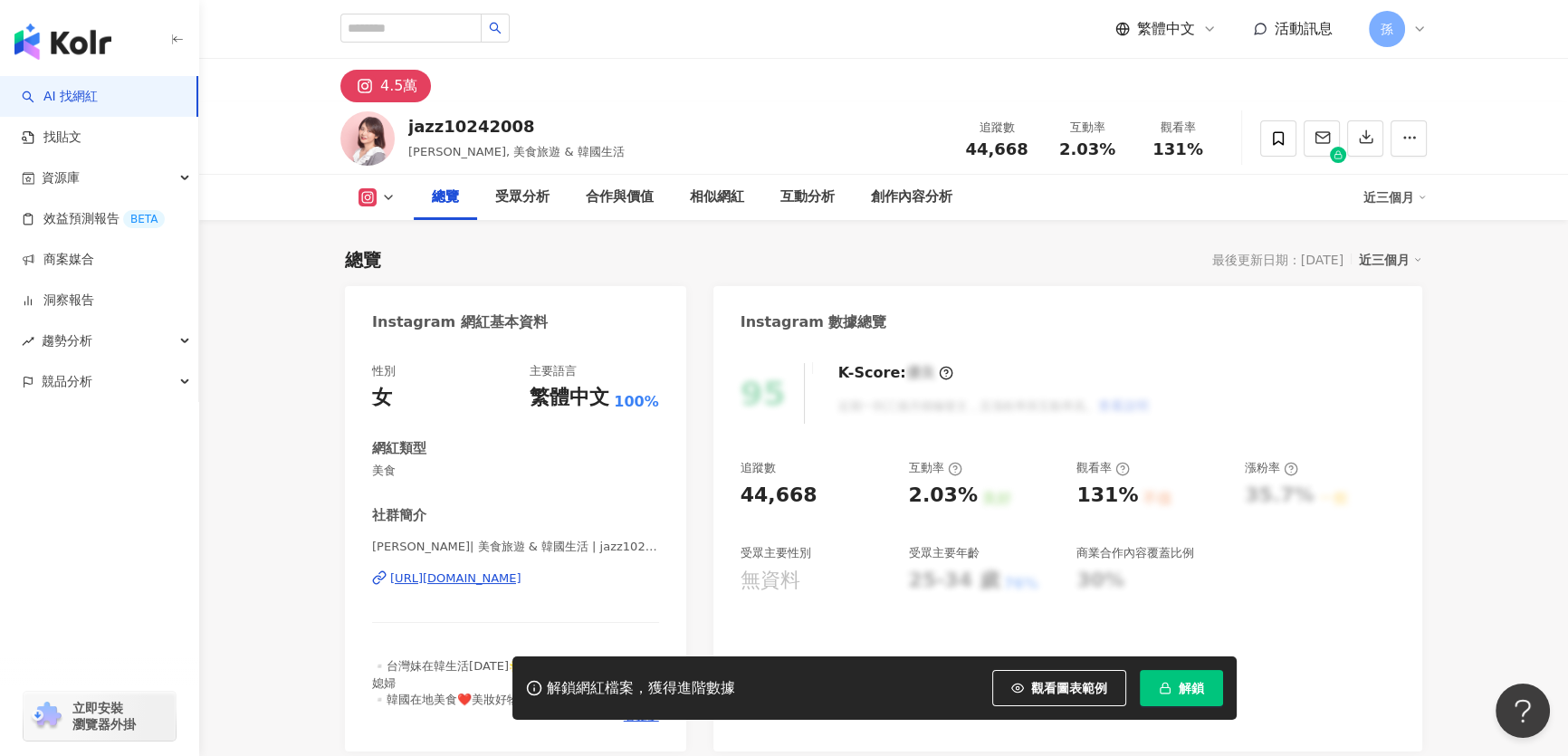
click at [466, 583] on div "https://www.instagram.com/jazz10242008/" at bounding box center [455, 579] width 131 height 16
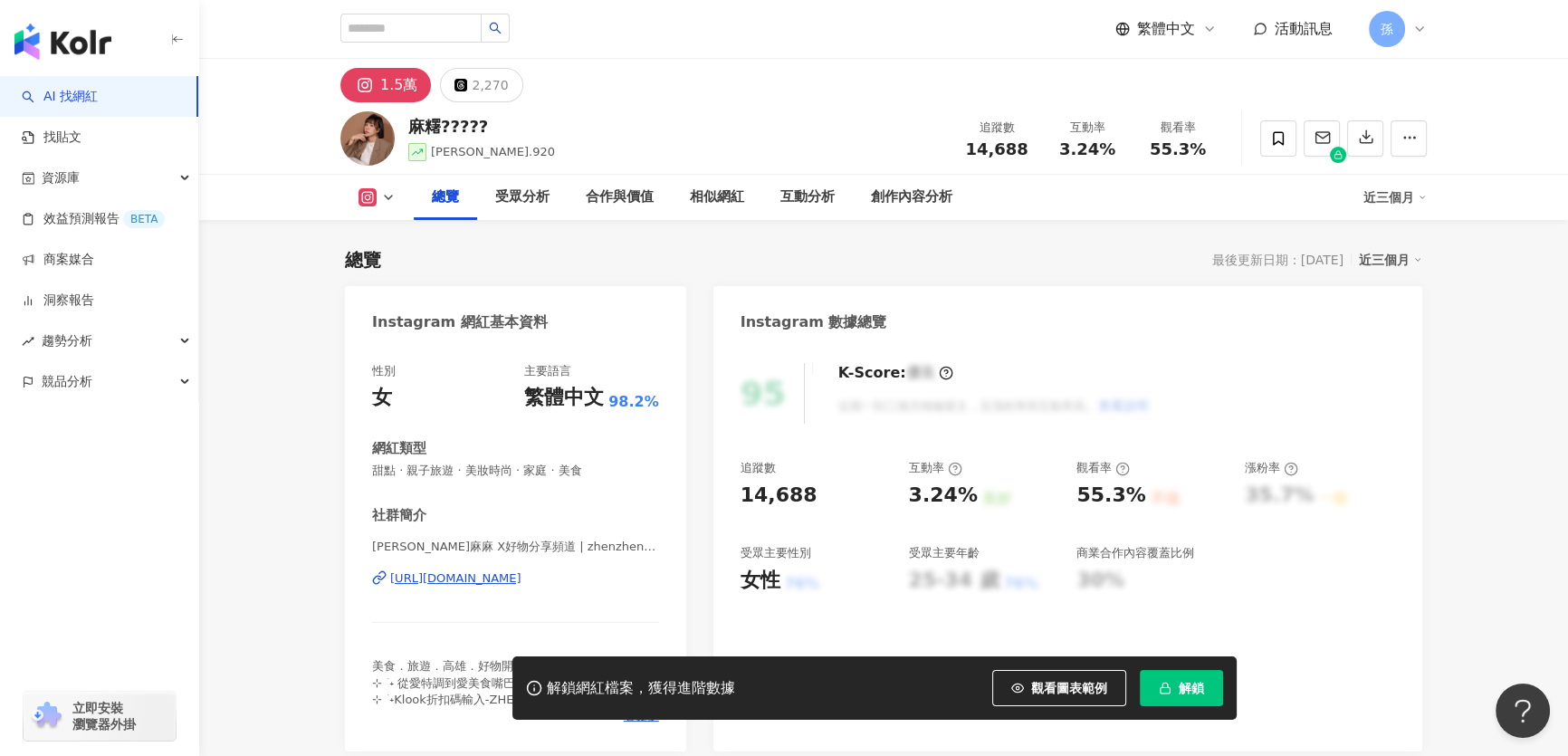
click at [516, 584] on div "[URL][DOMAIN_NAME]" at bounding box center [455, 579] width 131 height 16
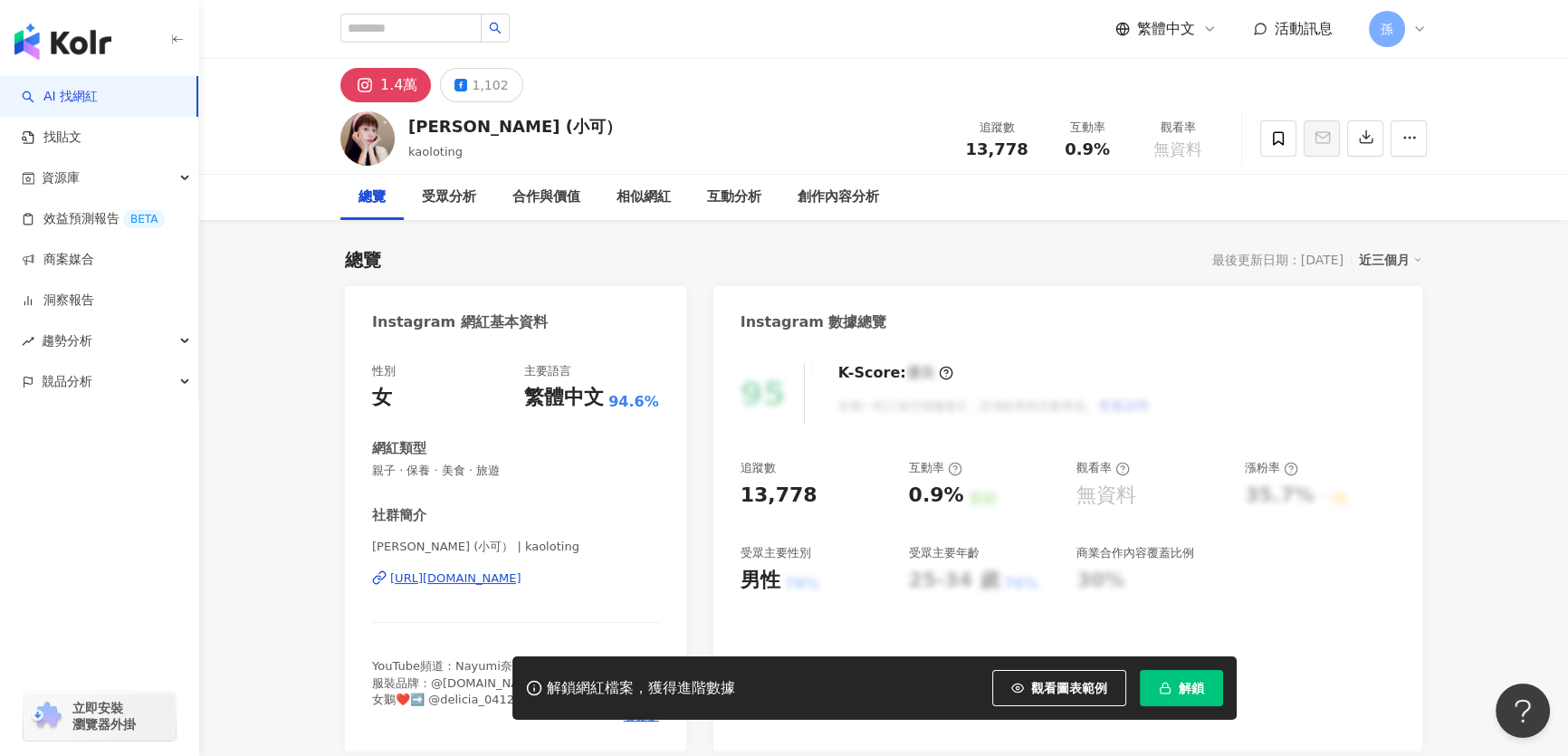
click at [440, 578] on div "[URL][DOMAIN_NAME]" at bounding box center [455, 579] width 131 height 16
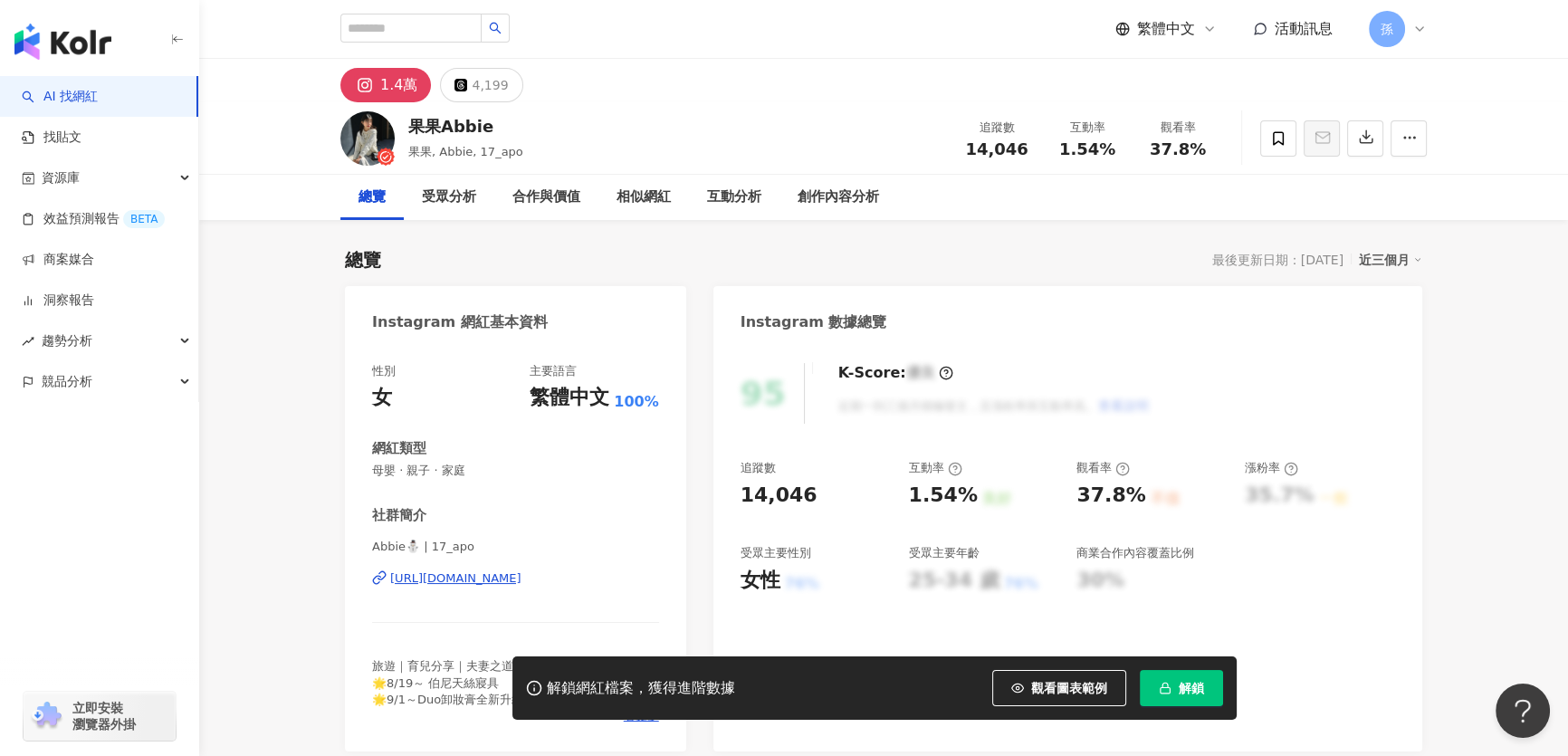
click at [415, 582] on div "[URL][DOMAIN_NAME]" at bounding box center [455, 579] width 131 height 16
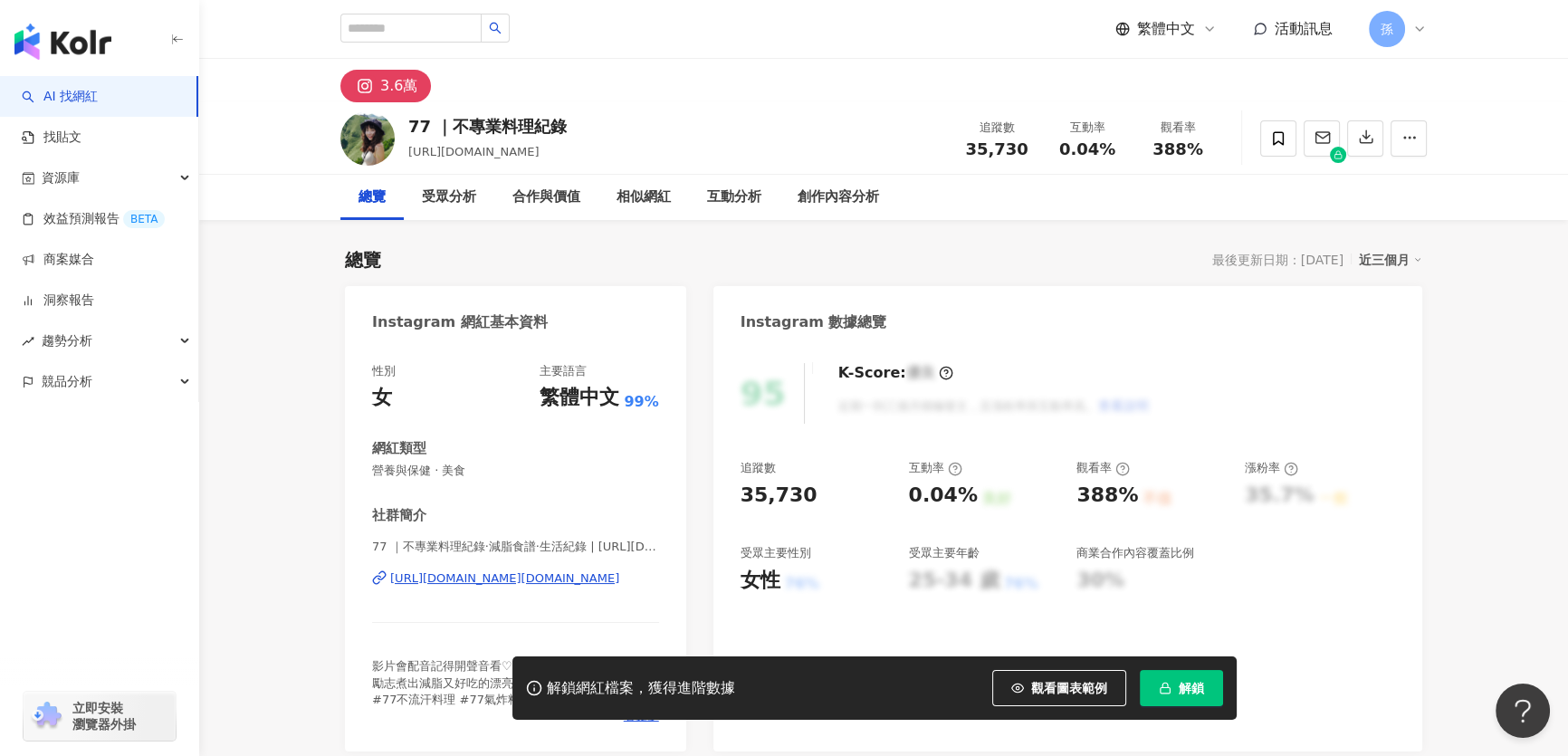
click at [514, 583] on div "[URL][DOMAIN_NAME][DOMAIN_NAME]" at bounding box center [504, 579] width 229 height 16
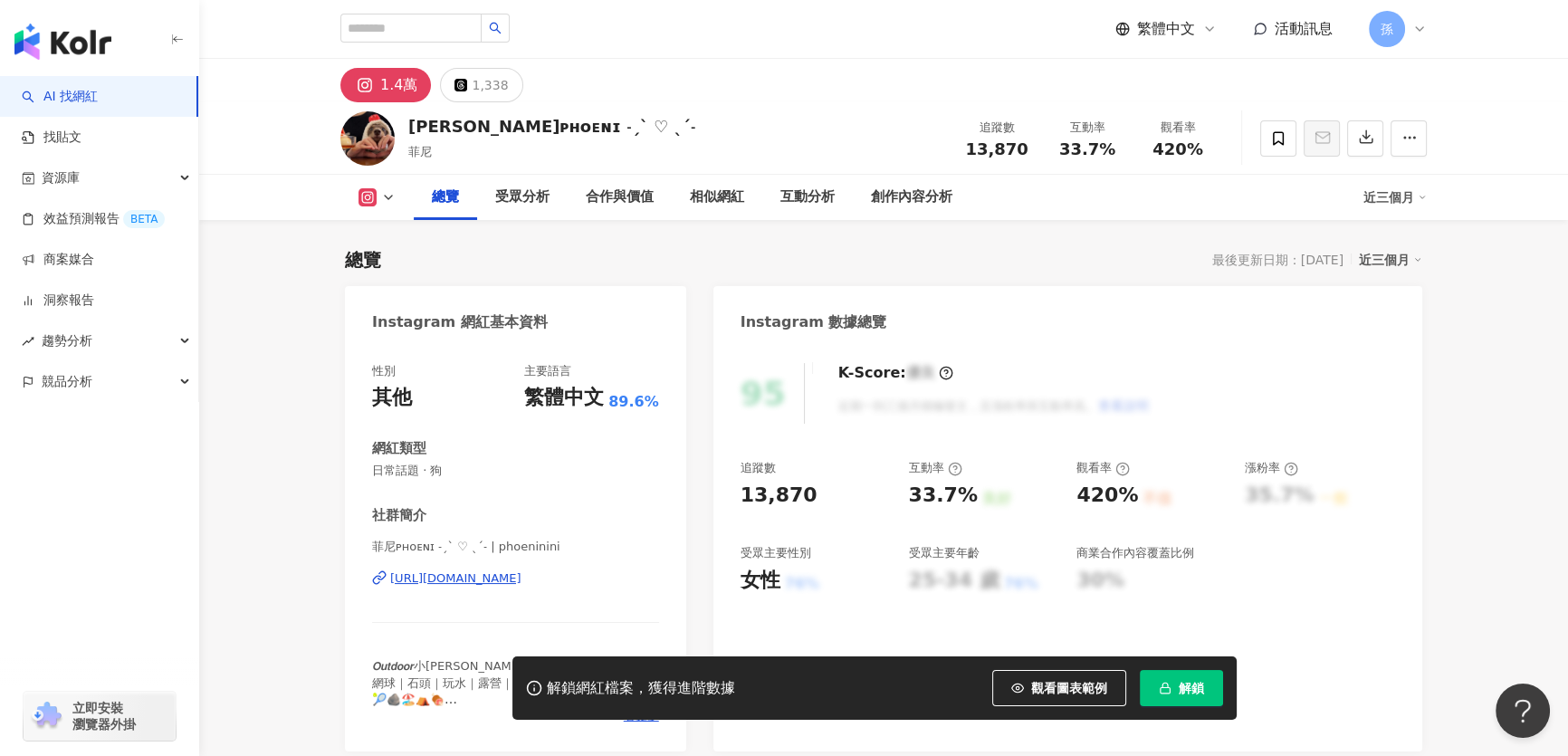
click at [521, 580] on div "[URL][DOMAIN_NAME]" at bounding box center [455, 579] width 131 height 16
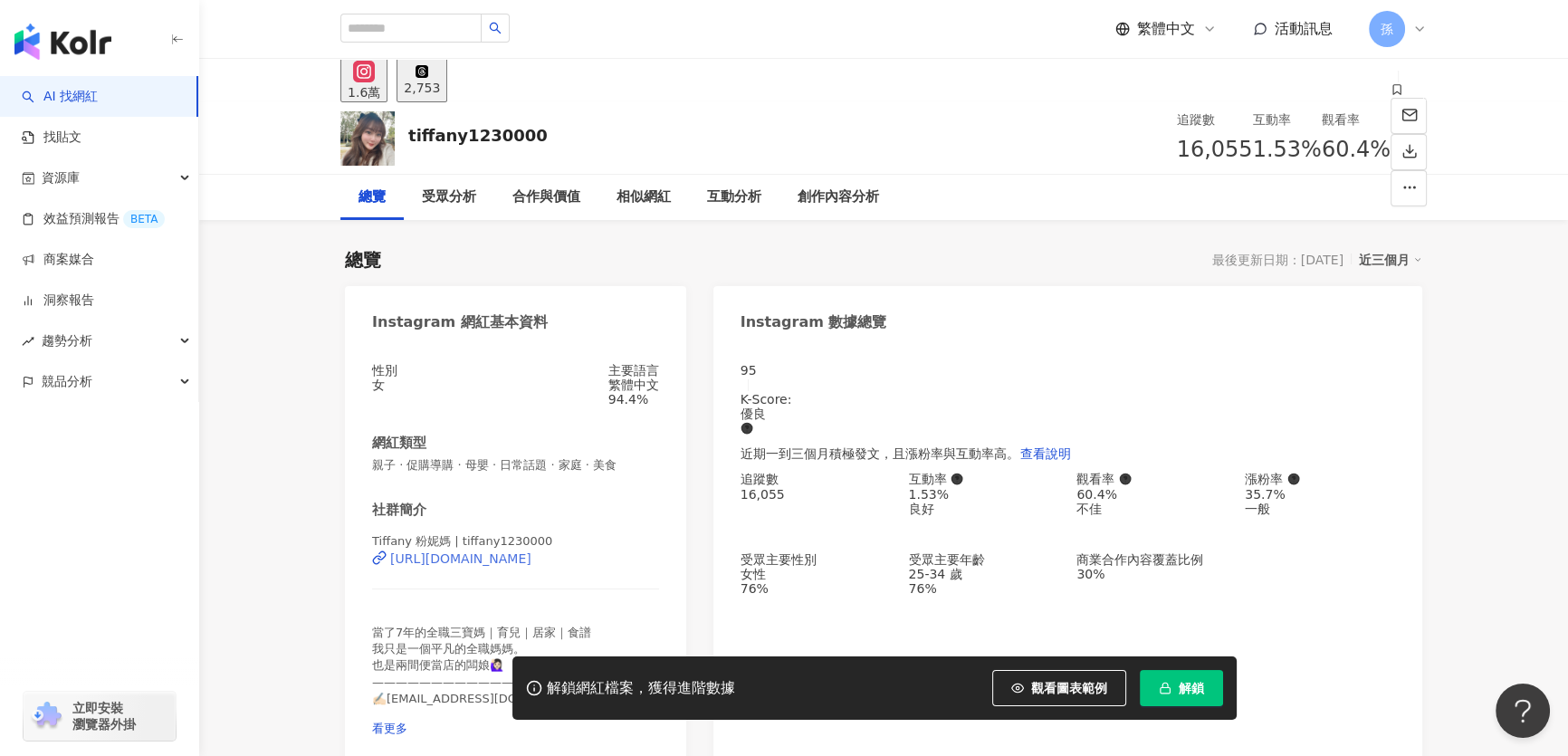
click at [448, 566] on div "https://www.instagram.com/tiffany1230000/" at bounding box center [460, 559] width 141 height 15
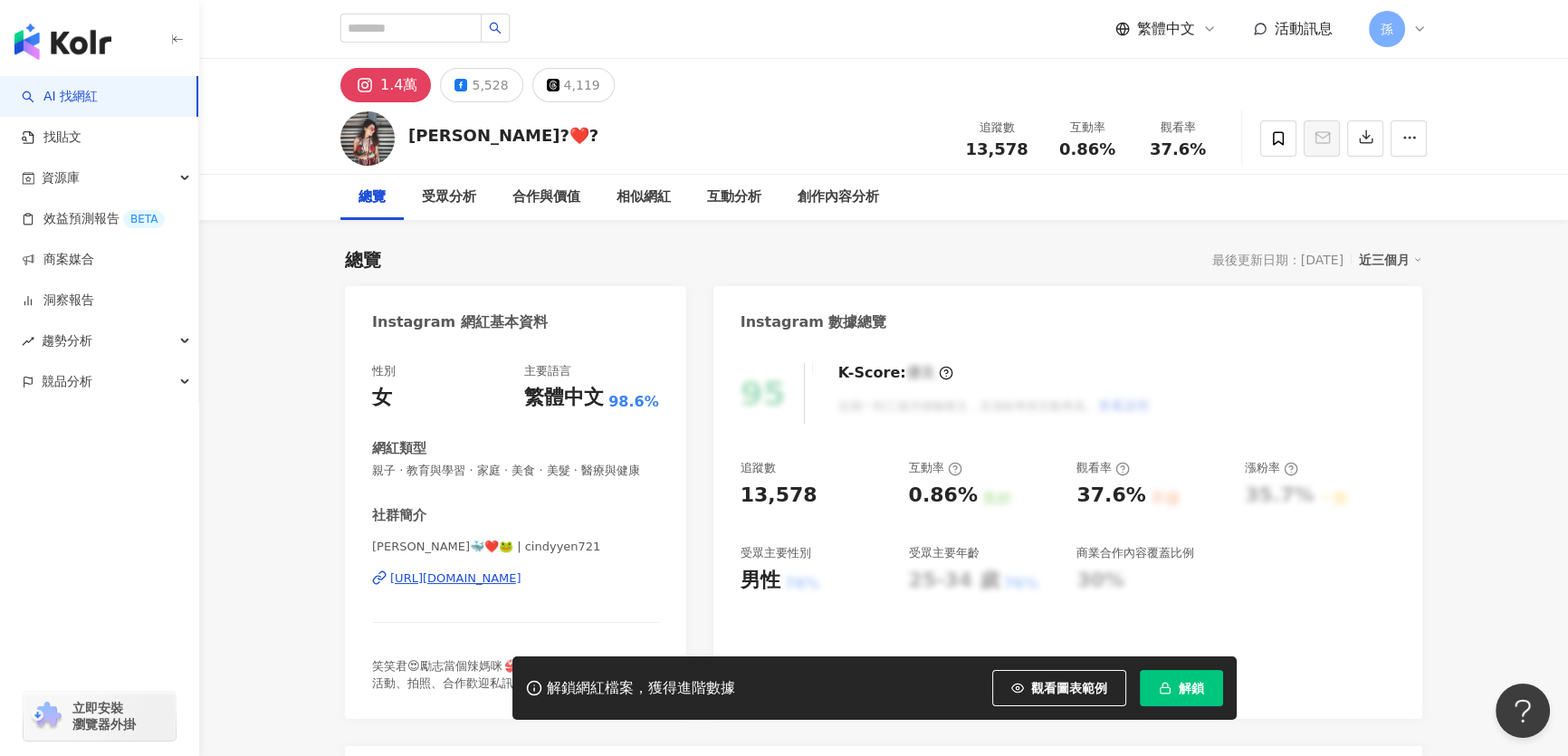
click at [403, 587] on div "https://www.instagram.com/cindyyen721/" at bounding box center [455, 579] width 131 height 16
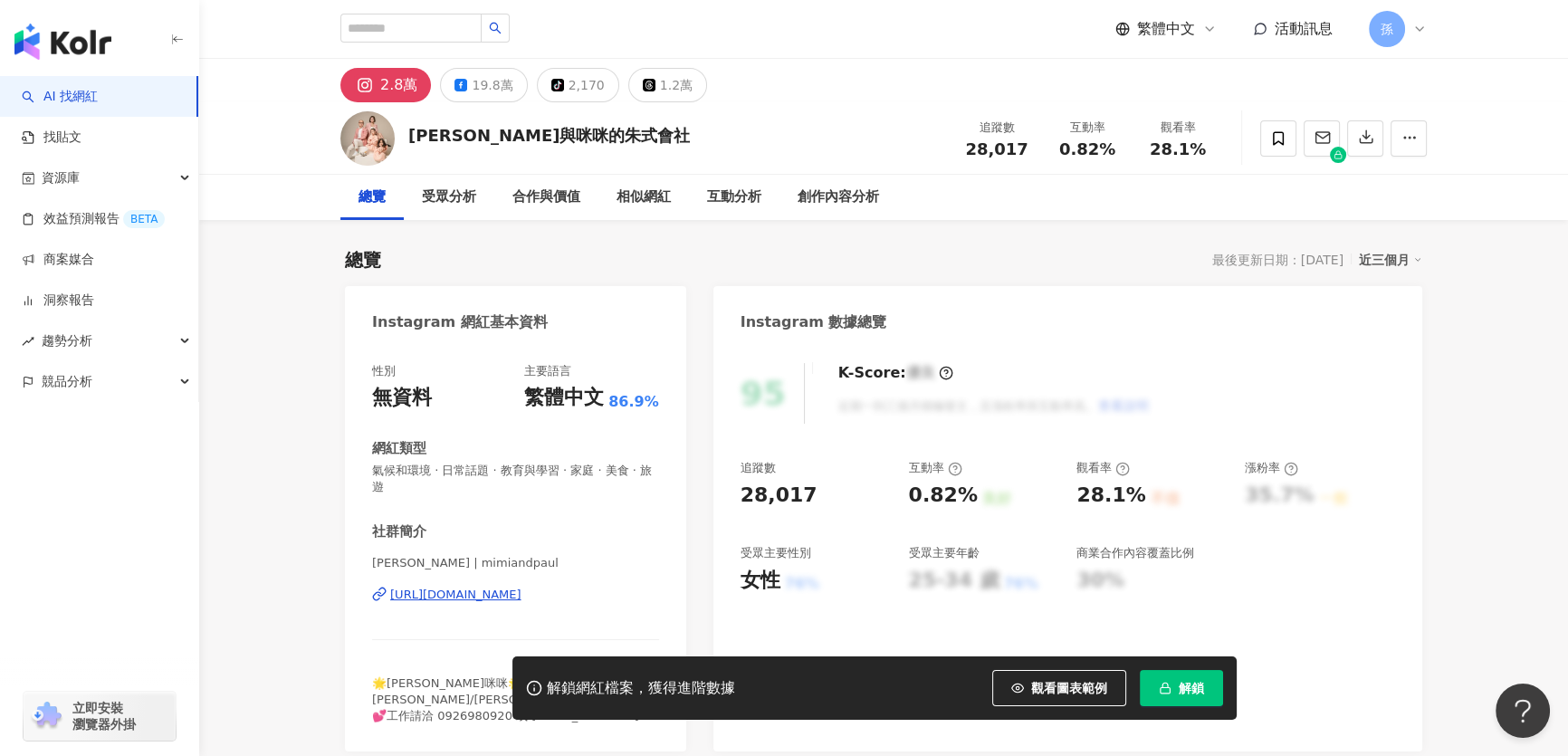
click at [461, 597] on div "[URL][DOMAIN_NAME]" at bounding box center [455, 595] width 131 height 16
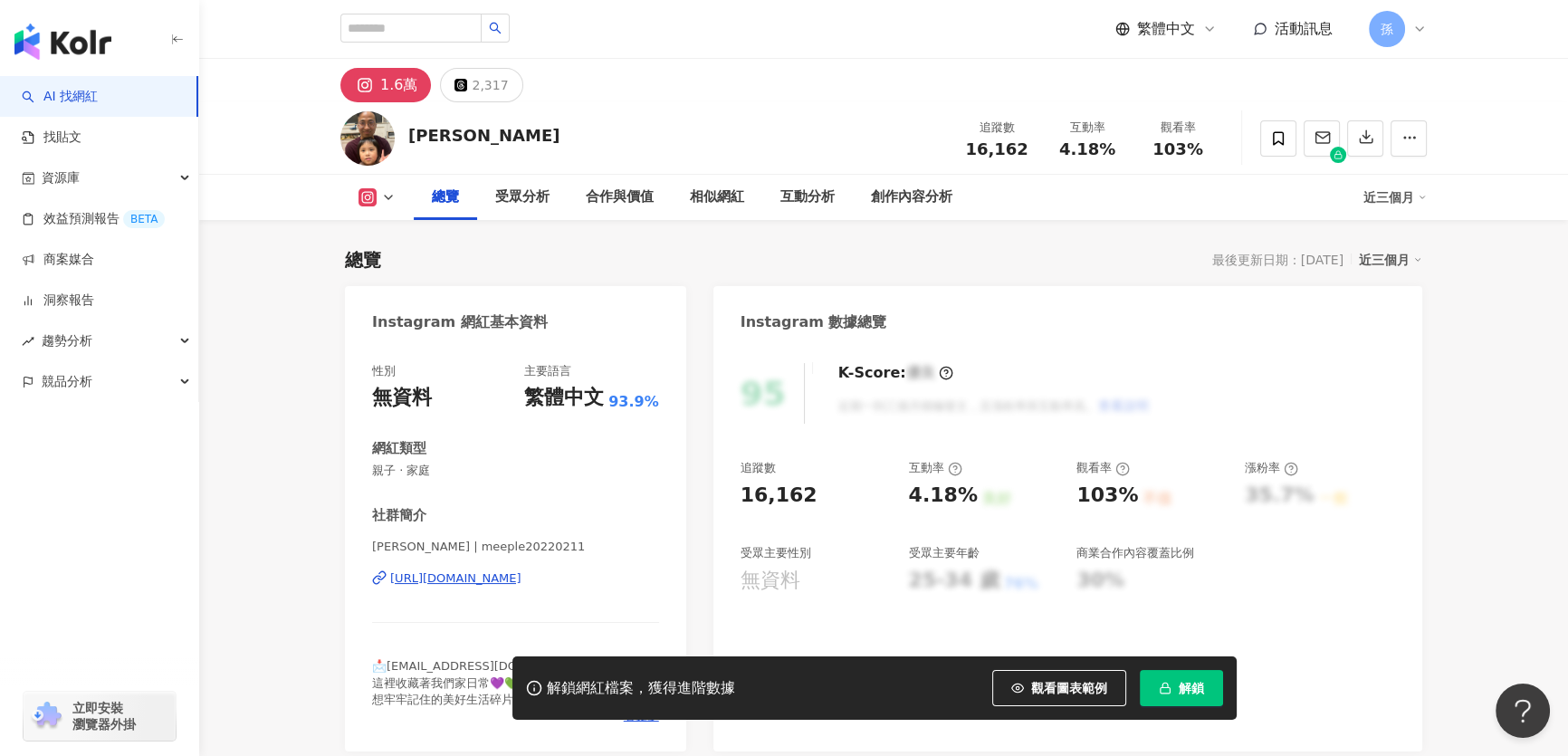
click at [443, 571] on div "[URL][DOMAIN_NAME]" at bounding box center [455, 579] width 131 height 16
